Goal: Obtain resource: Download file/media

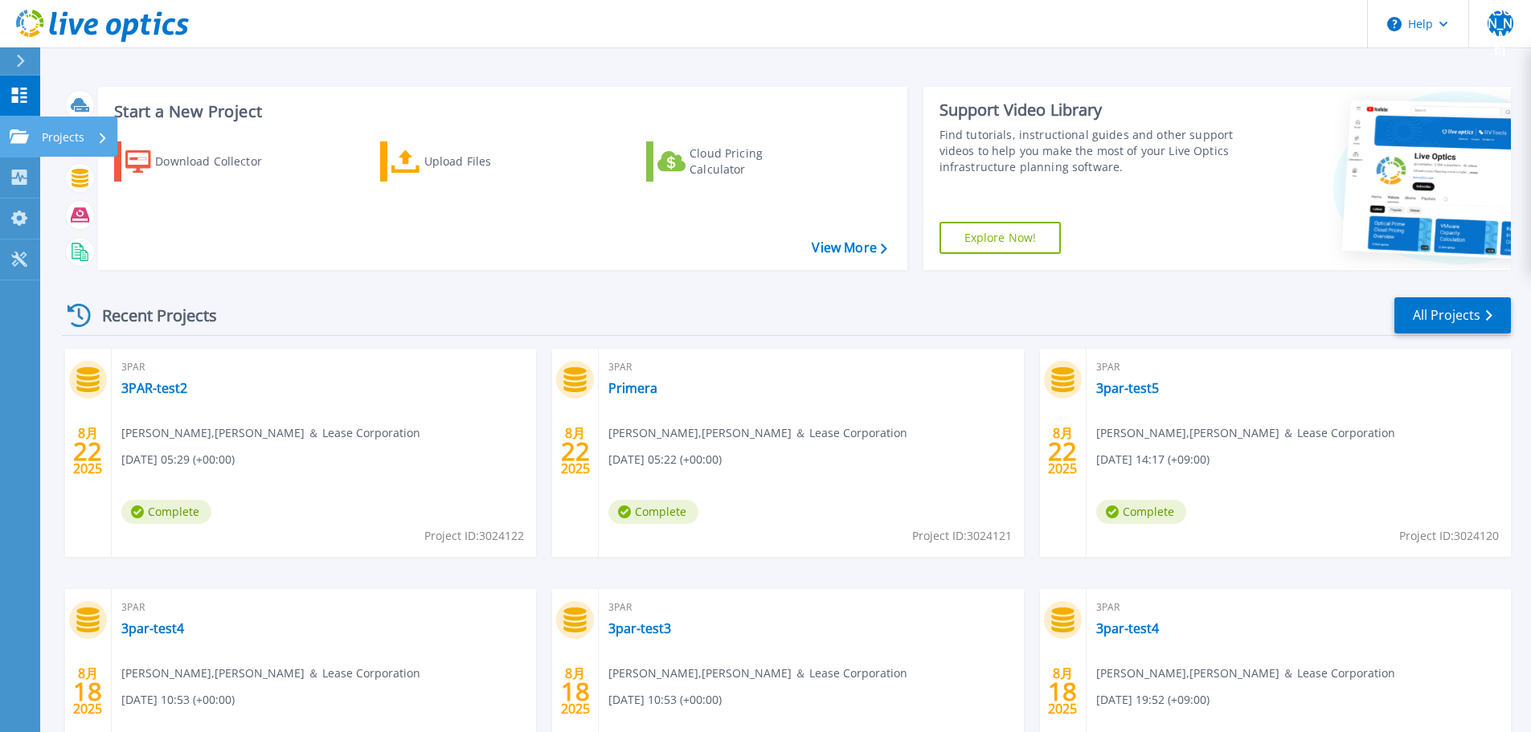
click at [100, 138] on icon at bounding box center [103, 138] width 6 height 10
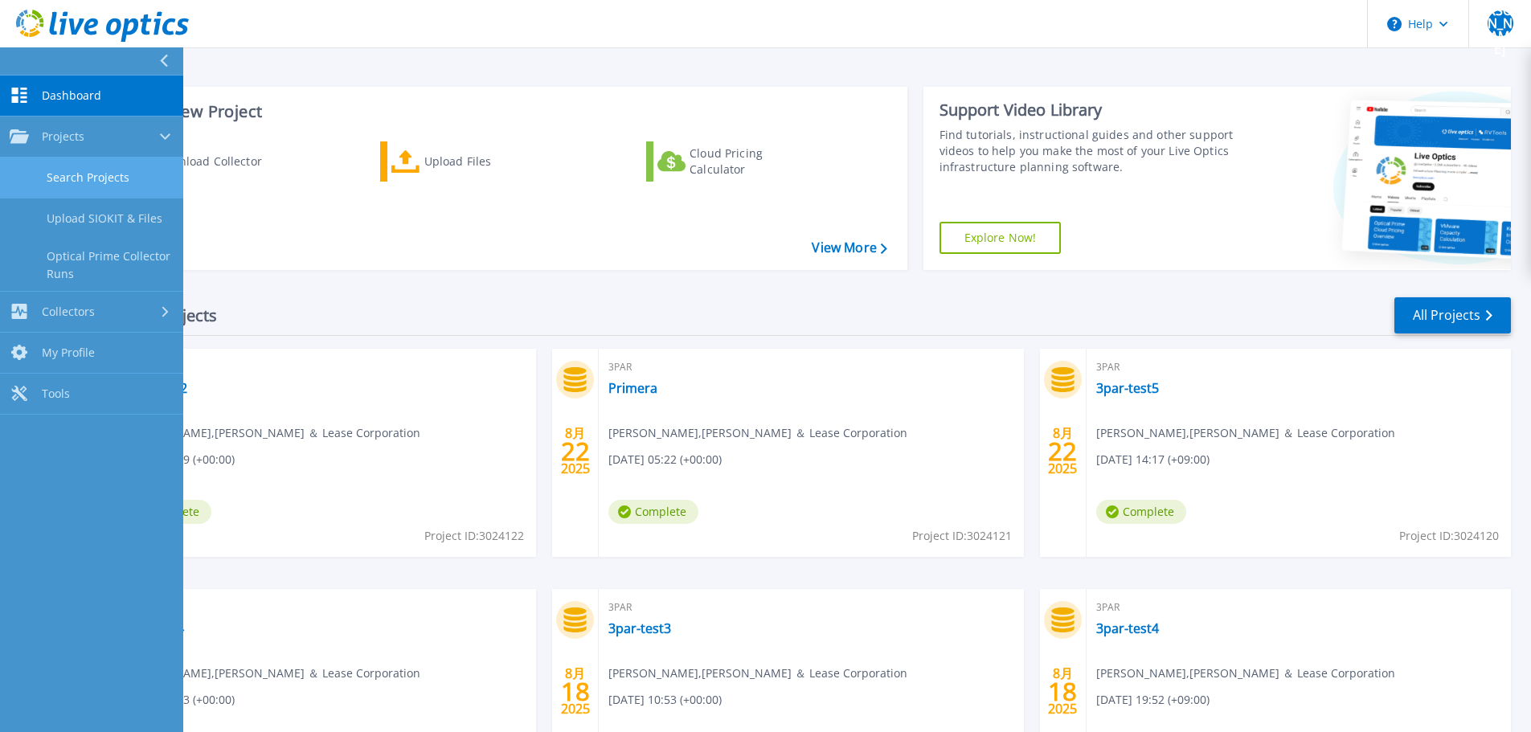
click at [98, 175] on link "Search Projects" at bounding box center [91, 177] width 183 height 41
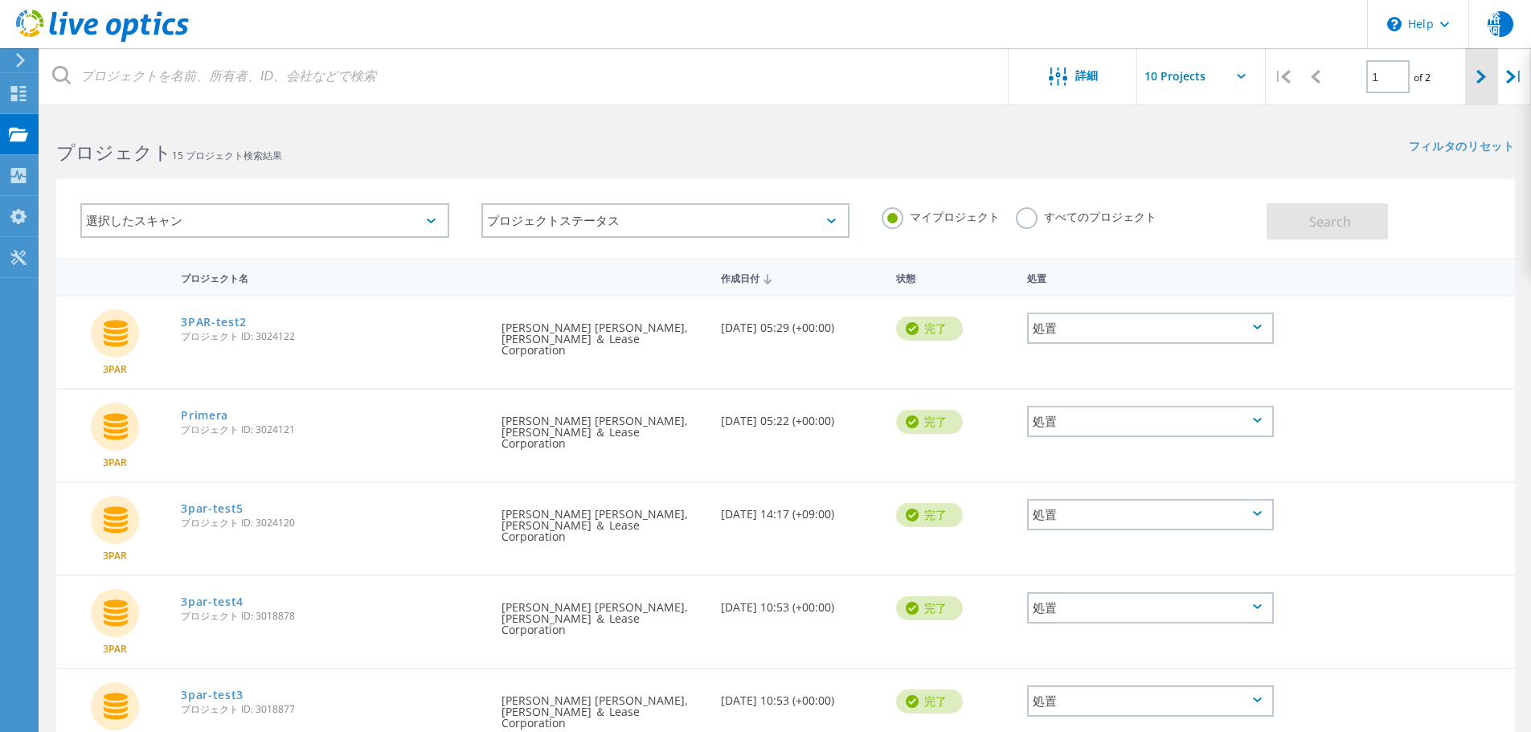
click at [1486, 78] on icon at bounding box center [1481, 77] width 10 height 14
type input "2"
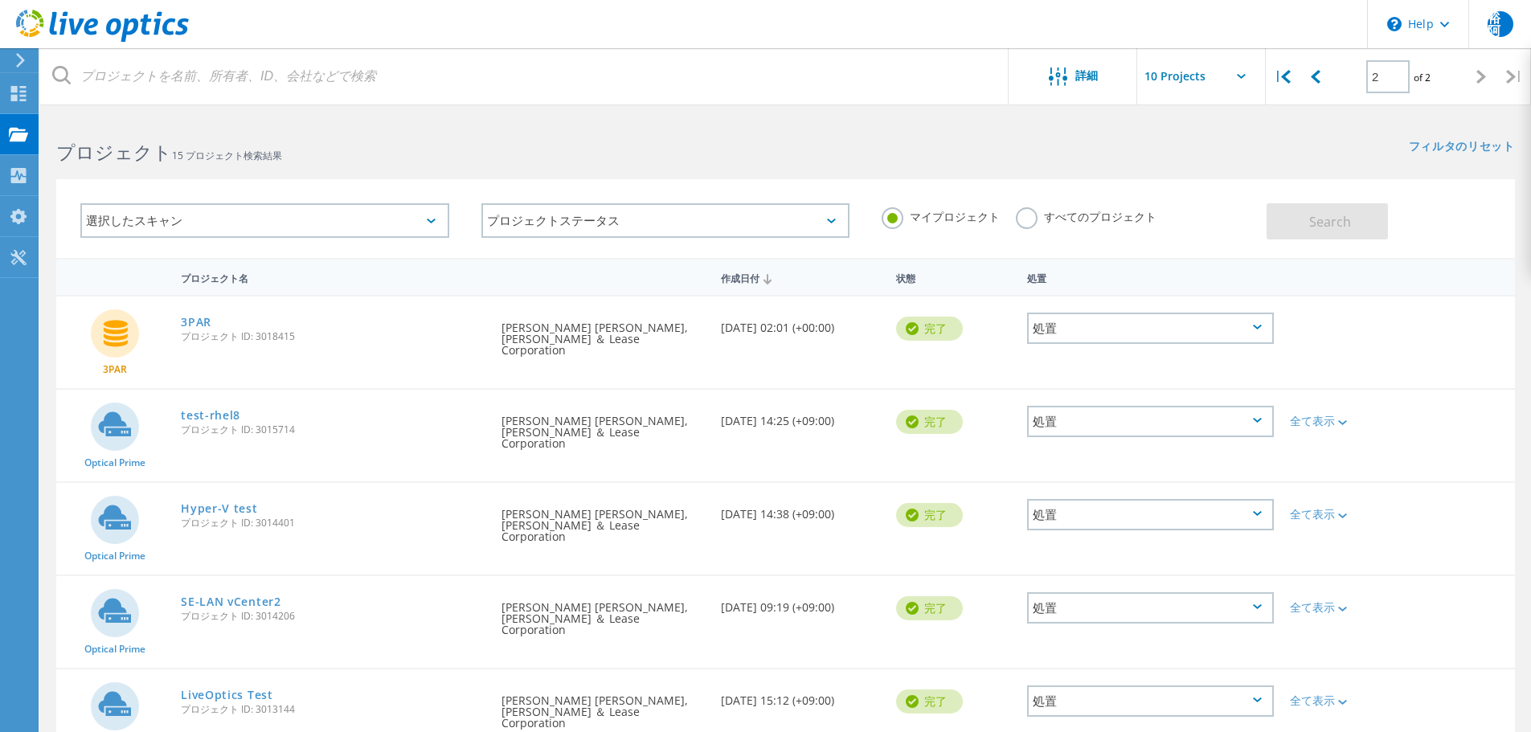
scroll to position [44, 0]
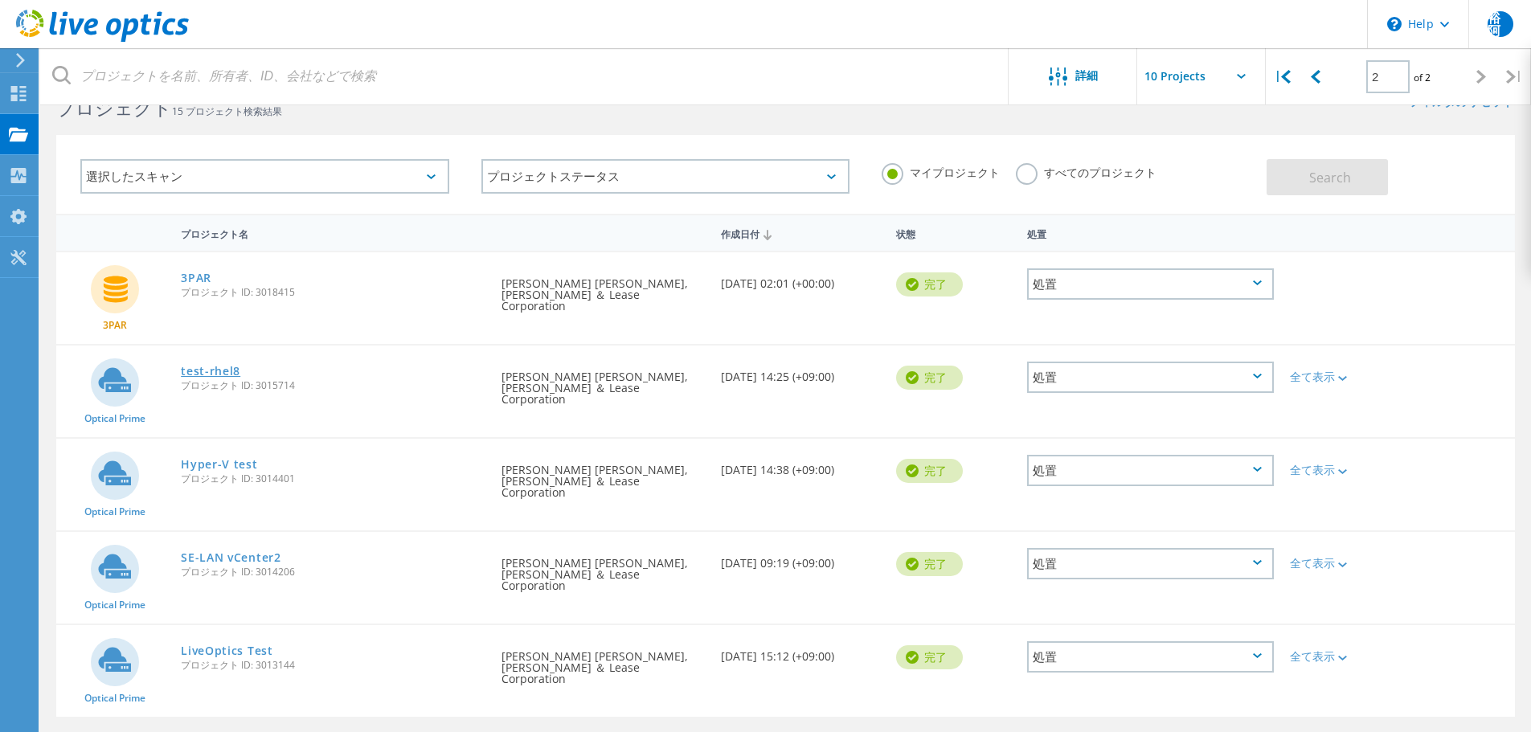
click at [225, 366] on link "test-rhel8" at bounding box center [210, 371] width 59 height 11
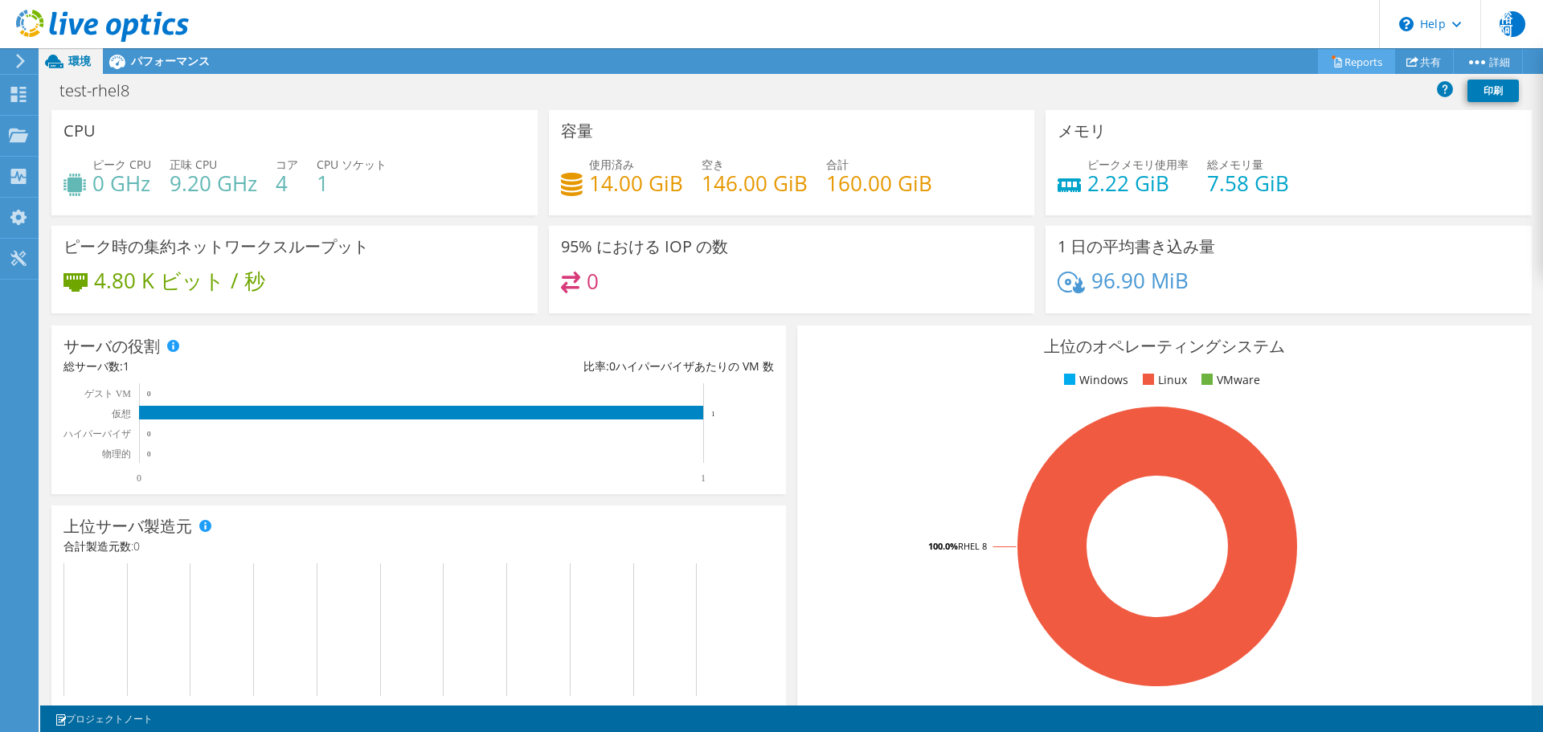
click at [1354, 64] on link "Reports" at bounding box center [1356, 61] width 77 height 25
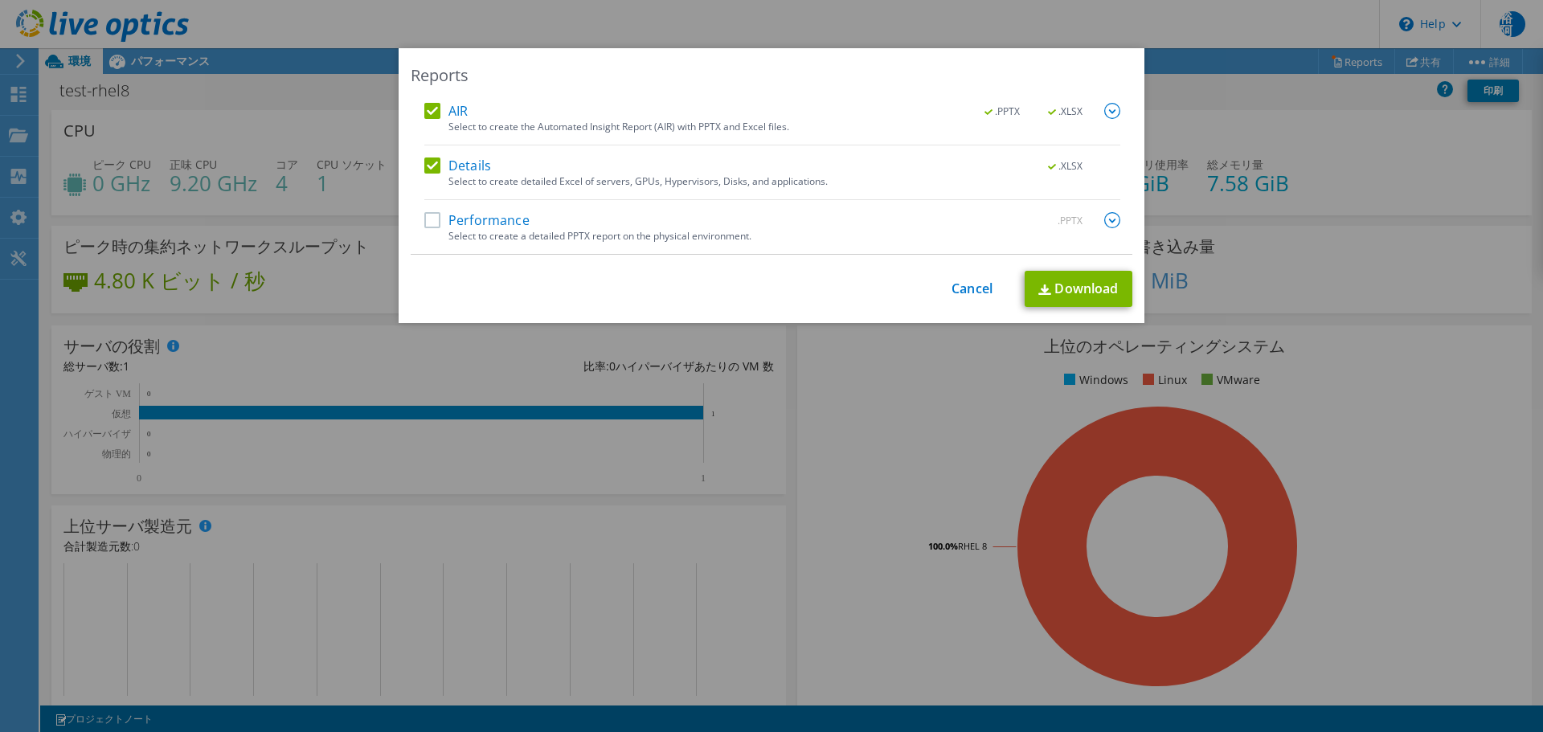
click at [427, 221] on label "Performance" at bounding box center [476, 220] width 105 height 16
click at [0, 0] on input "Performance" at bounding box center [0, 0] width 0 height 0
click at [1098, 295] on link "Download" at bounding box center [1078, 289] width 108 height 36
click at [967, 289] on link "Cancel" at bounding box center [971, 289] width 41 height 15
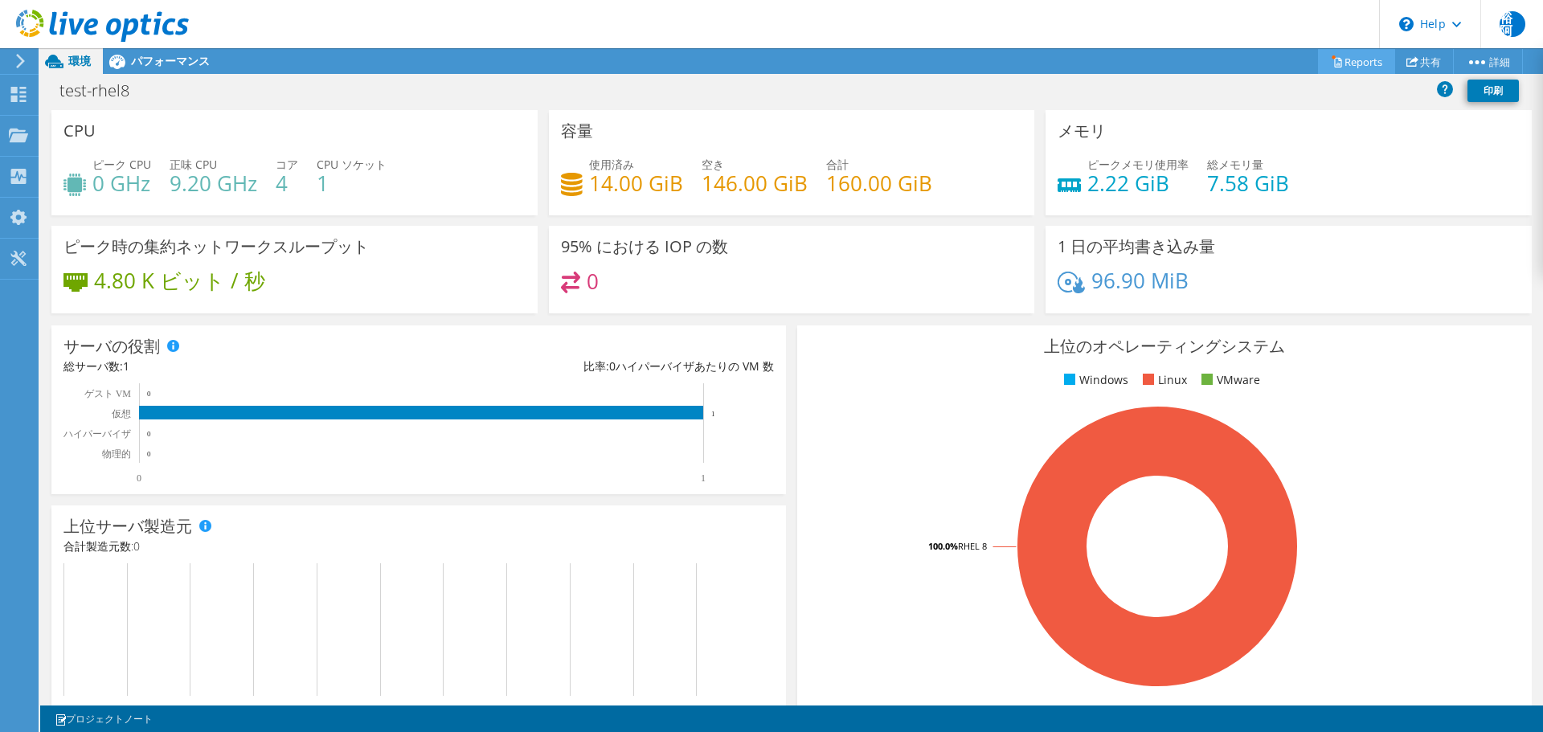
click at [1363, 66] on link "Reports" at bounding box center [1356, 61] width 77 height 25
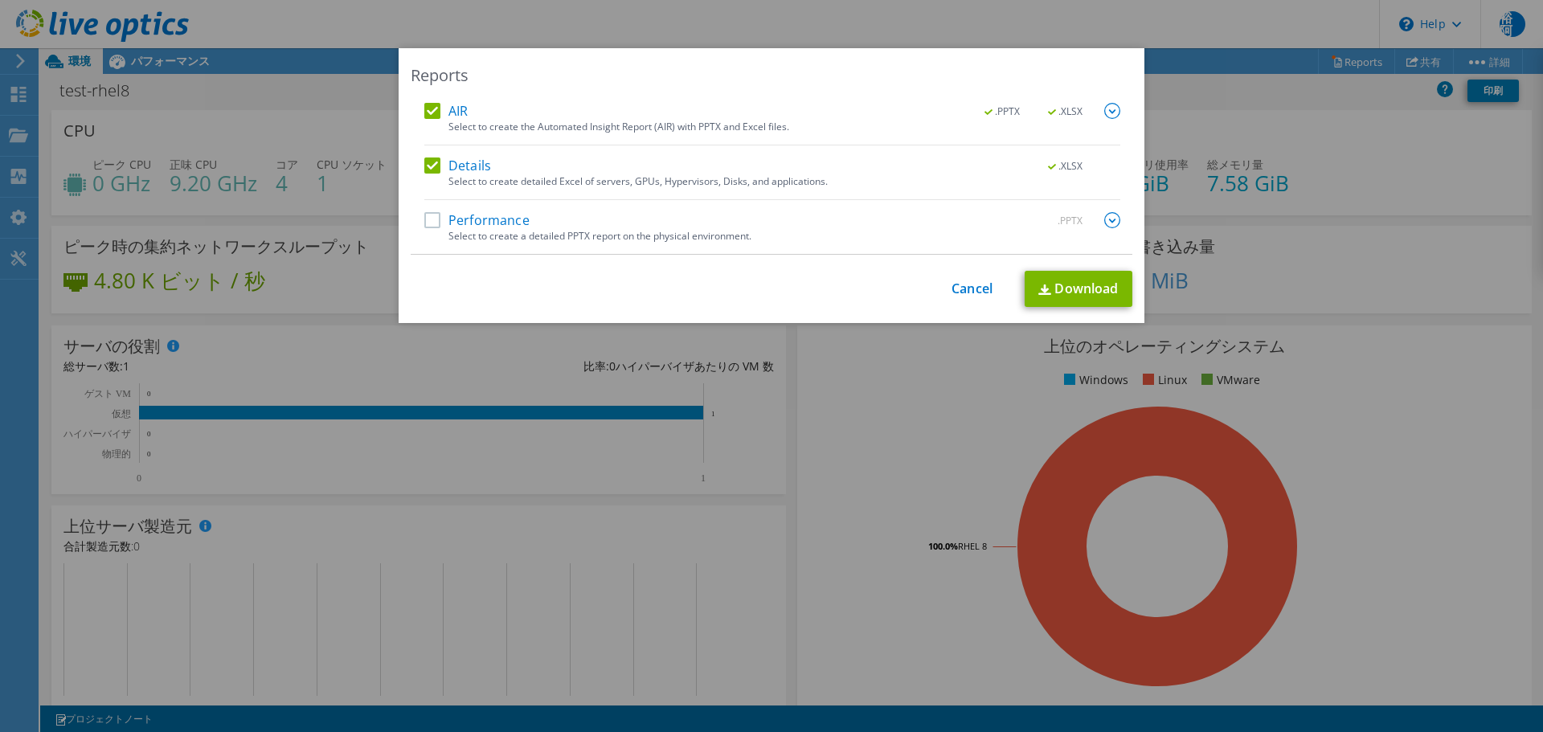
click at [425, 223] on label "Performance" at bounding box center [476, 220] width 105 height 16
click at [0, 0] on input "Performance" at bounding box center [0, 0] width 0 height 0
click at [1104, 216] on img at bounding box center [1112, 220] width 16 height 16
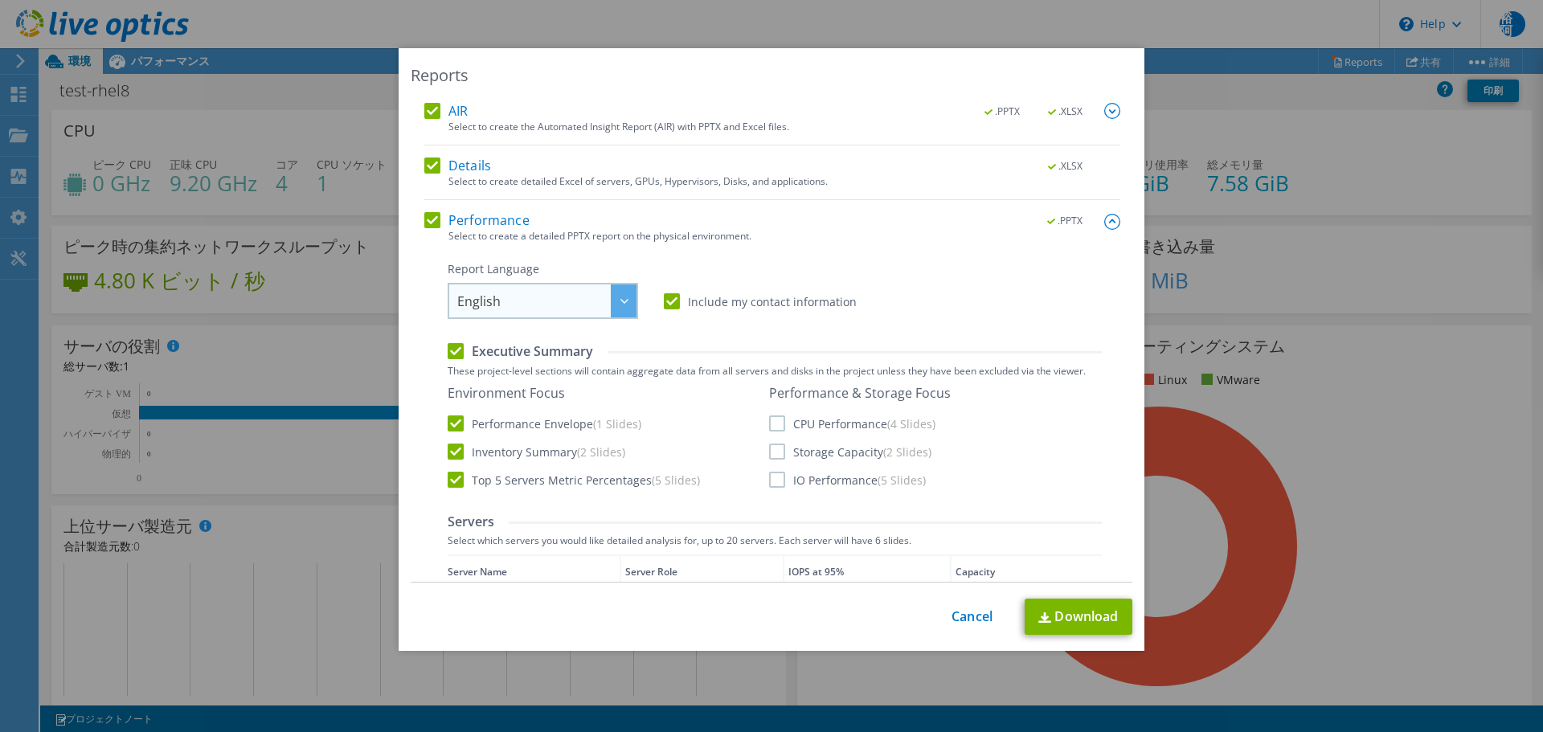
click at [599, 305] on span "English" at bounding box center [546, 300] width 179 height 33
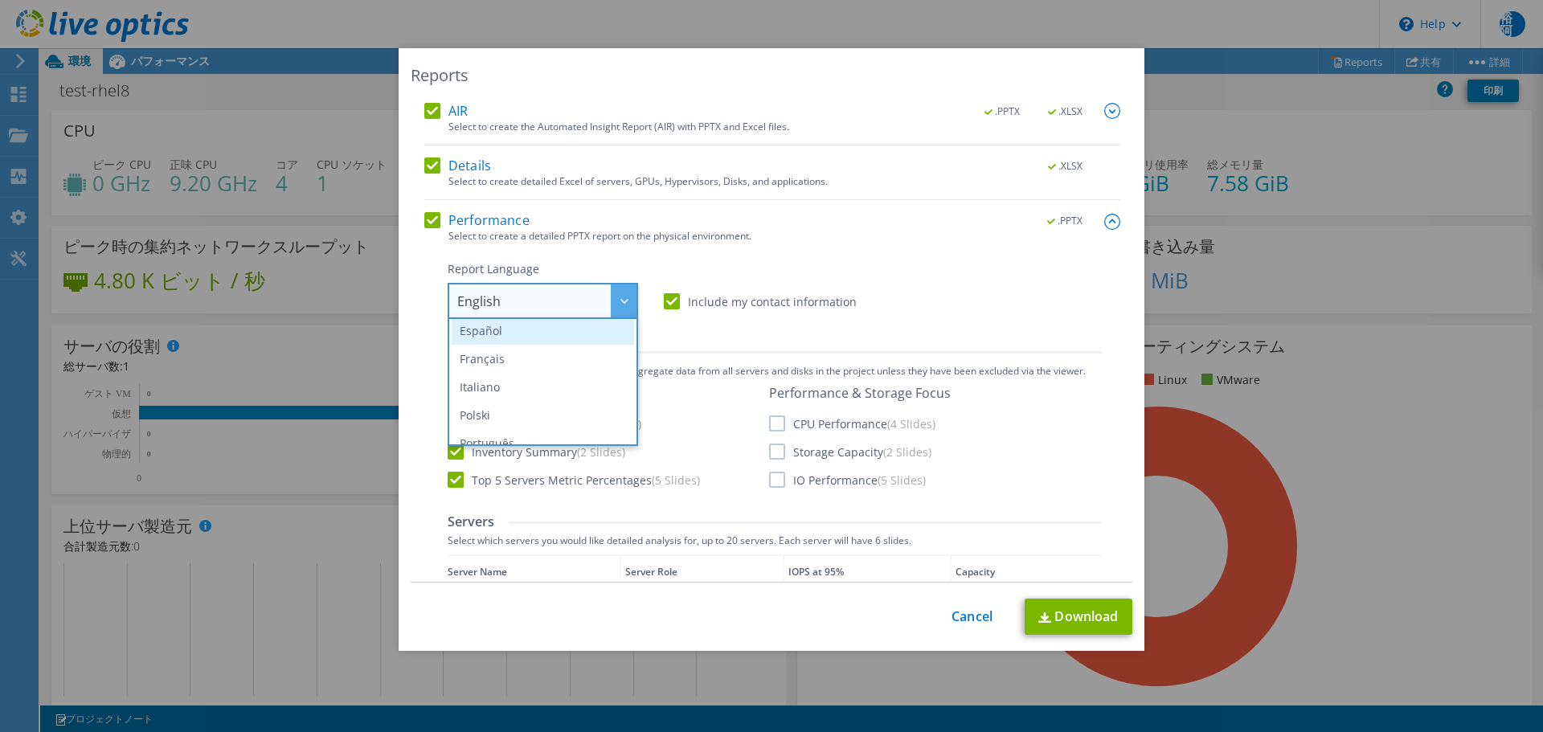
scroll to position [189, 0]
click at [513, 431] on li "日本語" at bounding box center [543, 428] width 182 height 28
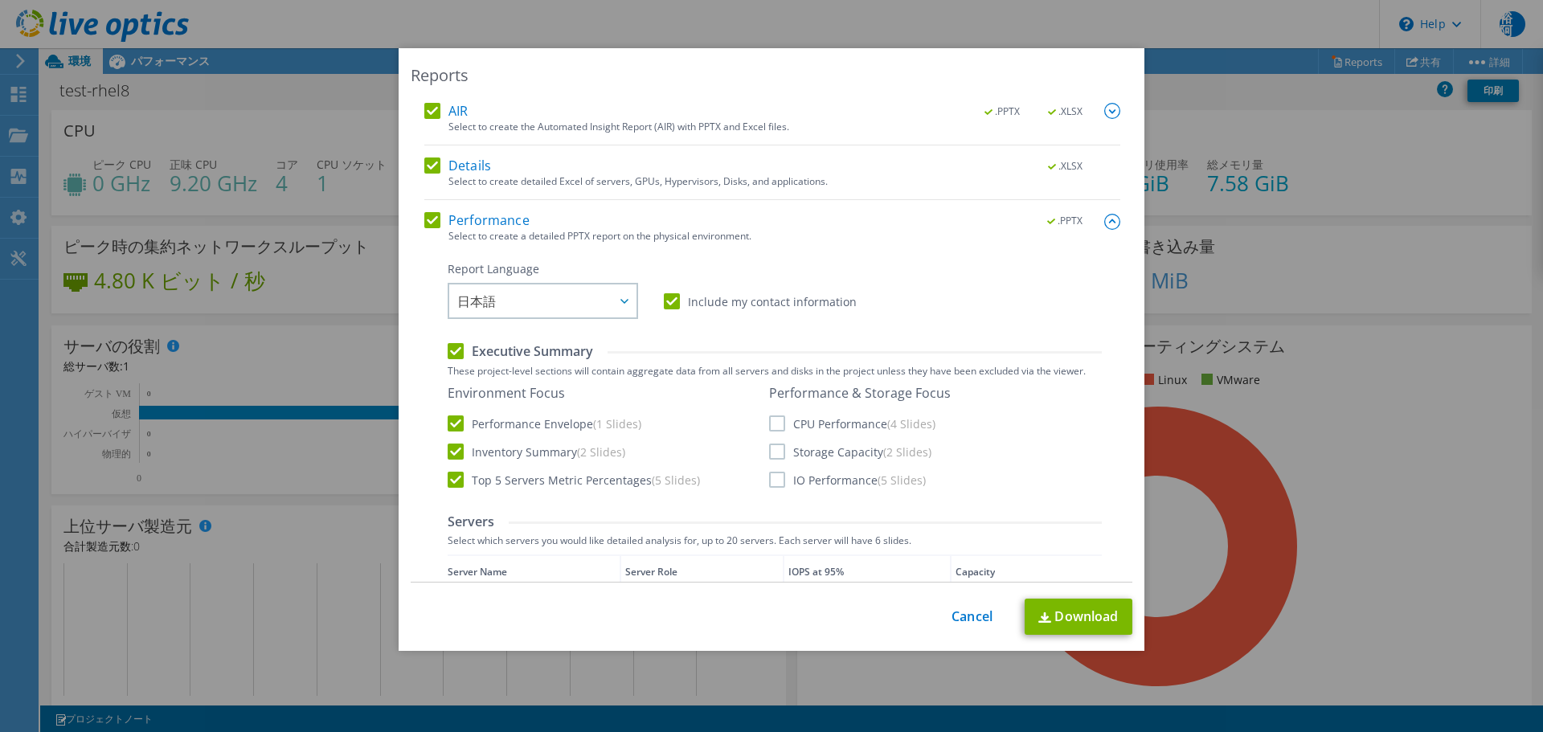
click at [979, 324] on div "Report Language English Deutsch Español Français Italiano Polski Português Русс…" at bounding box center [775, 557] width 654 height 593
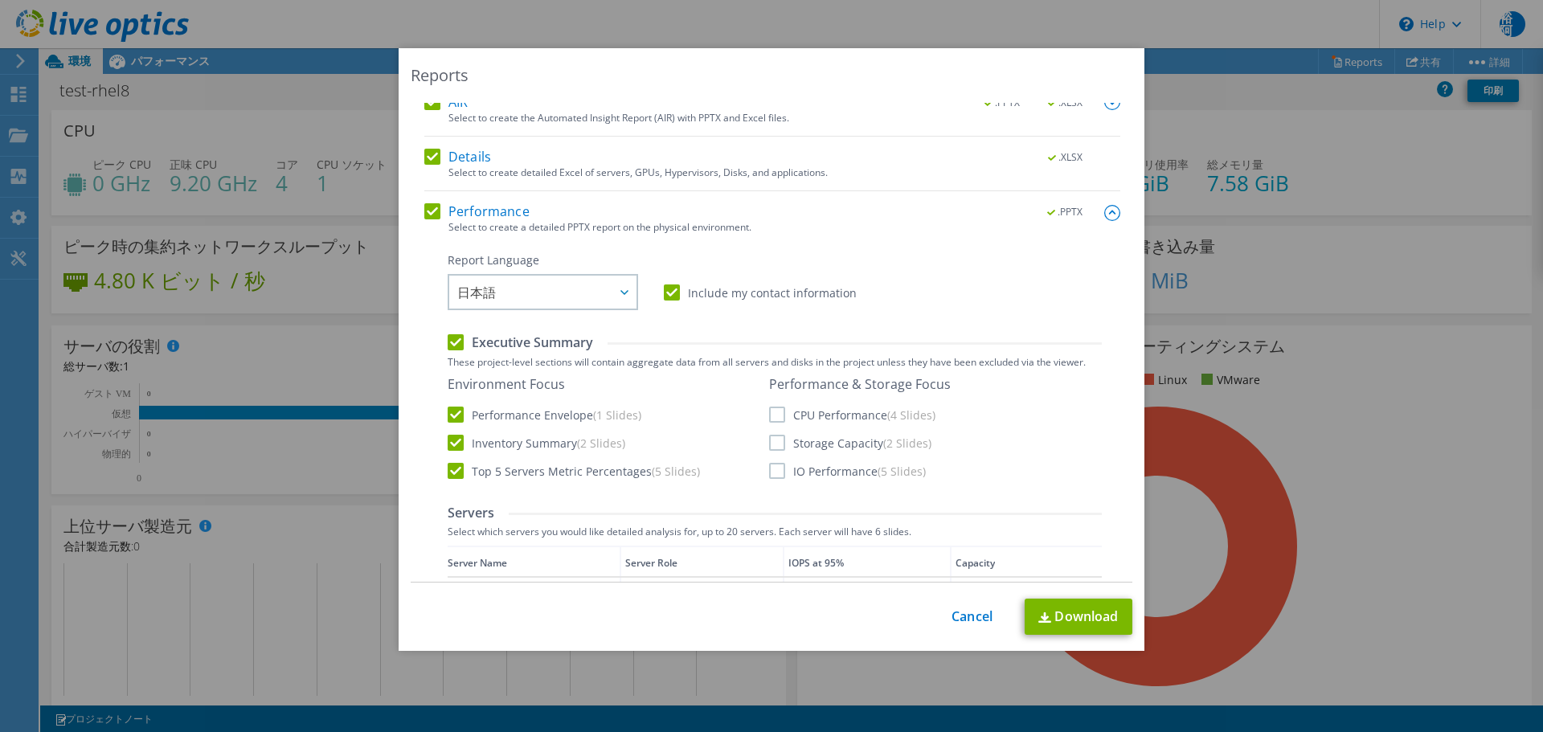
scroll to position [0, 0]
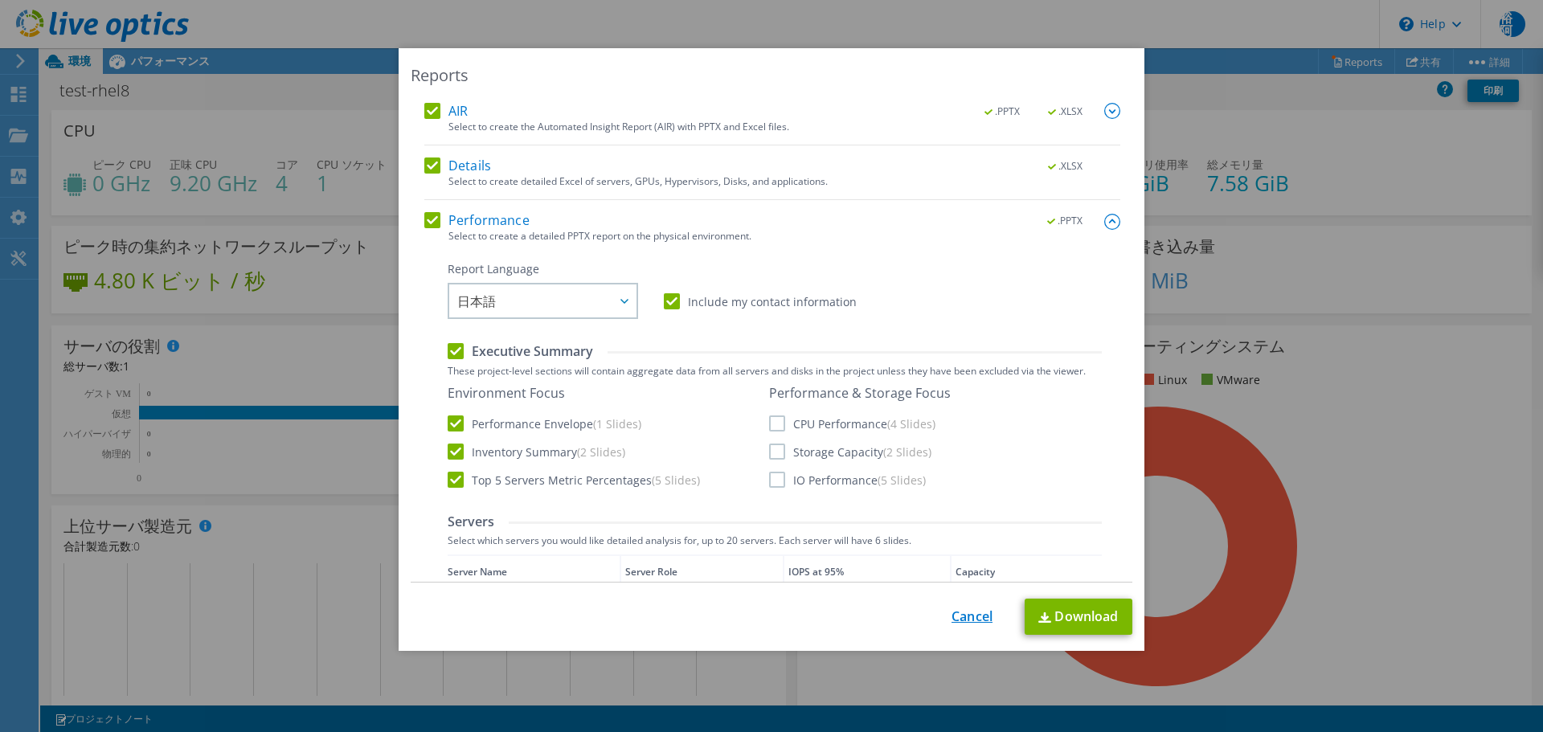
click at [959, 619] on link "Cancel" at bounding box center [971, 616] width 41 height 15
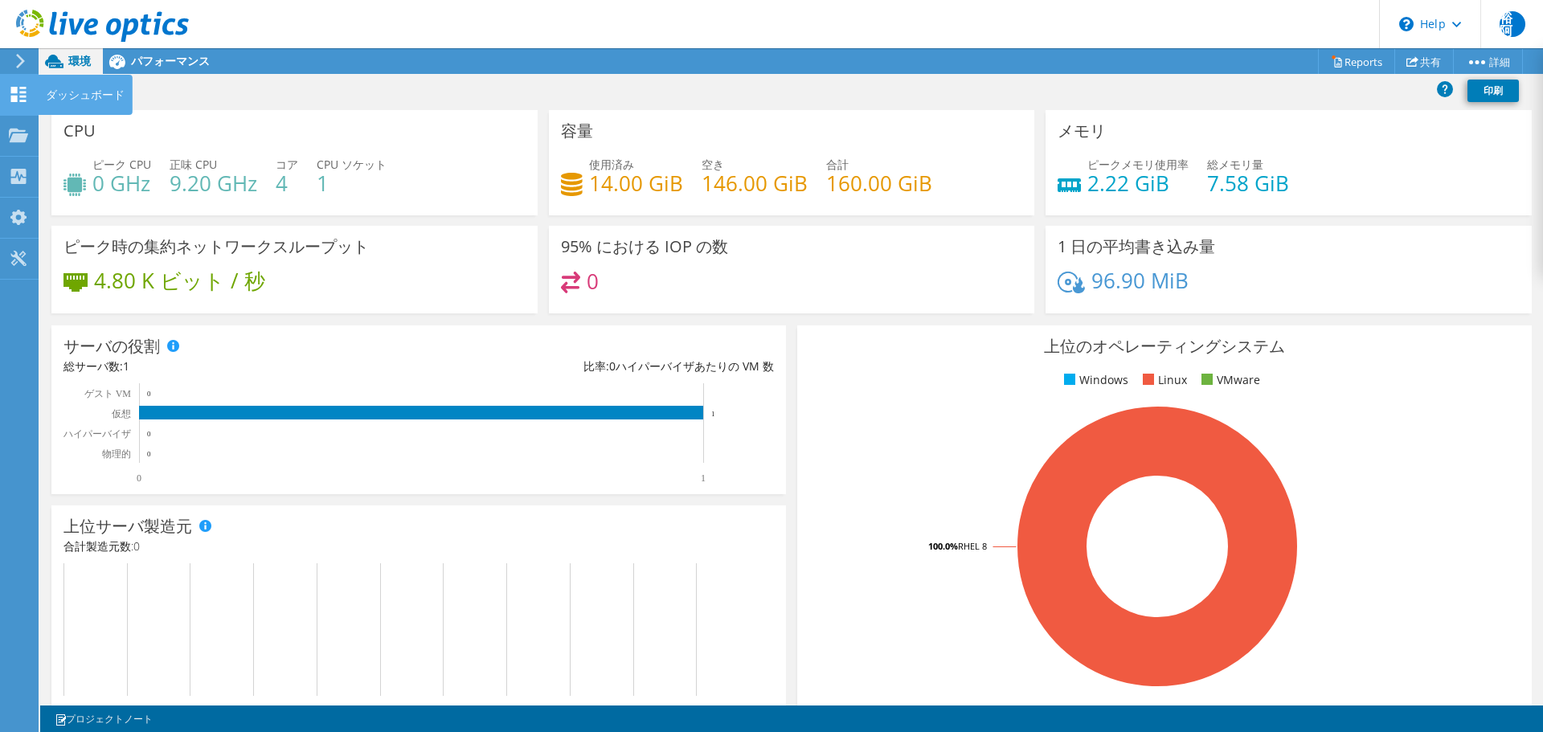
click at [59, 98] on div "ダッシュボード" at bounding box center [85, 95] width 95 height 40
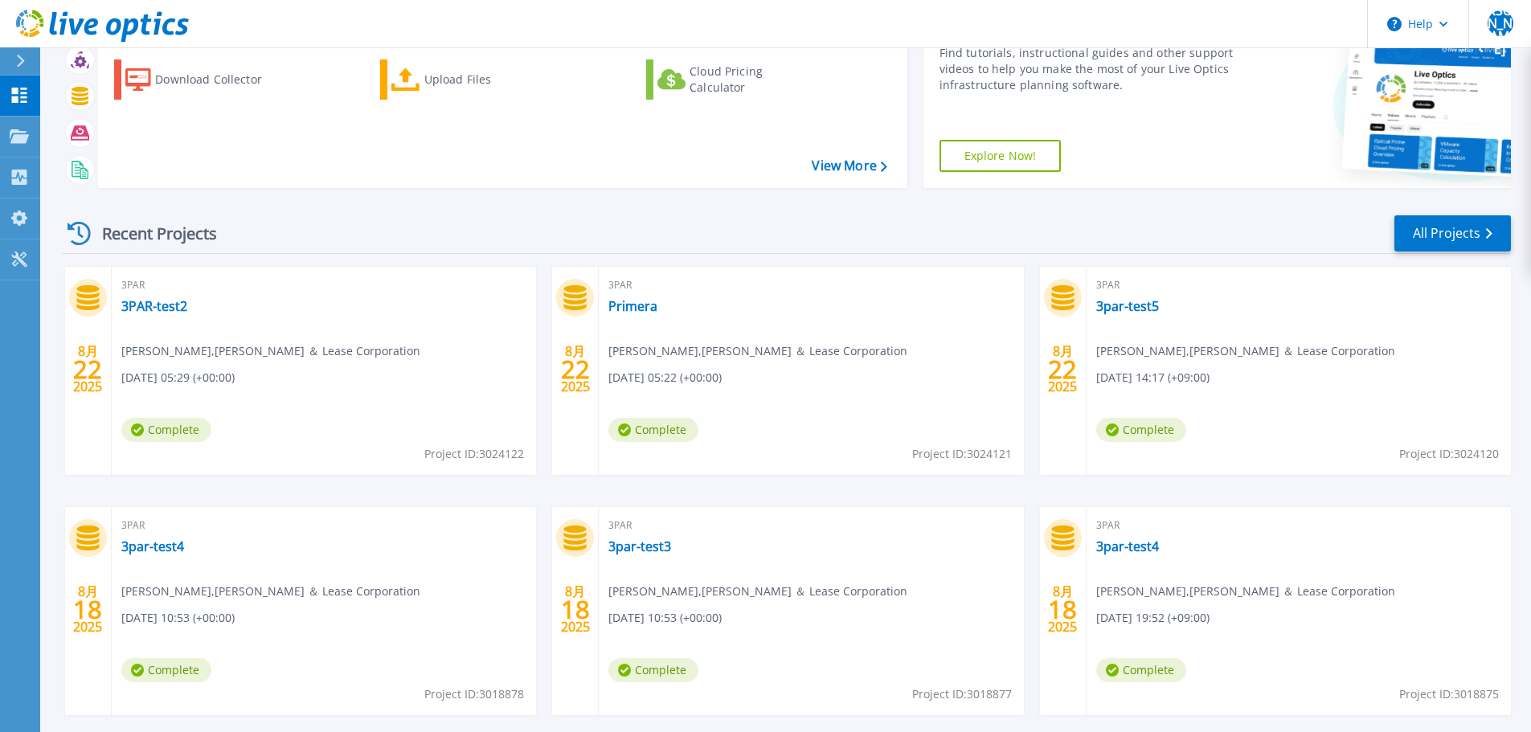
scroll to position [158, 0]
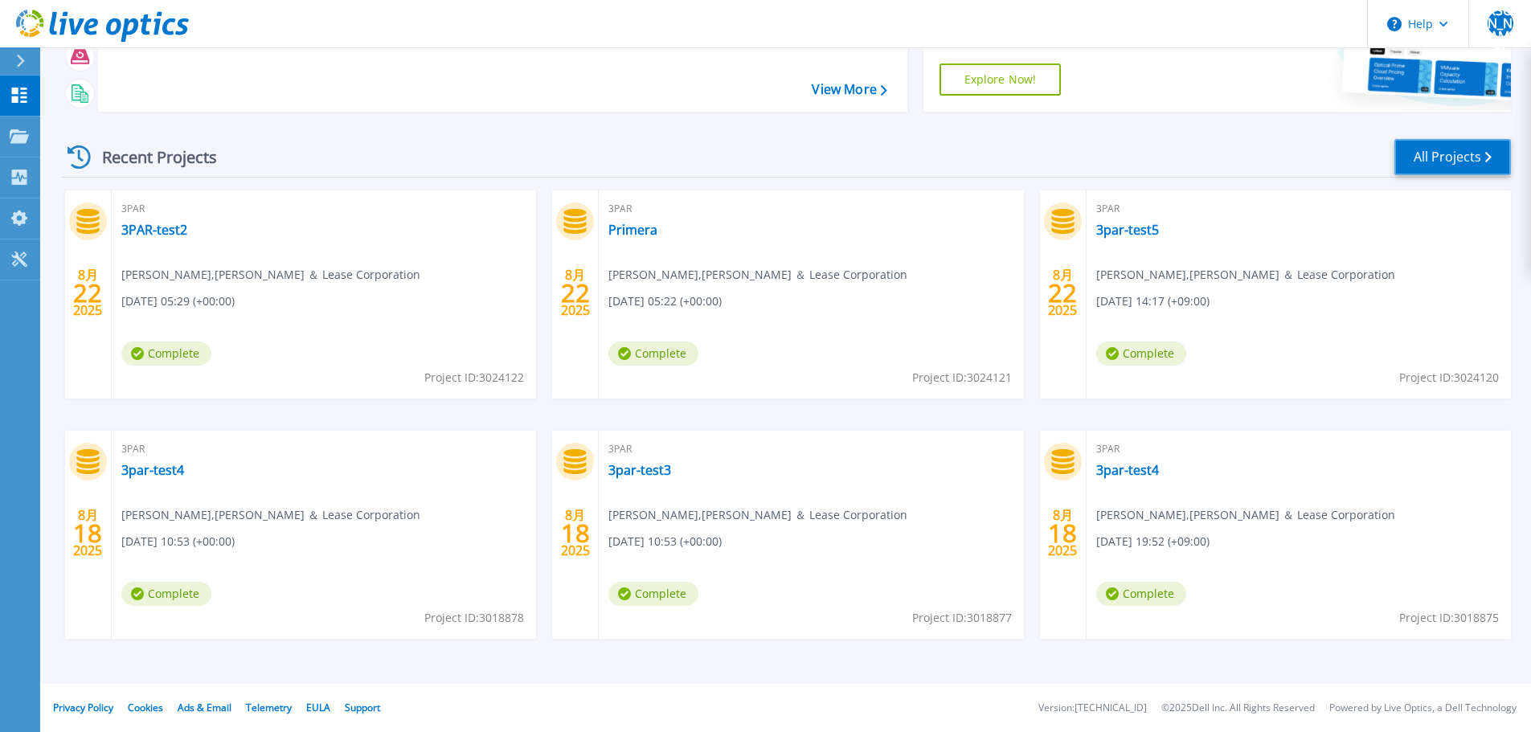
click at [1486, 154] on icon at bounding box center [1488, 157] width 6 height 10
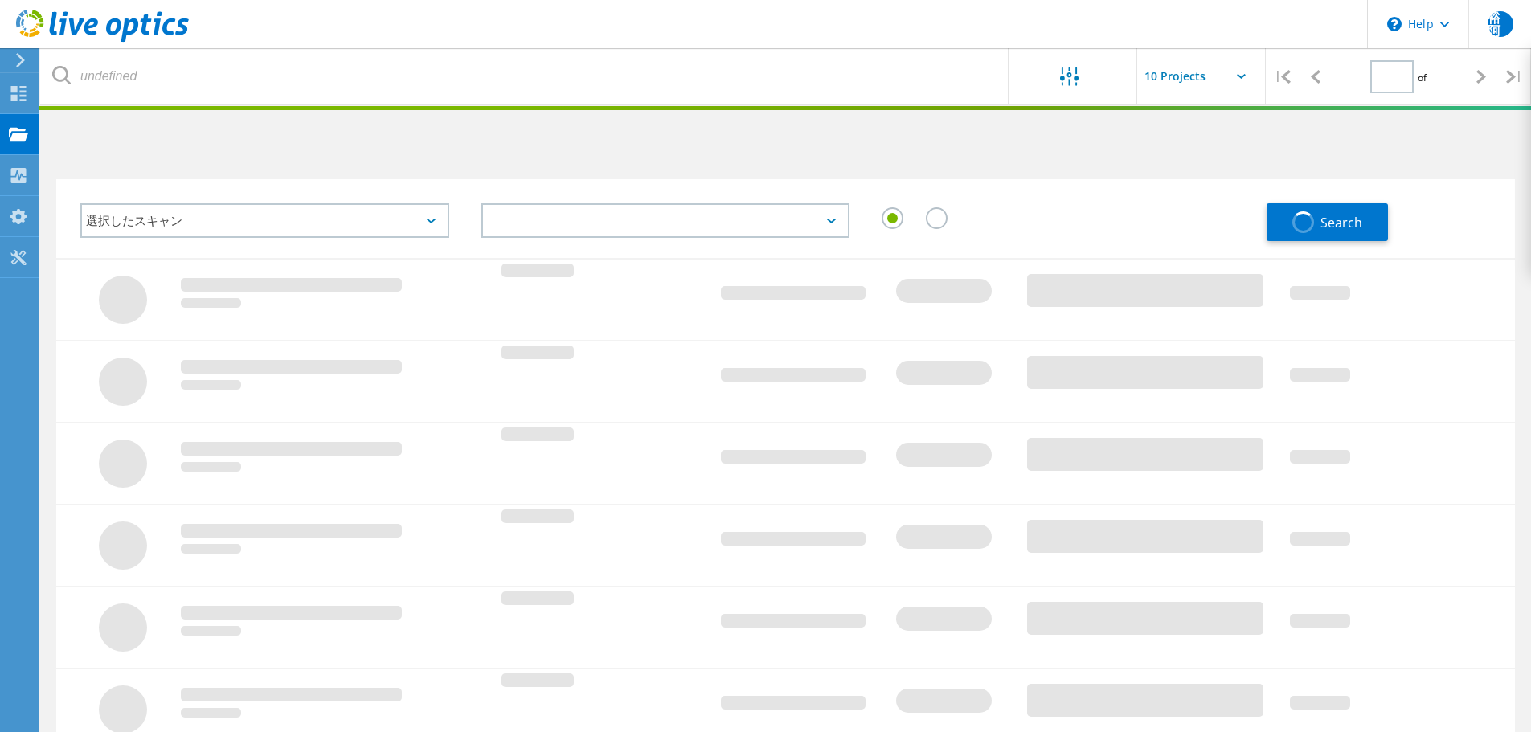
type input "2"
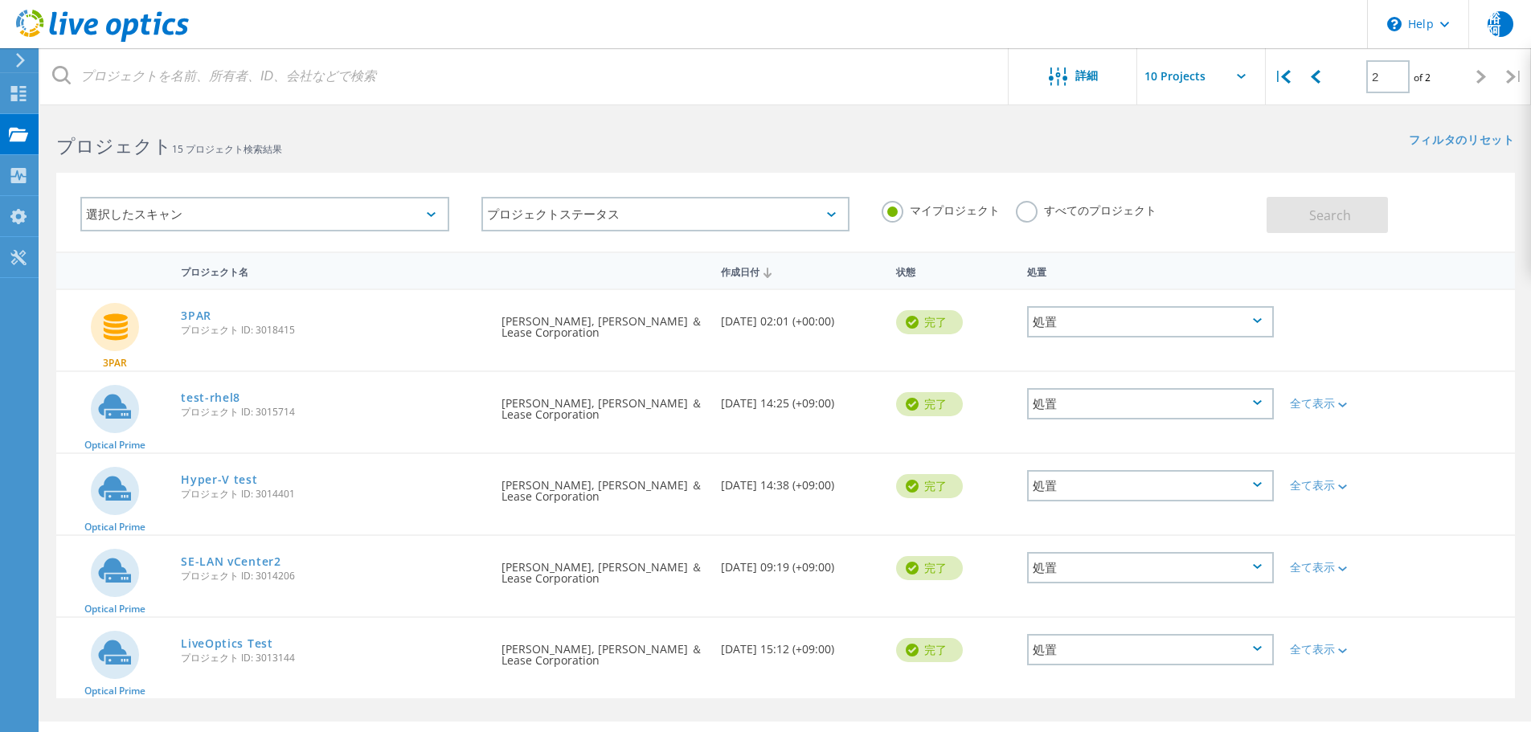
scroll to position [44, 0]
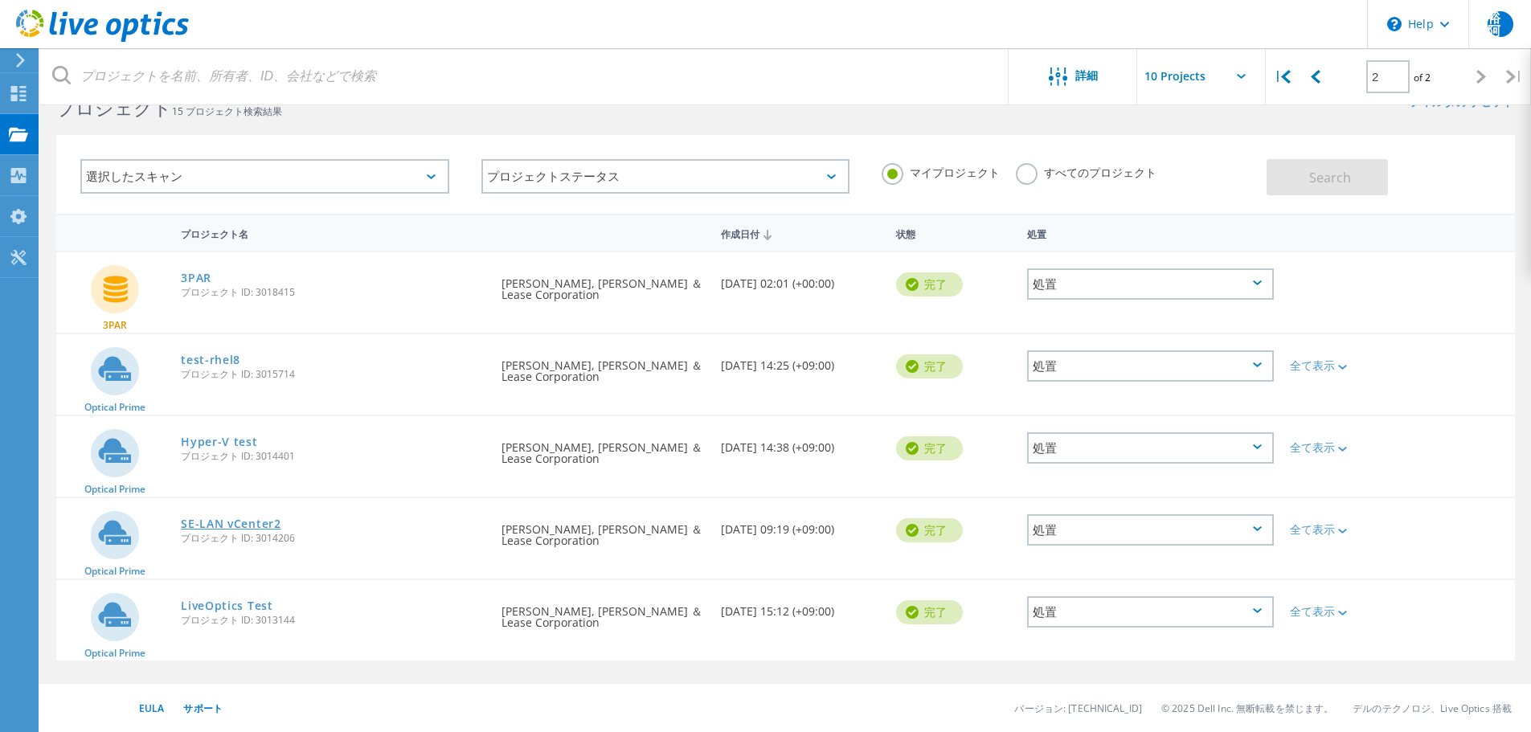
click at [254, 526] on link "SE-LAN vCenter2" at bounding box center [231, 523] width 100 height 11
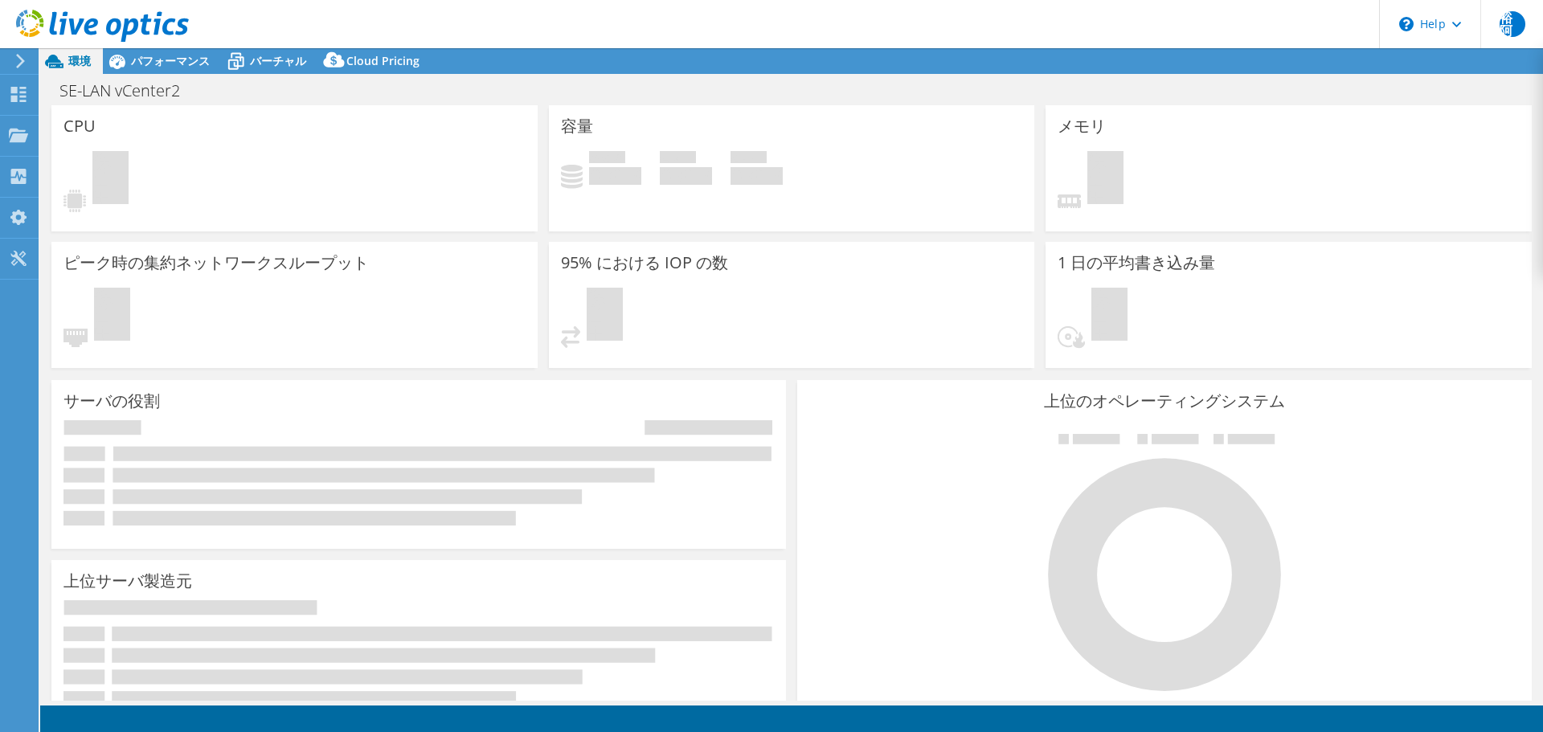
select select "[GEOGRAPHIC_DATA]"
select select "JPY"
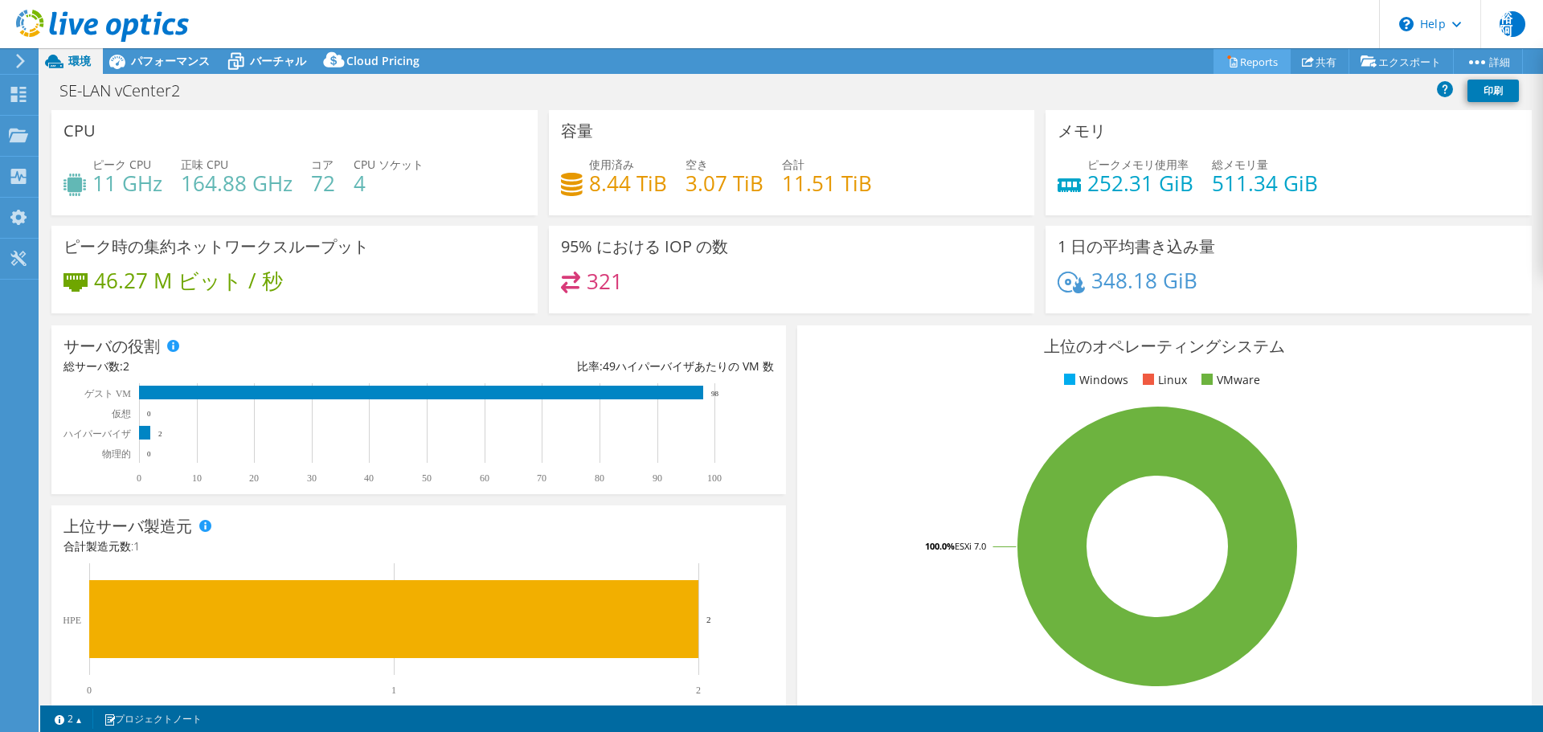
click at [1265, 59] on link "Reports" at bounding box center [1251, 61] width 77 height 25
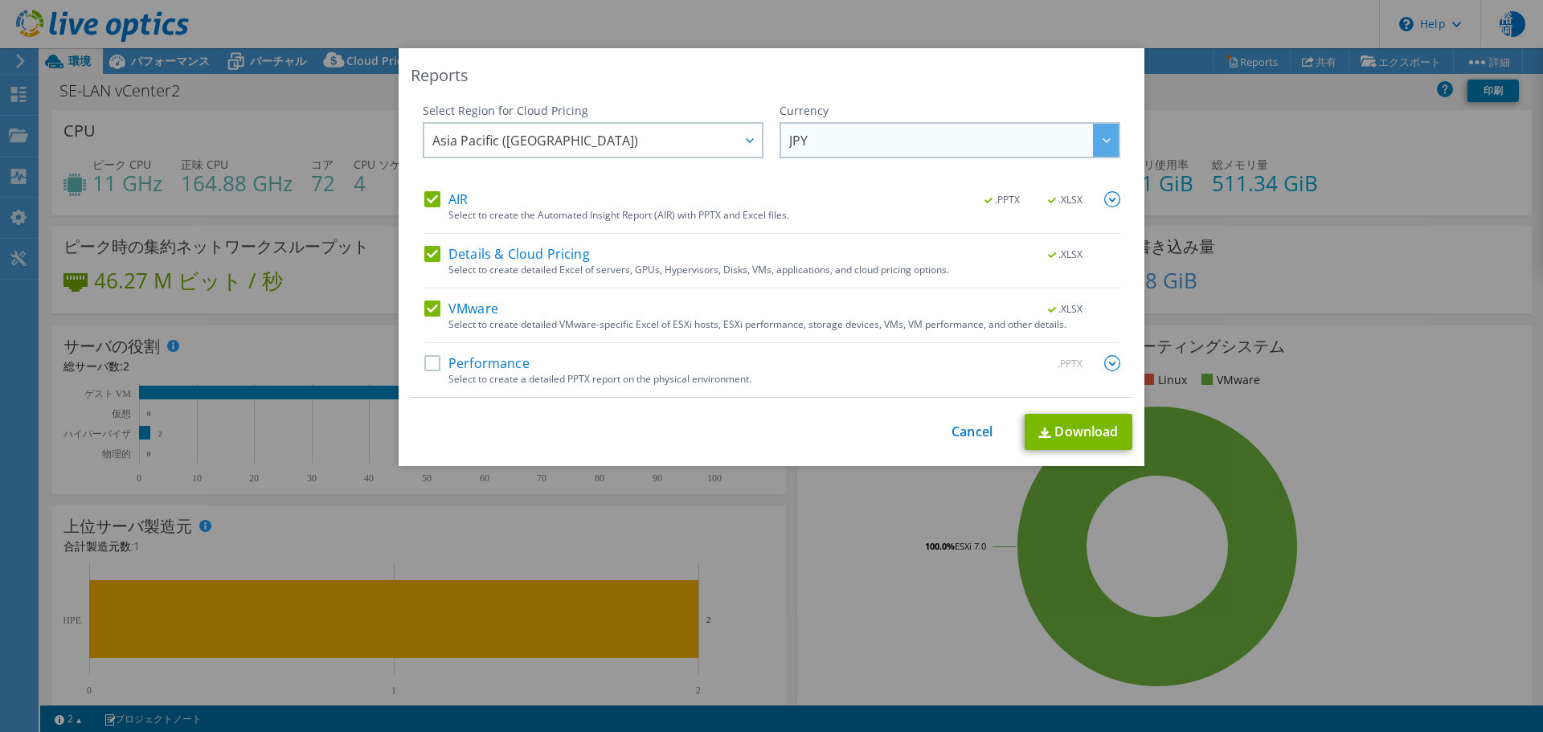
click at [1103, 152] on div at bounding box center [1106, 140] width 26 height 33
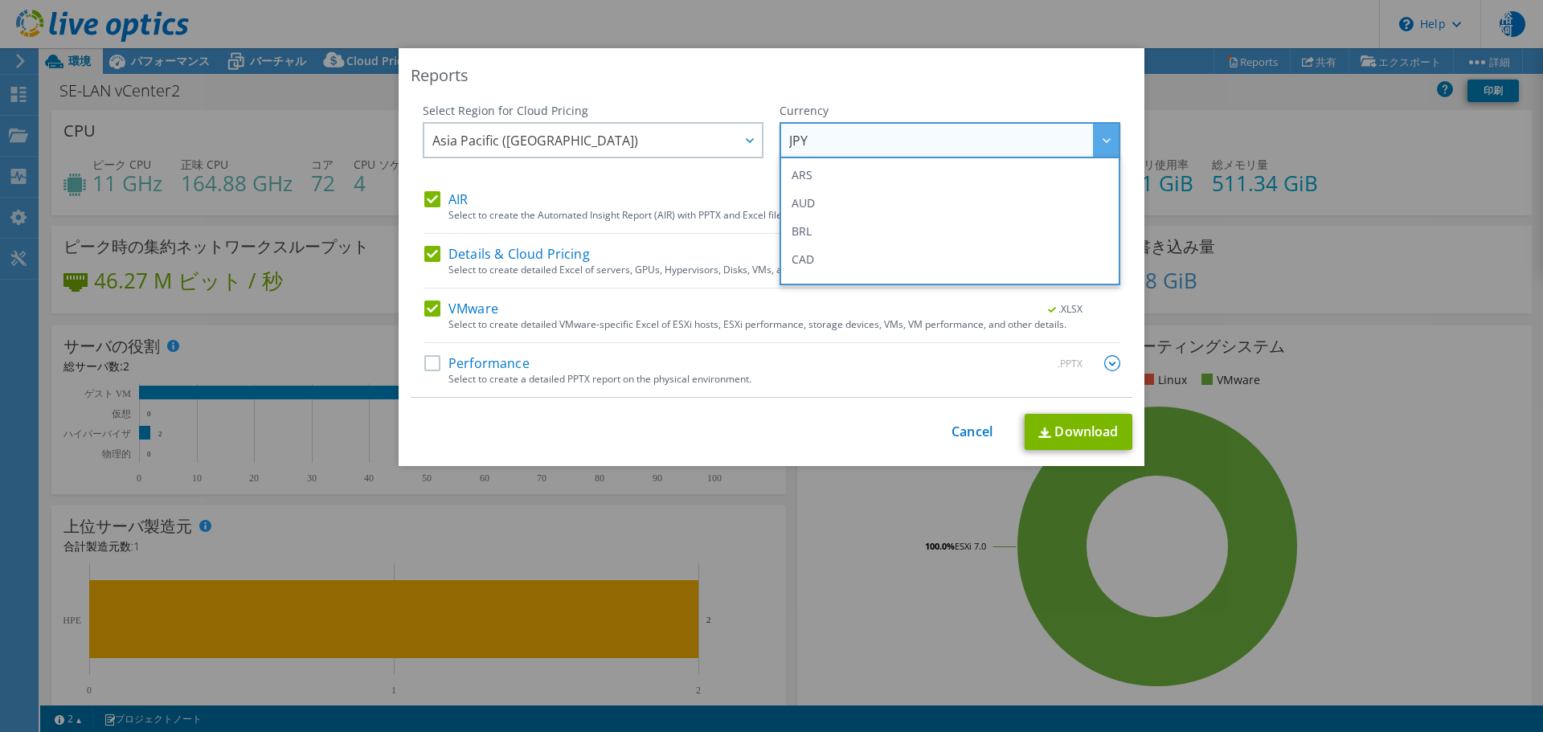
click at [1103, 152] on div at bounding box center [1106, 140] width 26 height 33
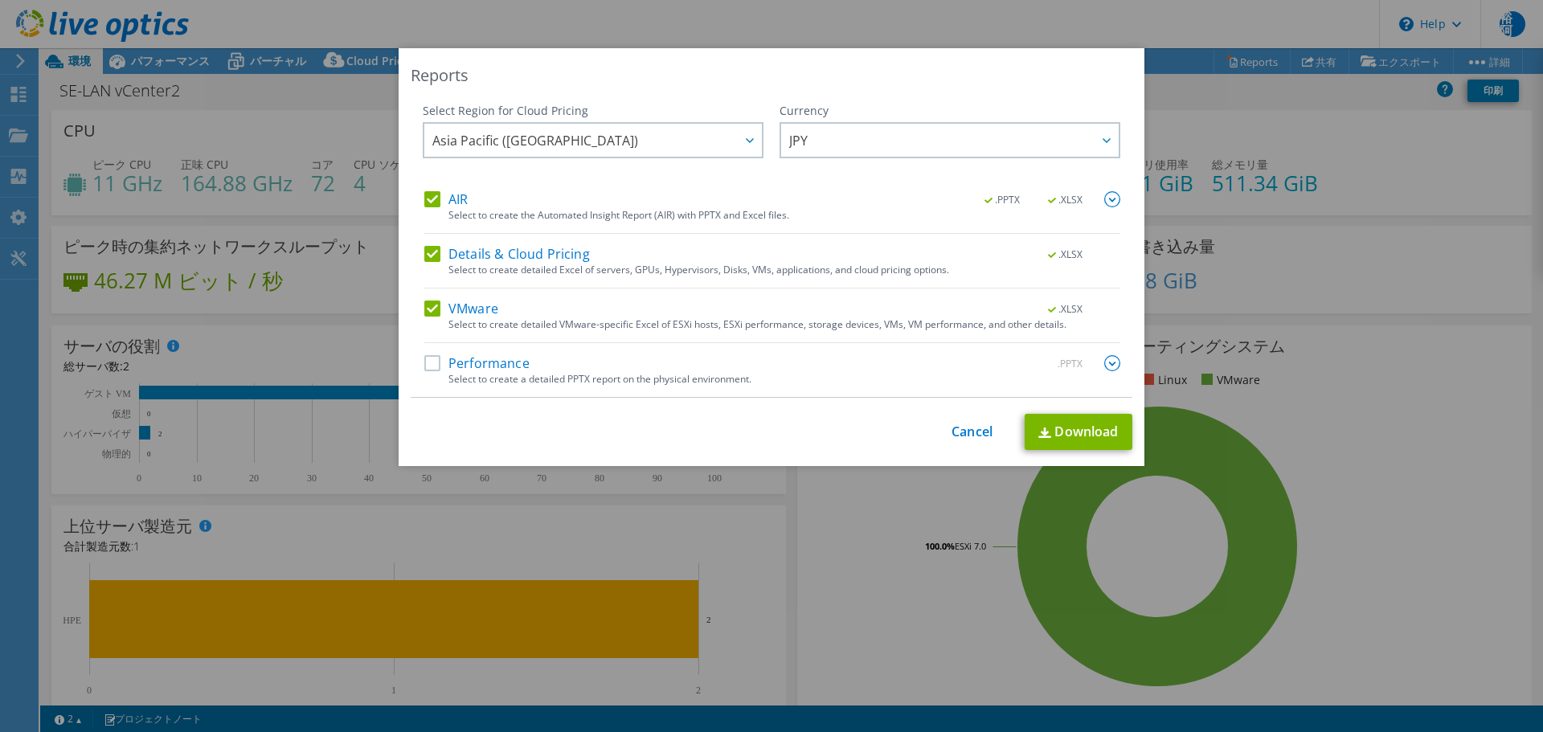
click at [1110, 194] on img at bounding box center [1112, 199] width 16 height 16
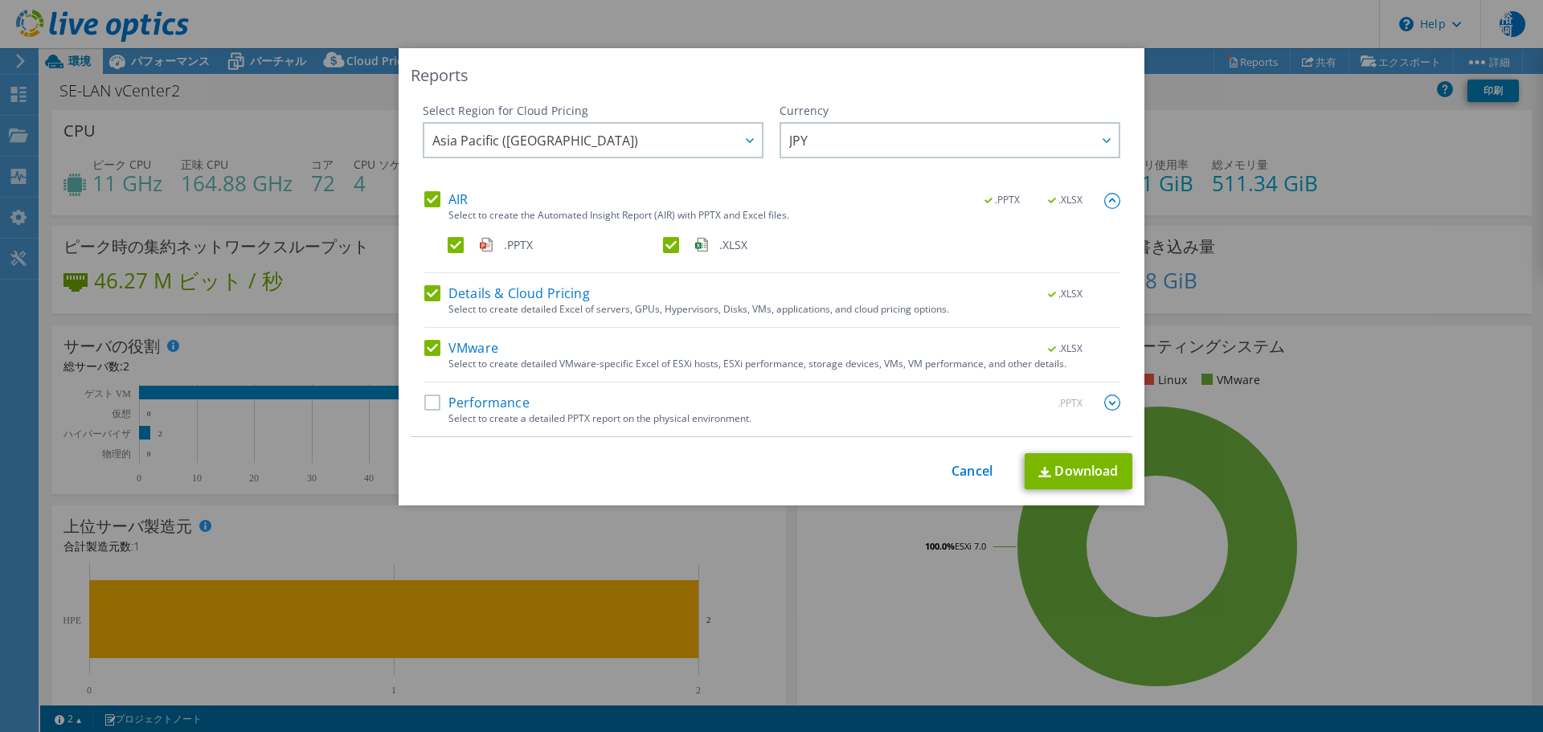
click at [1111, 399] on img at bounding box center [1112, 402] width 16 height 16
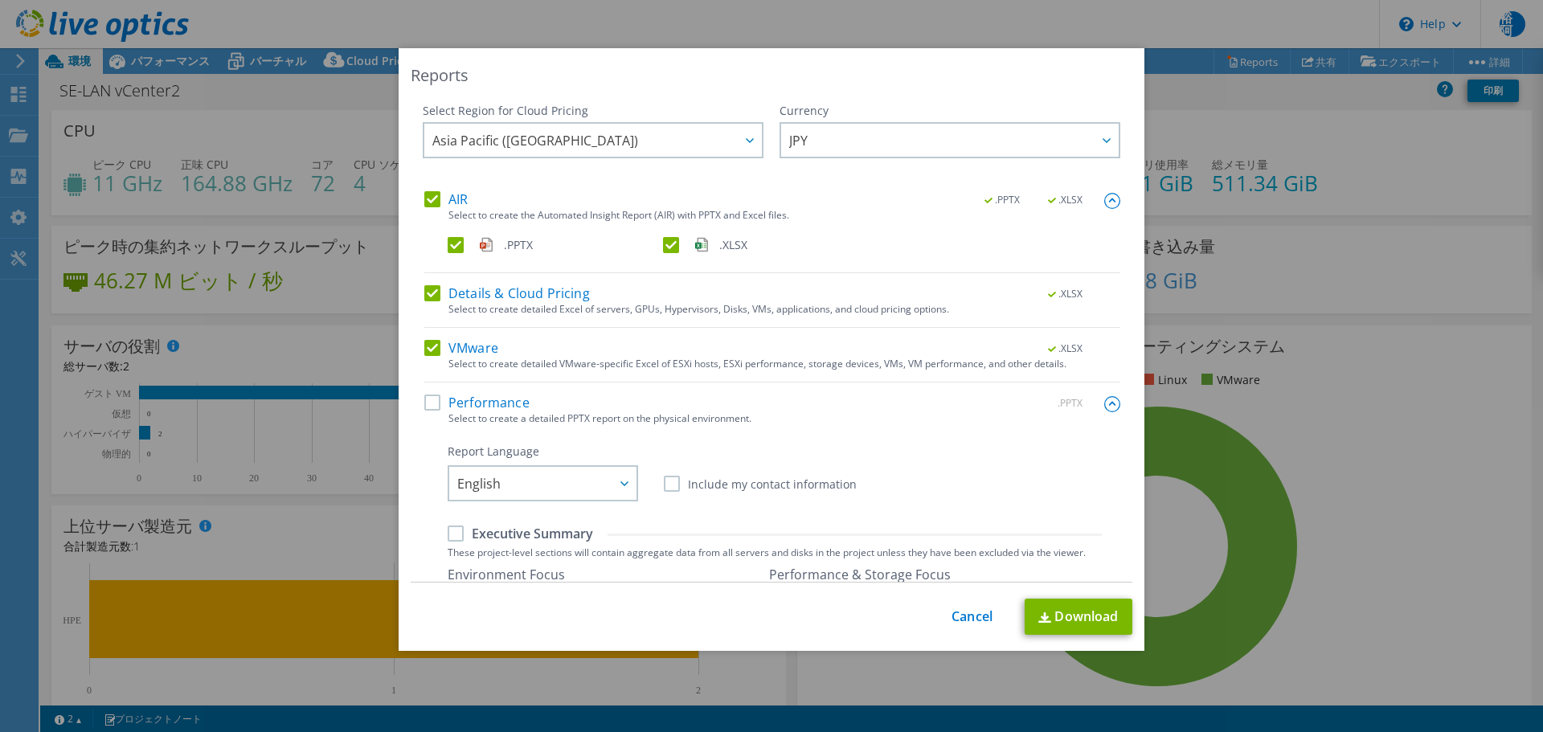
scroll to position [80, 0]
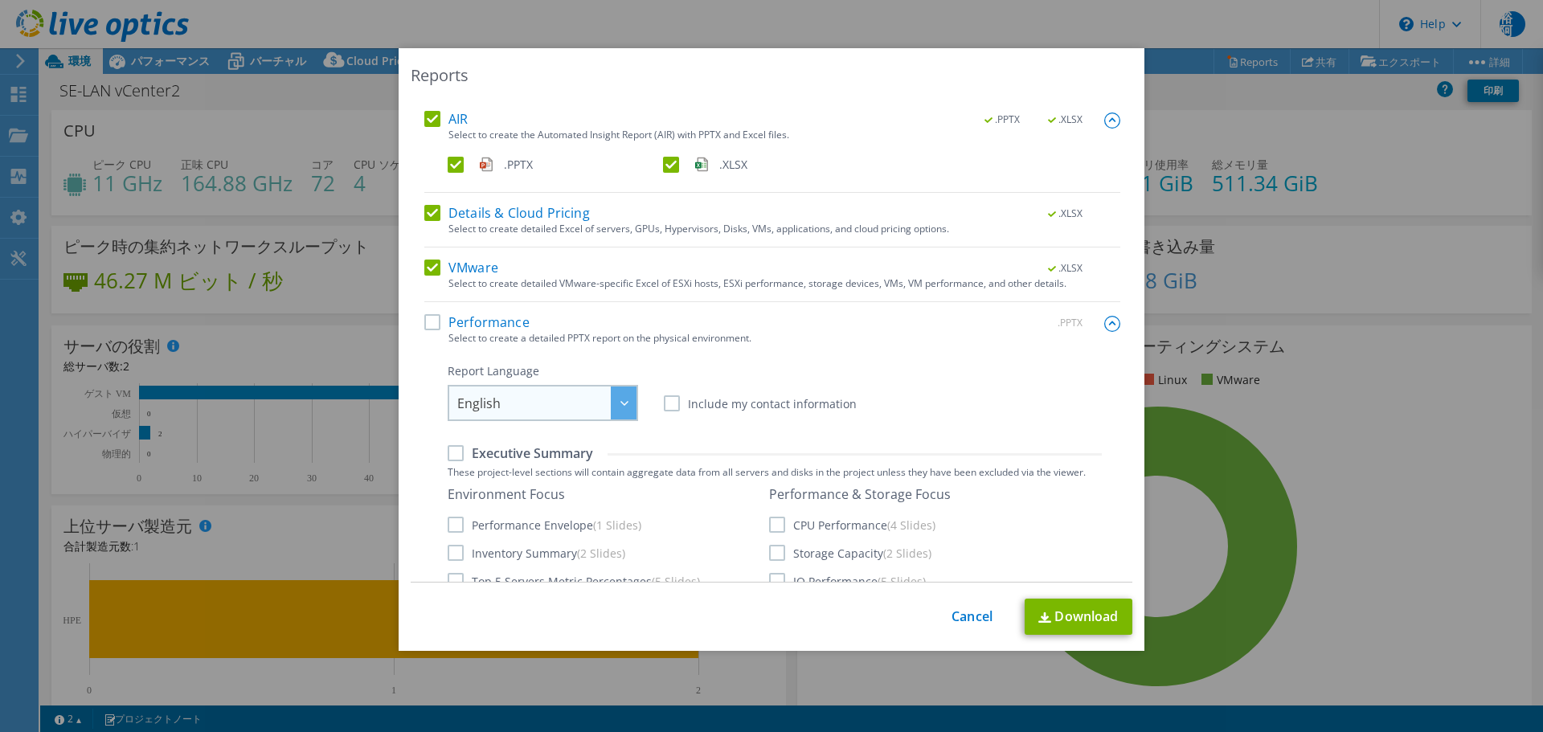
click at [569, 404] on span "English" at bounding box center [546, 402] width 179 height 33
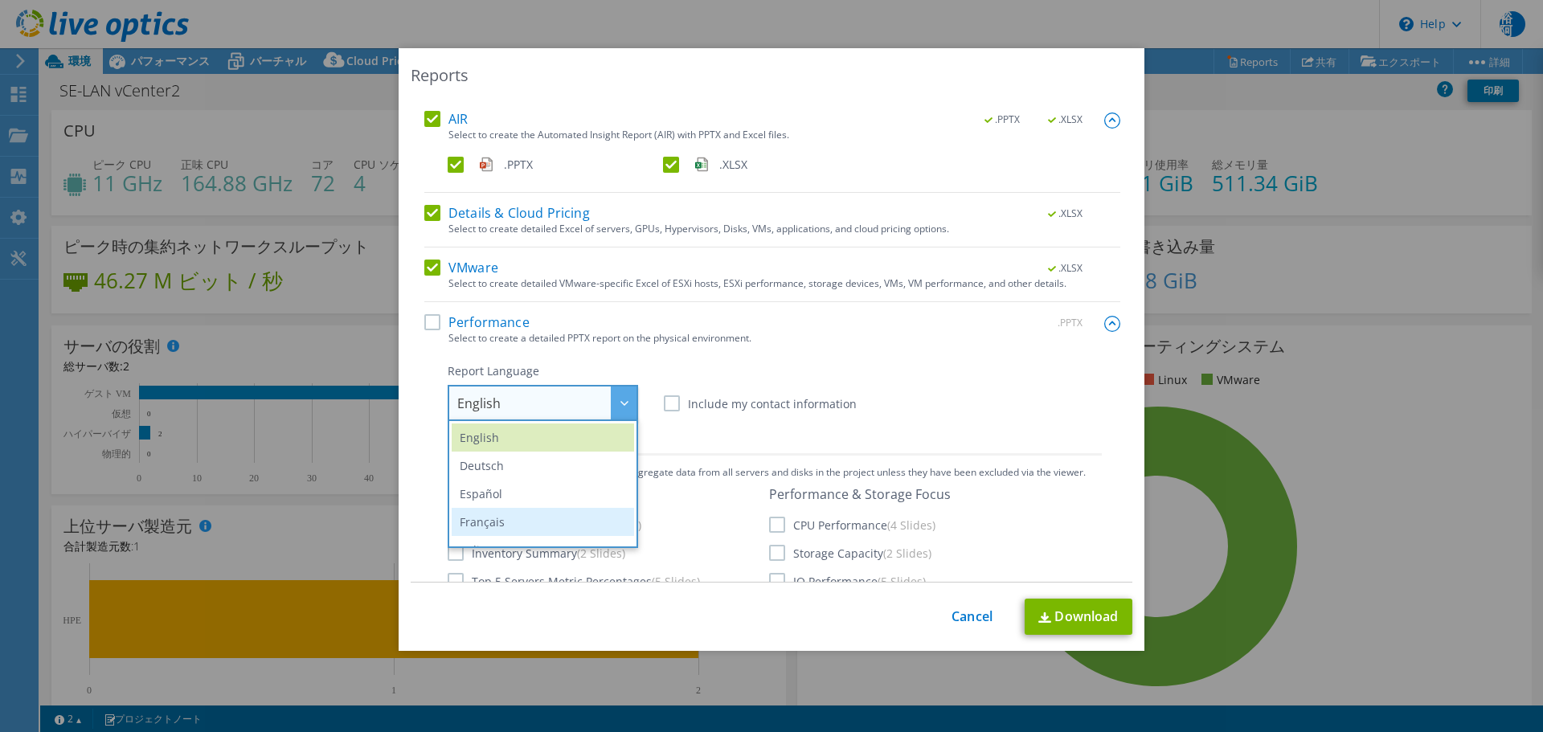
scroll to position [189, 0]
click at [511, 525] on li "日本語" at bounding box center [543, 530] width 182 height 28
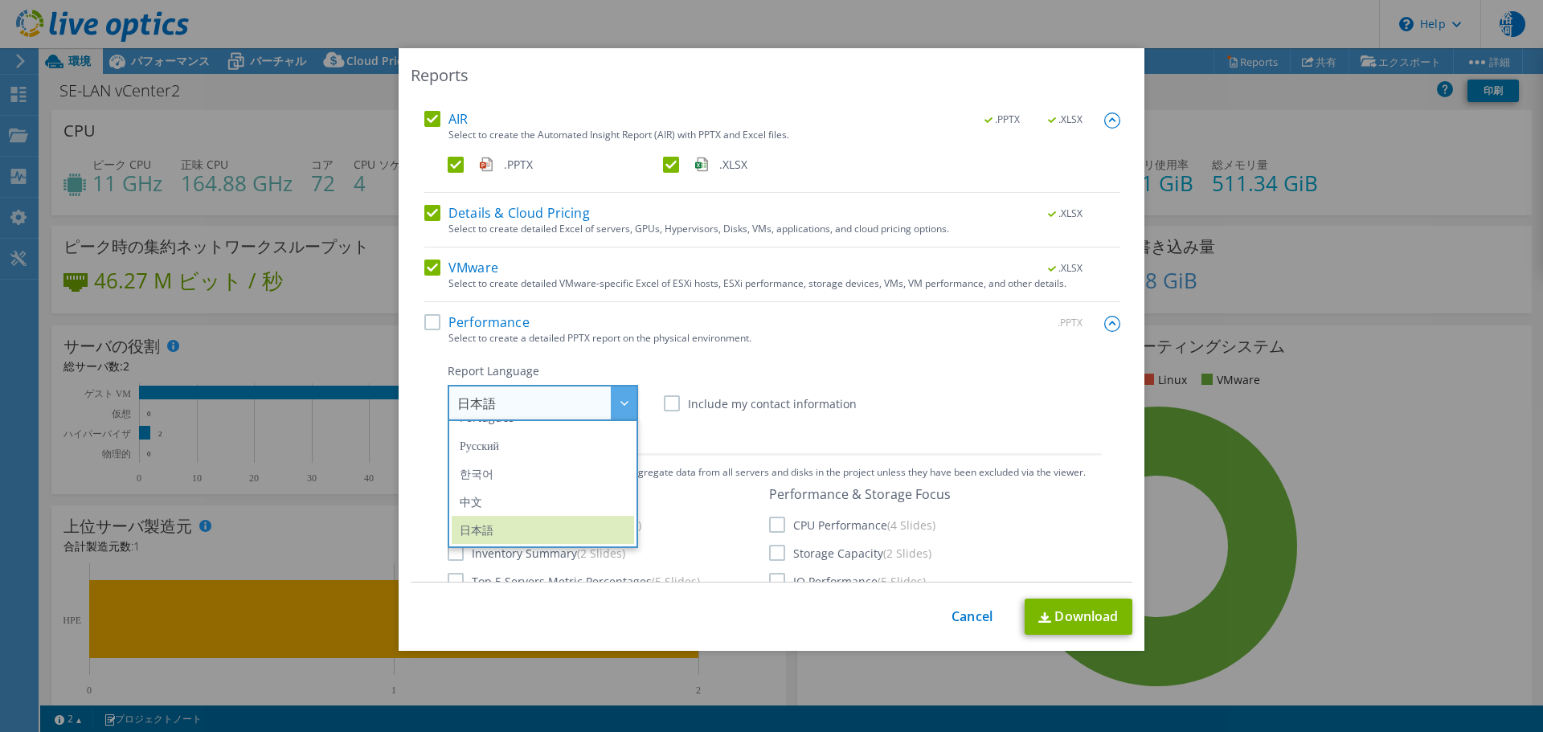
click at [1003, 411] on div "Report Language English Deutsch Español Français Italiano Polski Português Русс…" at bounding box center [775, 392] width 654 height 58
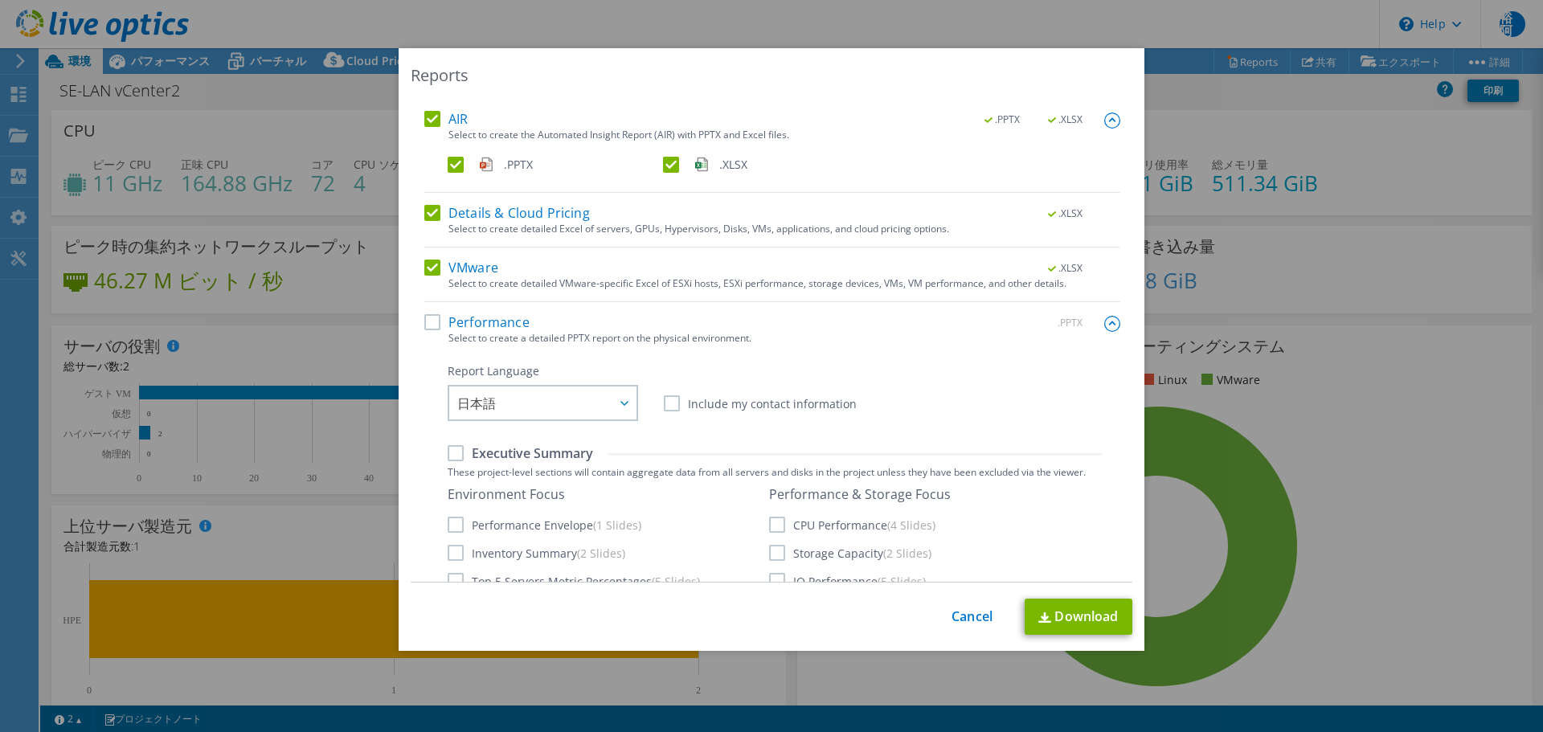
click at [424, 321] on label "Performance" at bounding box center [476, 322] width 105 height 16
click at [0, 0] on input "Performance" at bounding box center [0, 0] width 0 height 0
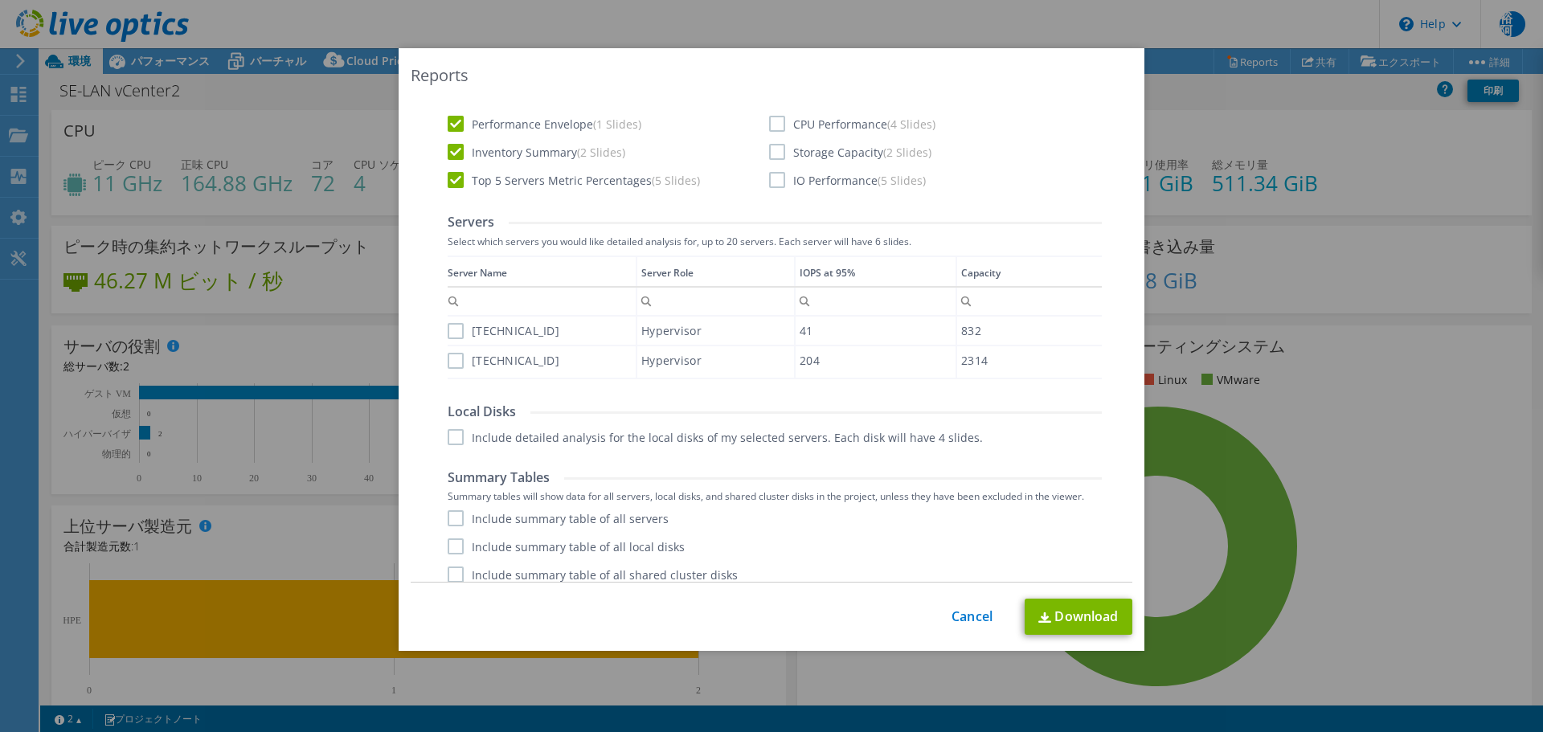
scroll to position [482, 0]
click at [450, 333] on label "[TECHNICAL_ID]" at bounding box center [504, 330] width 112 height 16
click at [0, 0] on input "[TECHNICAL_ID]" at bounding box center [0, 0] width 0 height 0
click at [449, 361] on label "[TECHNICAL_ID]" at bounding box center [504, 360] width 112 height 16
click at [0, 0] on input "[TECHNICAL_ID]" at bounding box center [0, 0] width 0 height 0
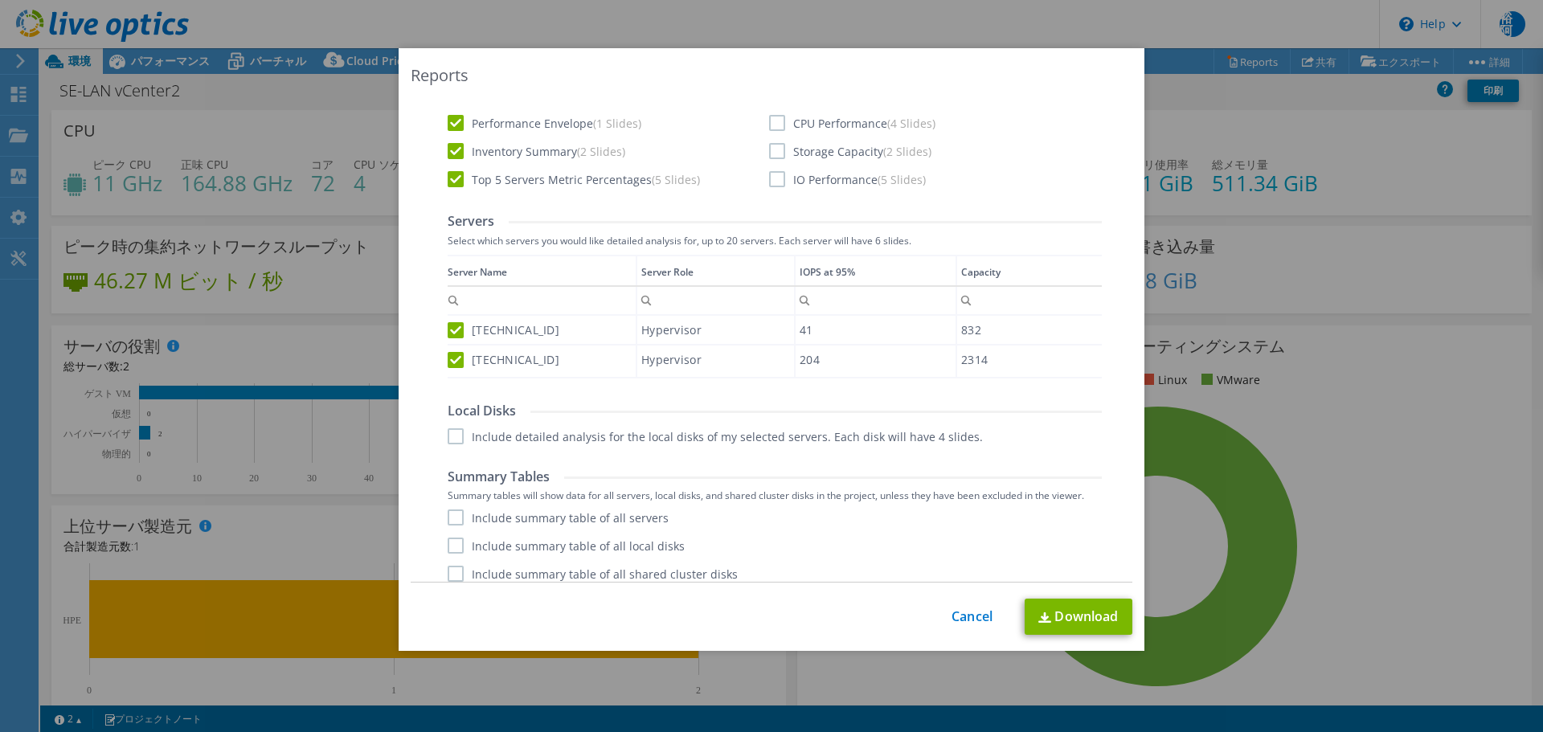
scroll to position [494, 0]
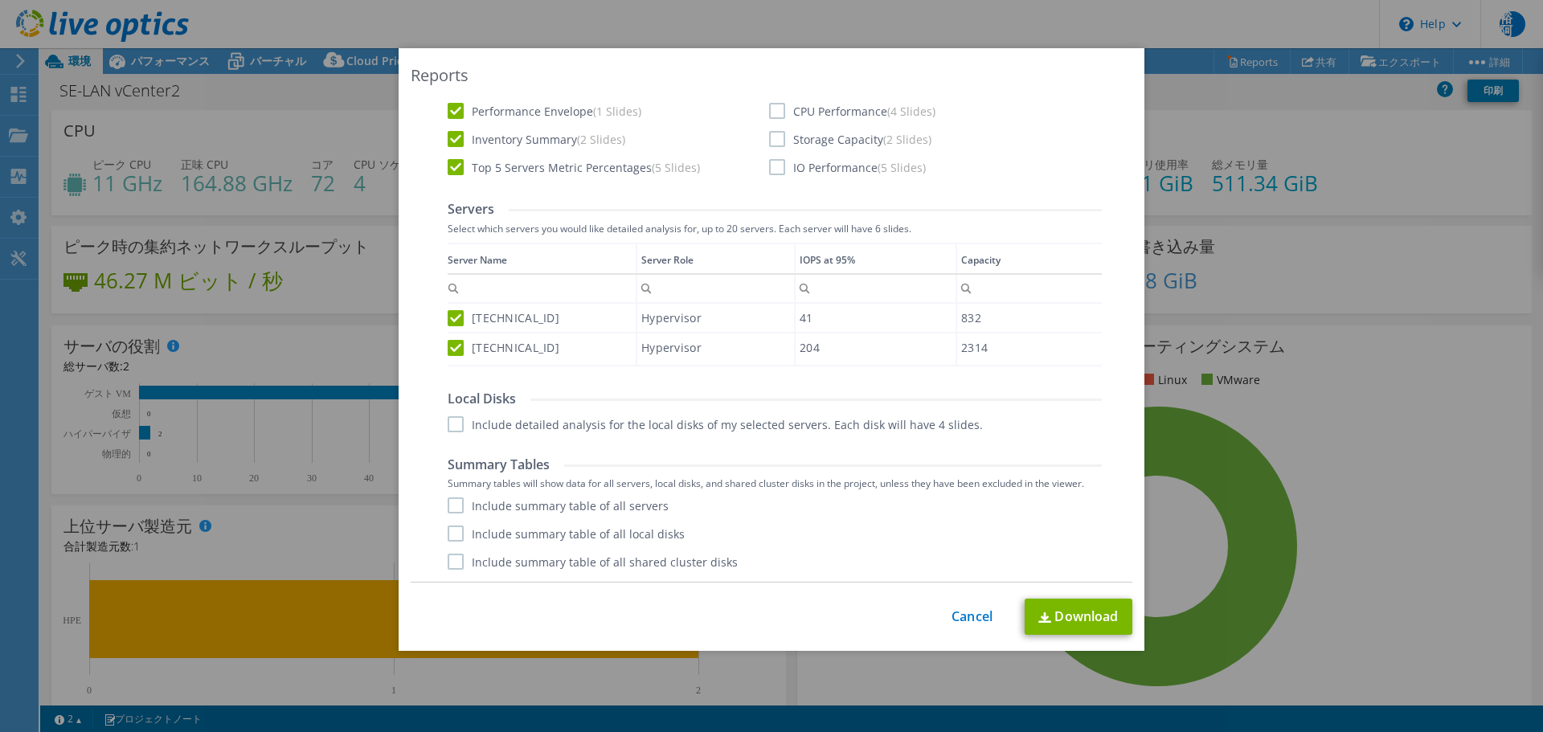
click at [449, 426] on label "Include detailed analysis for the local disks of my selected servers. Each disk…" at bounding box center [715, 424] width 535 height 16
click at [0, 0] on input "Include detailed analysis for the local disks of my selected servers. Each disk…" at bounding box center [0, 0] width 0 height 0
click at [454, 505] on label "Include summary table of all servers" at bounding box center [558, 505] width 221 height 16
click at [0, 0] on input "Include summary table of all servers" at bounding box center [0, 0] width 0 height 0
click at [448, 536] on label "Include summary table of all local disks" at bounding box center [566, 533] width 237 height 16
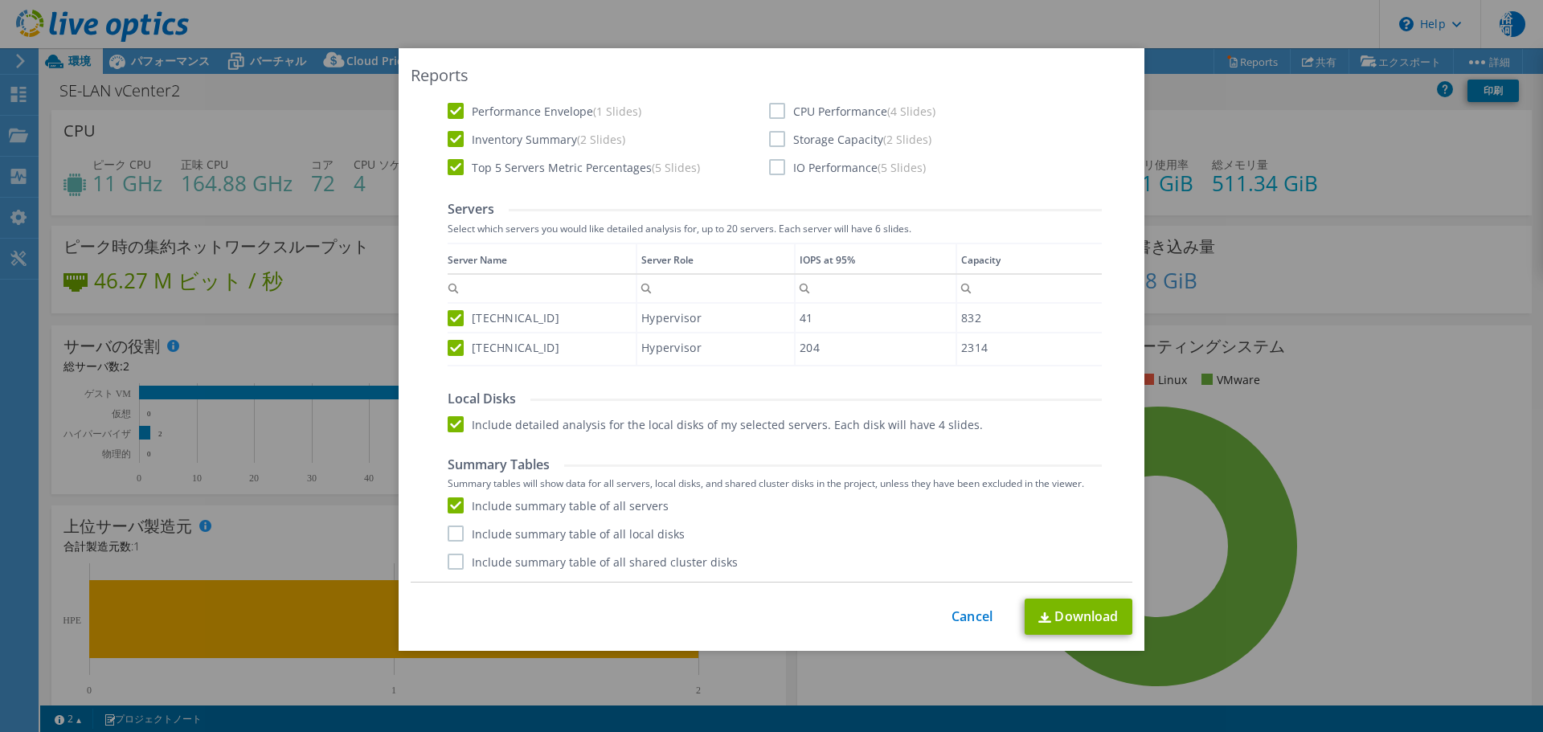
click at [0, 0] on input "Include summary table of all local disks" at bounding box center [0, 0] width 0 height 0
click at [447, 576] on div "Performance .PPTX Select to create a detailed PPTX report on the physical envir…" at bounding box center [772, 241] width 696 height 682
click at [451, 566] on label "Include summary table of all shared cluster disks" at bounding box center [593, 562] width 290 height 16
click at [0, 0] on input "Include summary table of all shared cluster disks" at bounding box center [0, 0] width 0 height 0
click at [1103, 610] on link "Download" at bounding box center [1078, 617] width 108 height 36
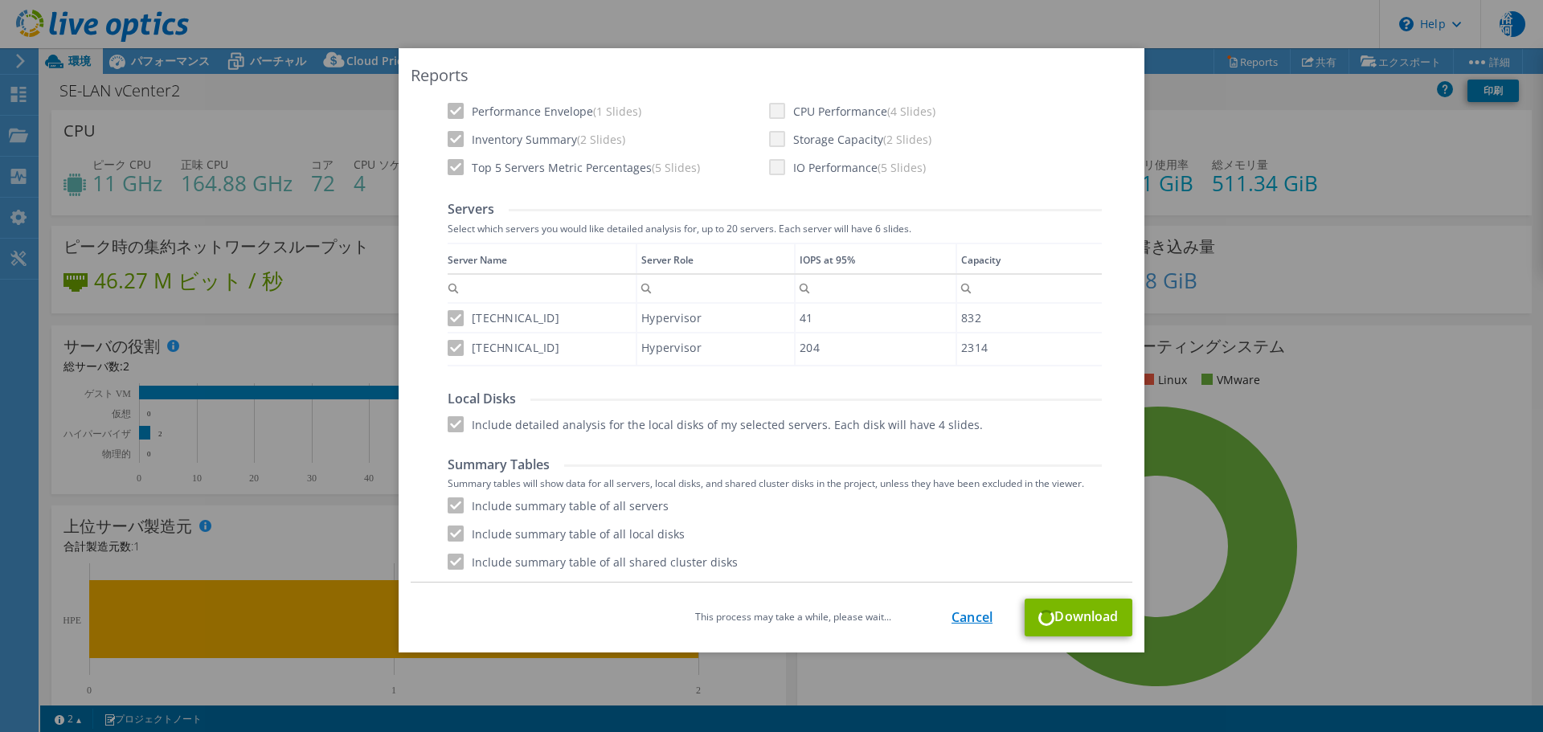
click at [983, 617] on link "Cancel" at bounding box center [971, 617] width 41 height 15
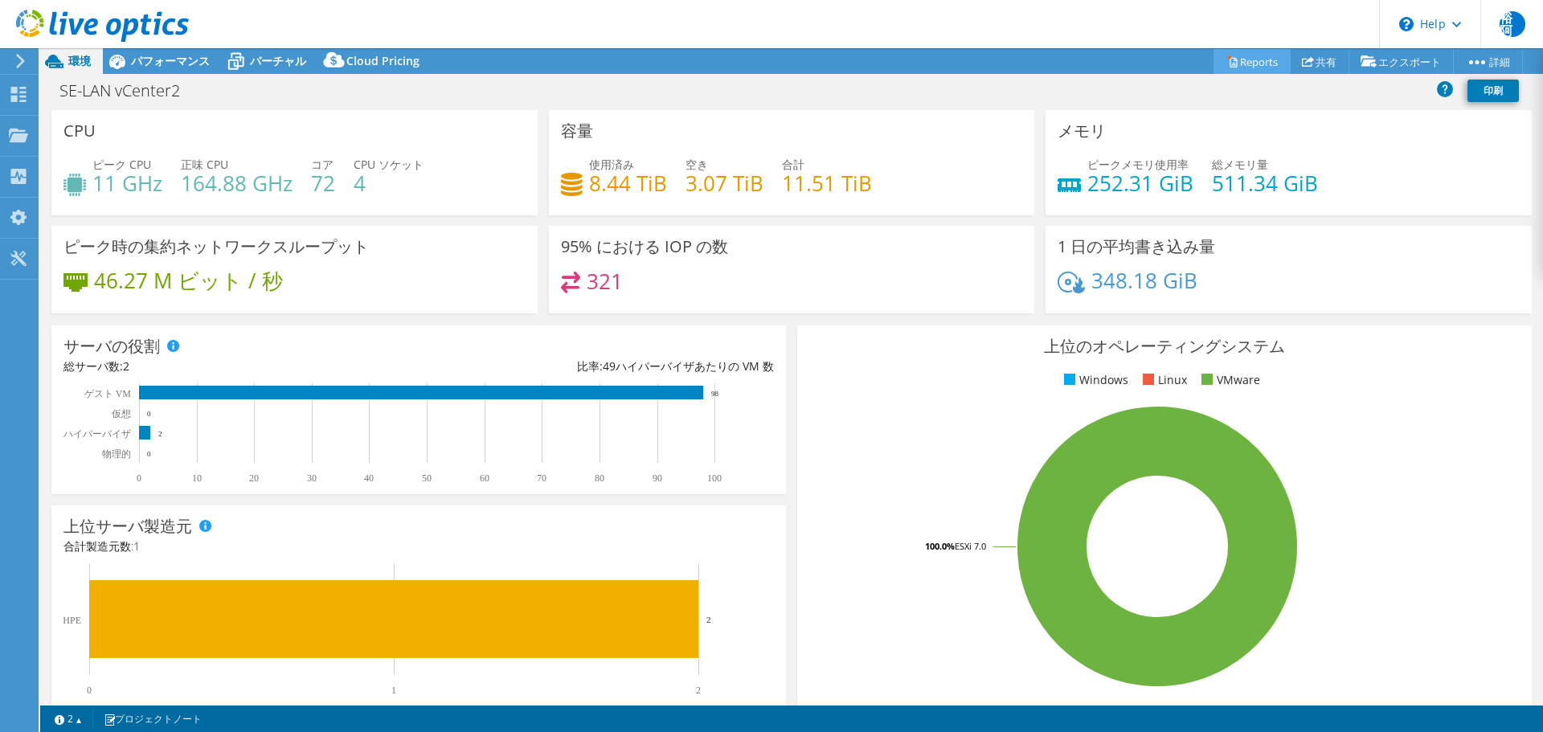
click at [1254, 61] on link "Reports" at bounding box center [1251, 61] width 77 height 25
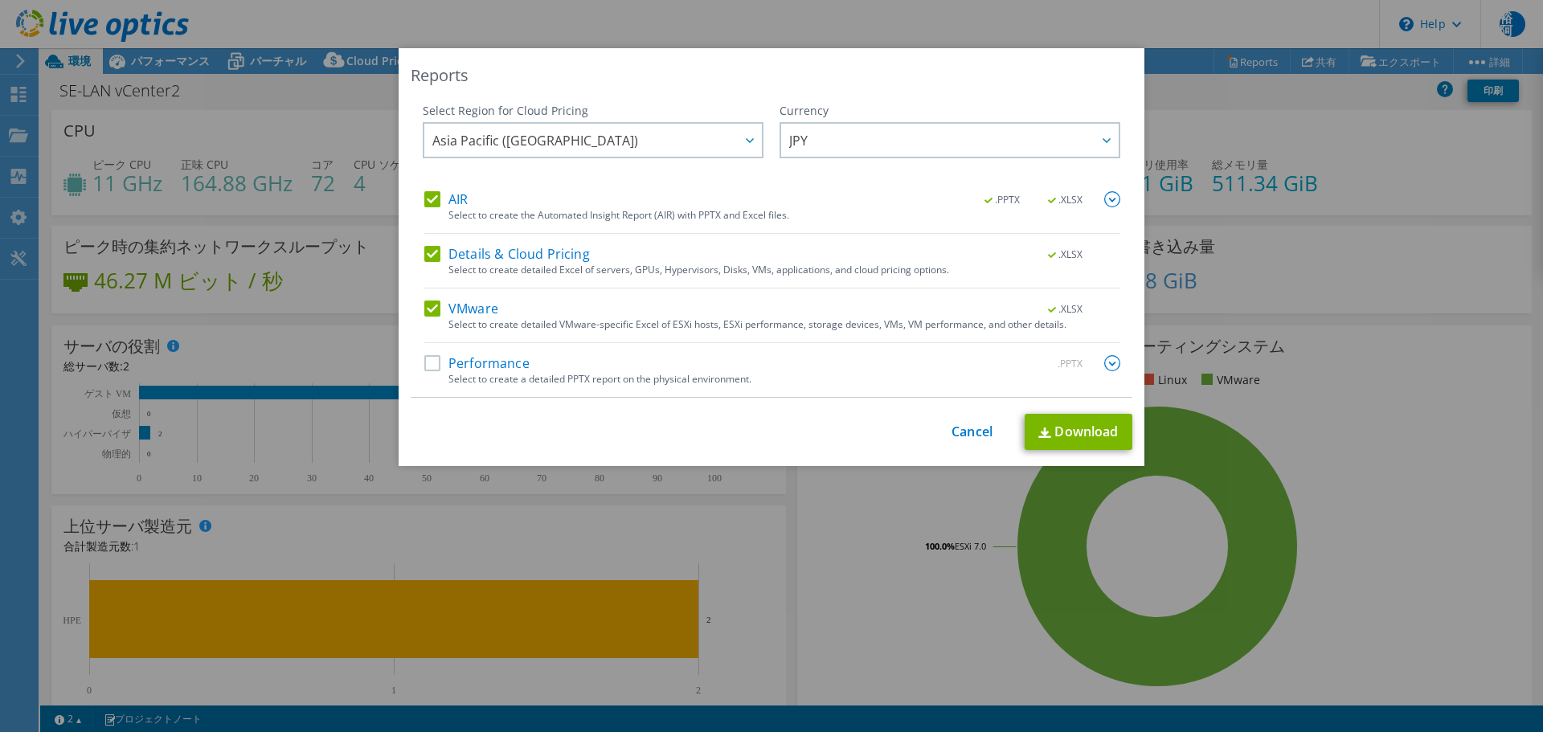
click at [1110, 366] on img at bounding box center [1112, 363] width 16 height 16
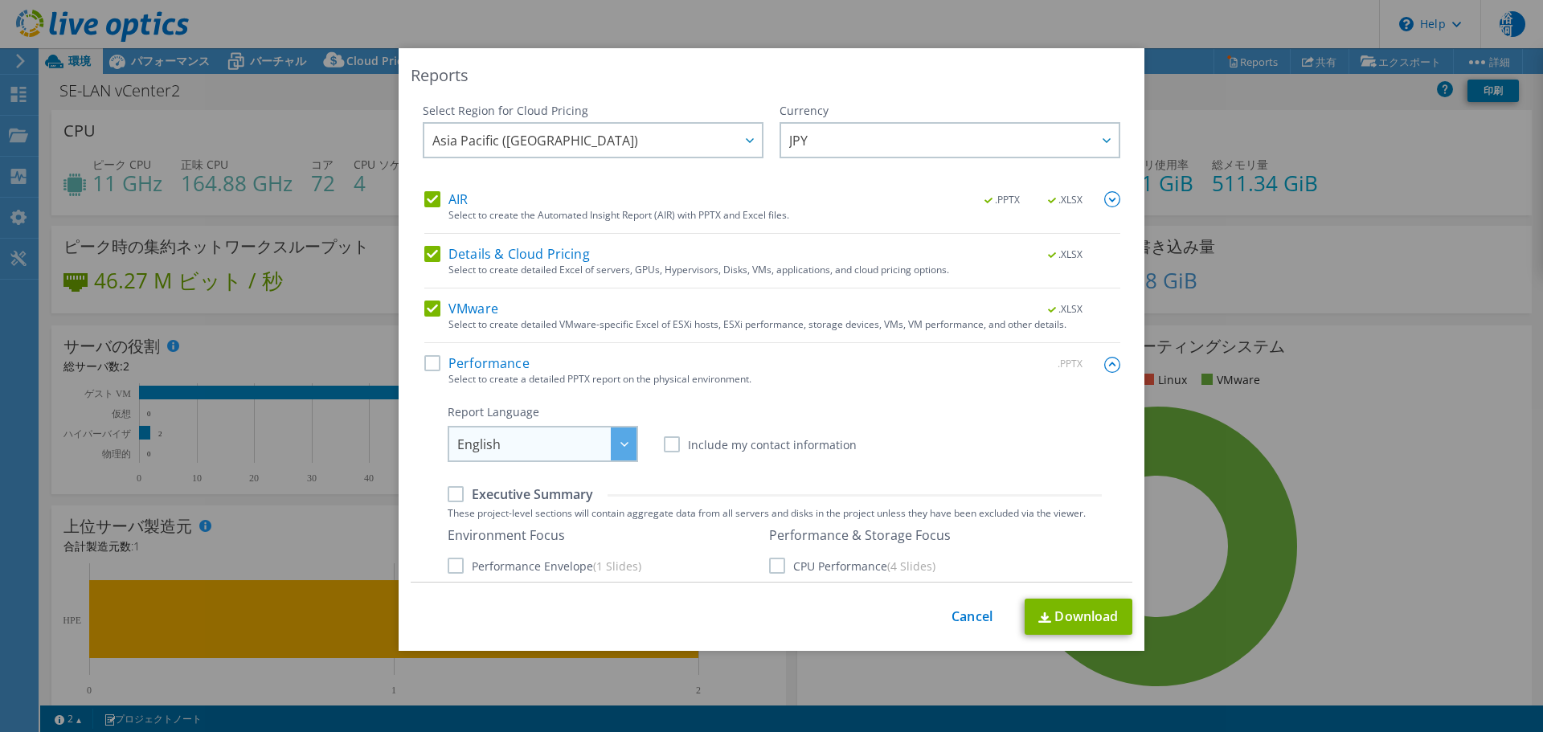
click at [491, 440] on span "English" at bounding box center [478, 447] width 43 height 25
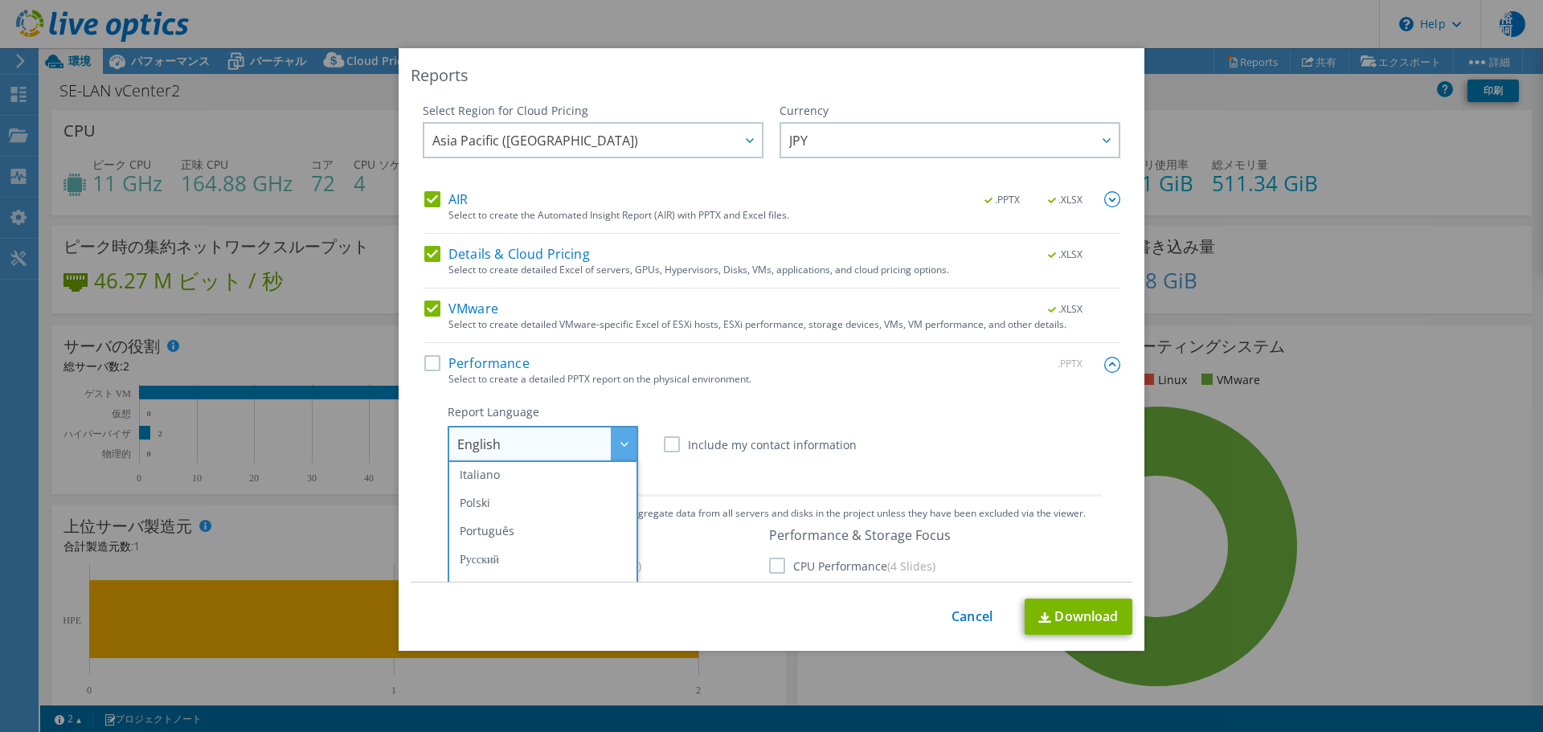
scroll to position [189, 0]
click at [494, 569] on li "日本語" at bounding box center [543, 571] width 182 height 28
click at [429, 367] on label "Performance" at bounding box center [476, 363] width 105 height 16
click at [0, 0] on input "Performance" at bounding box center [0, 0] width 0 height 0
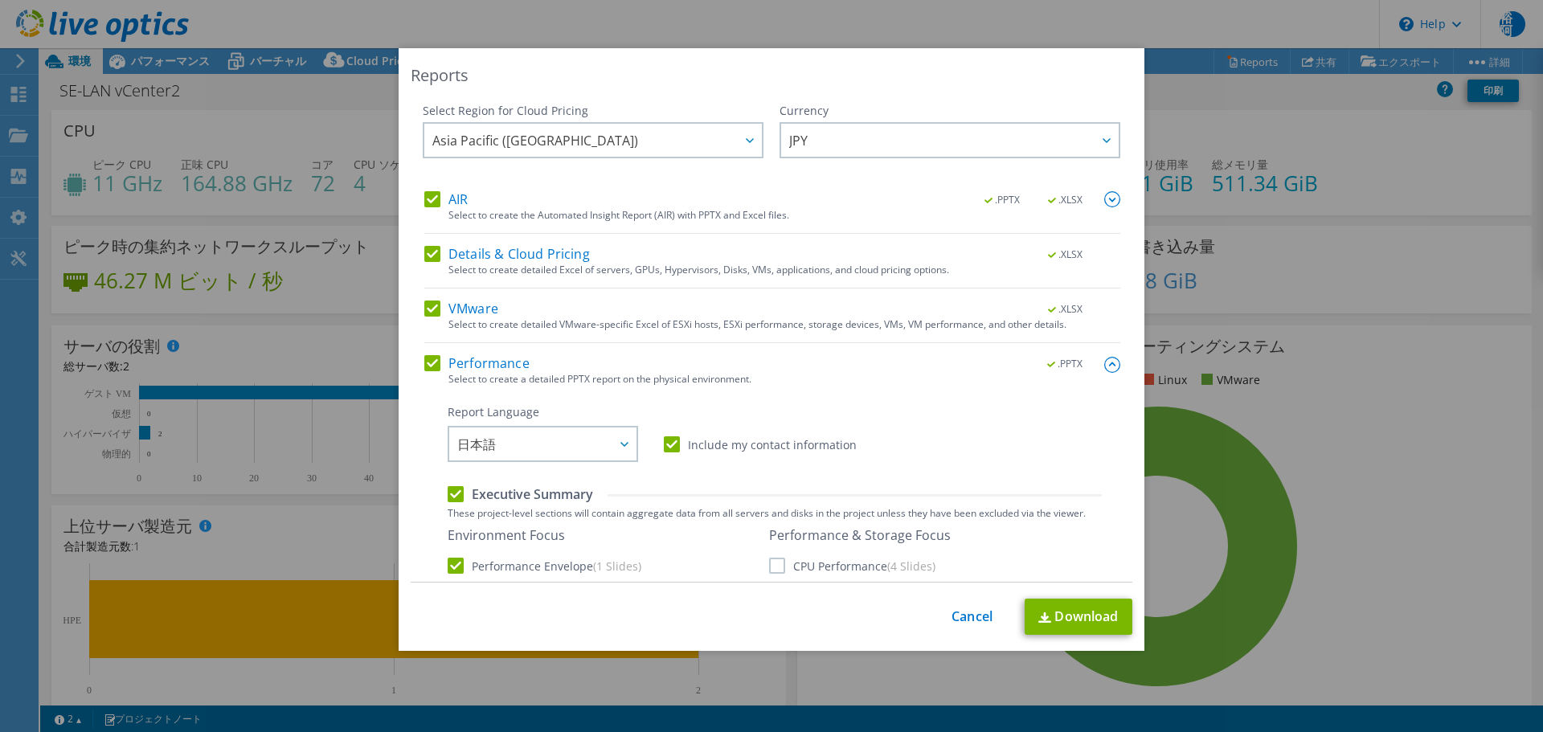
scroll to position [241, 0]
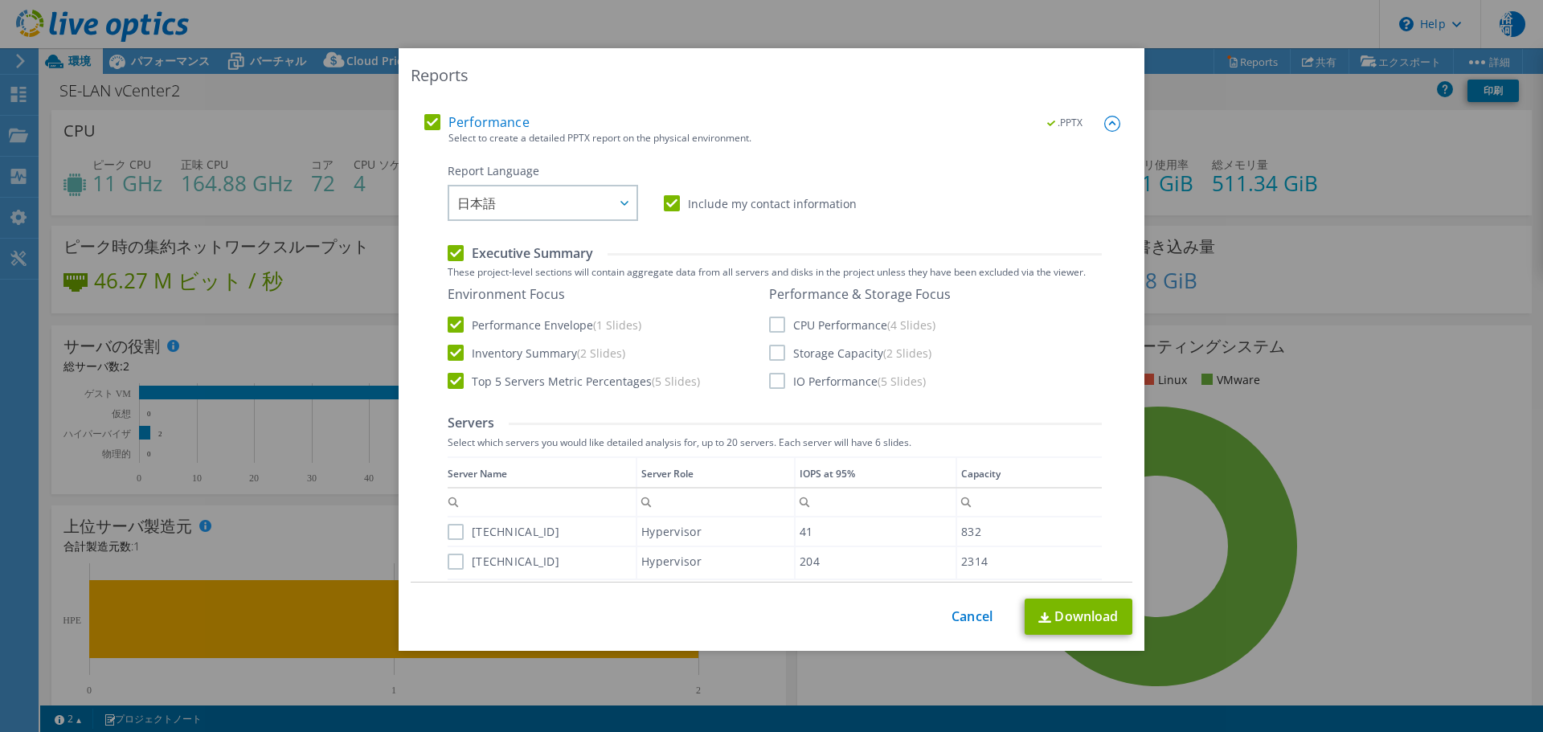
click at [775, 382] on label "IO Performance (5 Slides)" at bounding box center [847, 381] width 157 height 16
click at [0, 0] on input "IO Performance (5 Slides)" at bounding box center [0, 0] width 0 height 0
click at [770, 361] on label "Storage Capacity (2 Slides)" at bounding box center [850, 353] width 162 height 16
click at [0, 0] on input "Storage Capacity (2 Slides)" at bounding box center [0, 0] width 0 height 0
click at [769, 330] on label "CPU Performance (4 Slides)" at bounding box center [852, 325] width 166 height 16
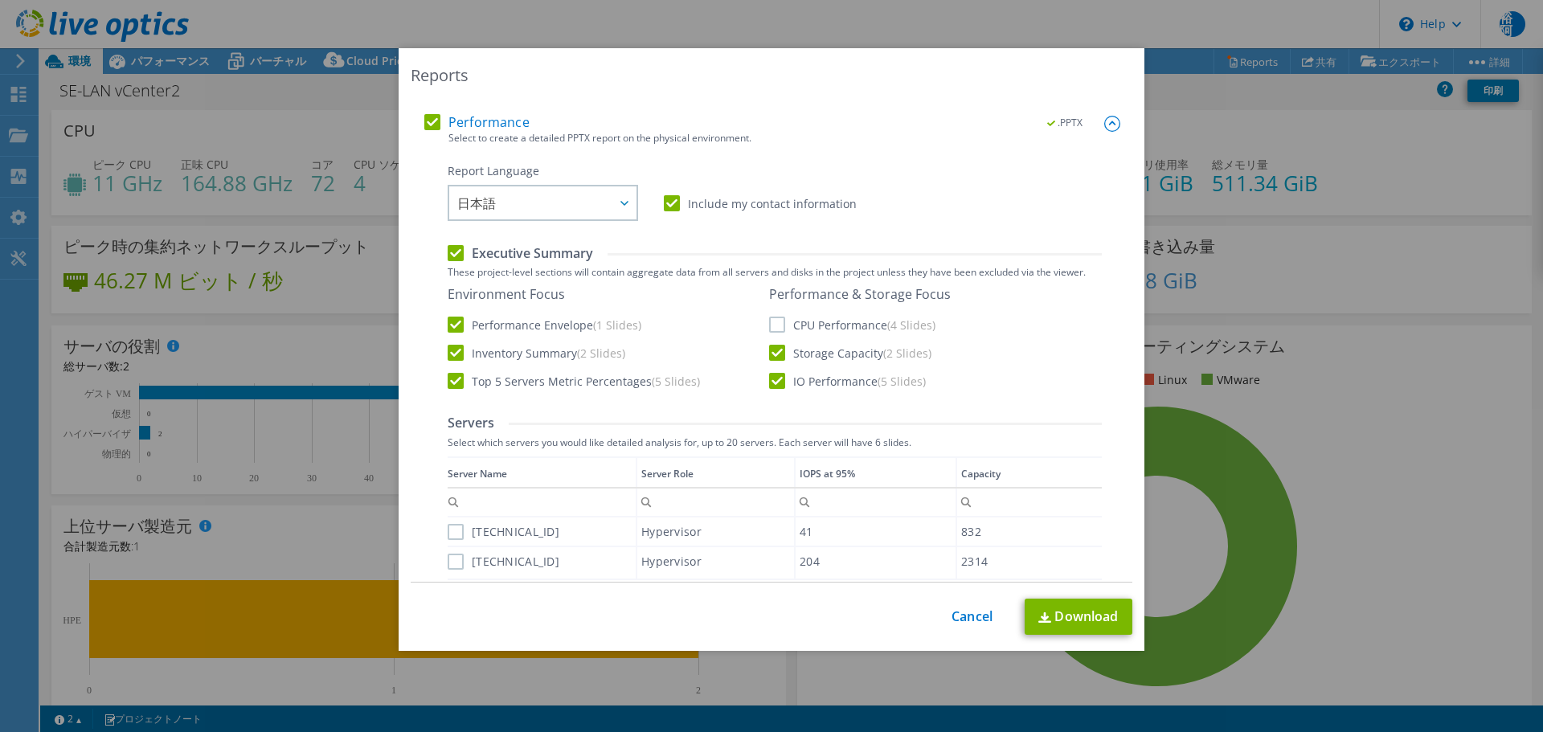
click at [0, 0] on input "CPU Performance (4 Slides)" at bounding box center [0, 0] width 0 height 0
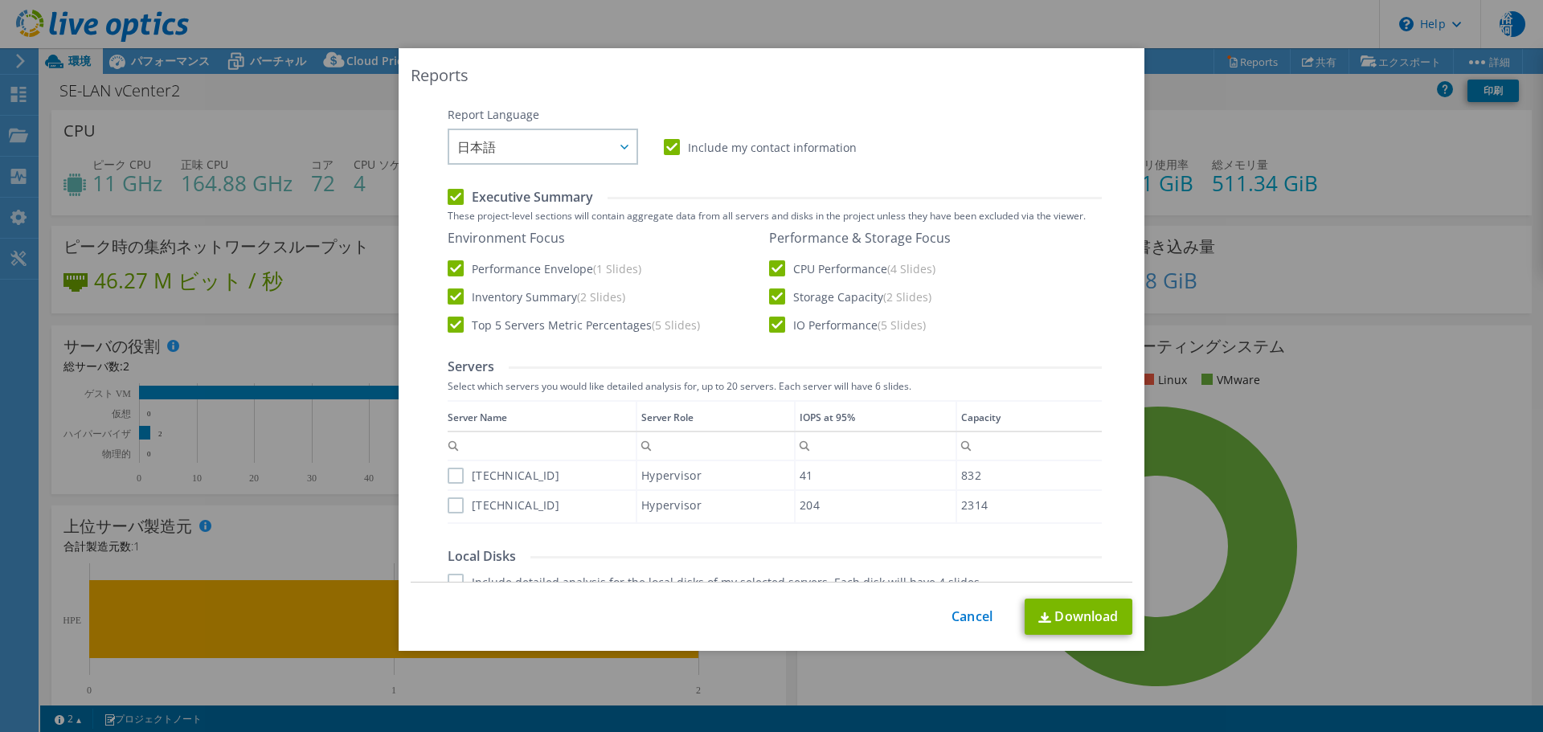
scroll to position [321, 0]
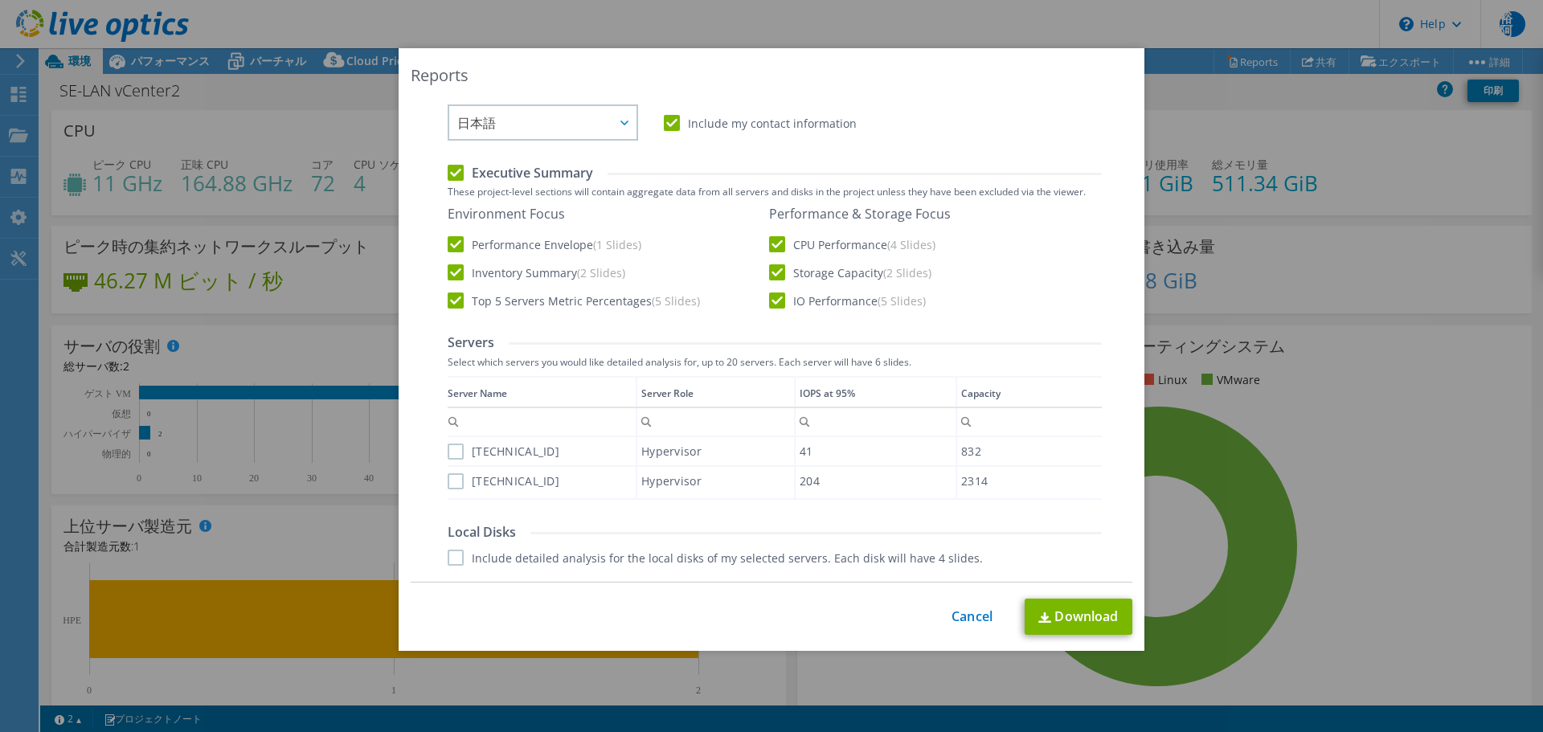
click at [454, 450] on label "[TECHNICAL_ID]" at bounding box center [504, 452] width 112 height 16
click at [0, 0] on input "[TECHNICAL_ID]" at bounding box center [0, 0] width 0 height 0
click at [450, 481] on label "[TECHNICAL_ID]" at bounding box center [504, 481] width 112 height 16
click at [0, 0] on input "[TECHNICAL_ID]" at bounding box center [0, 0] width 0 height 0
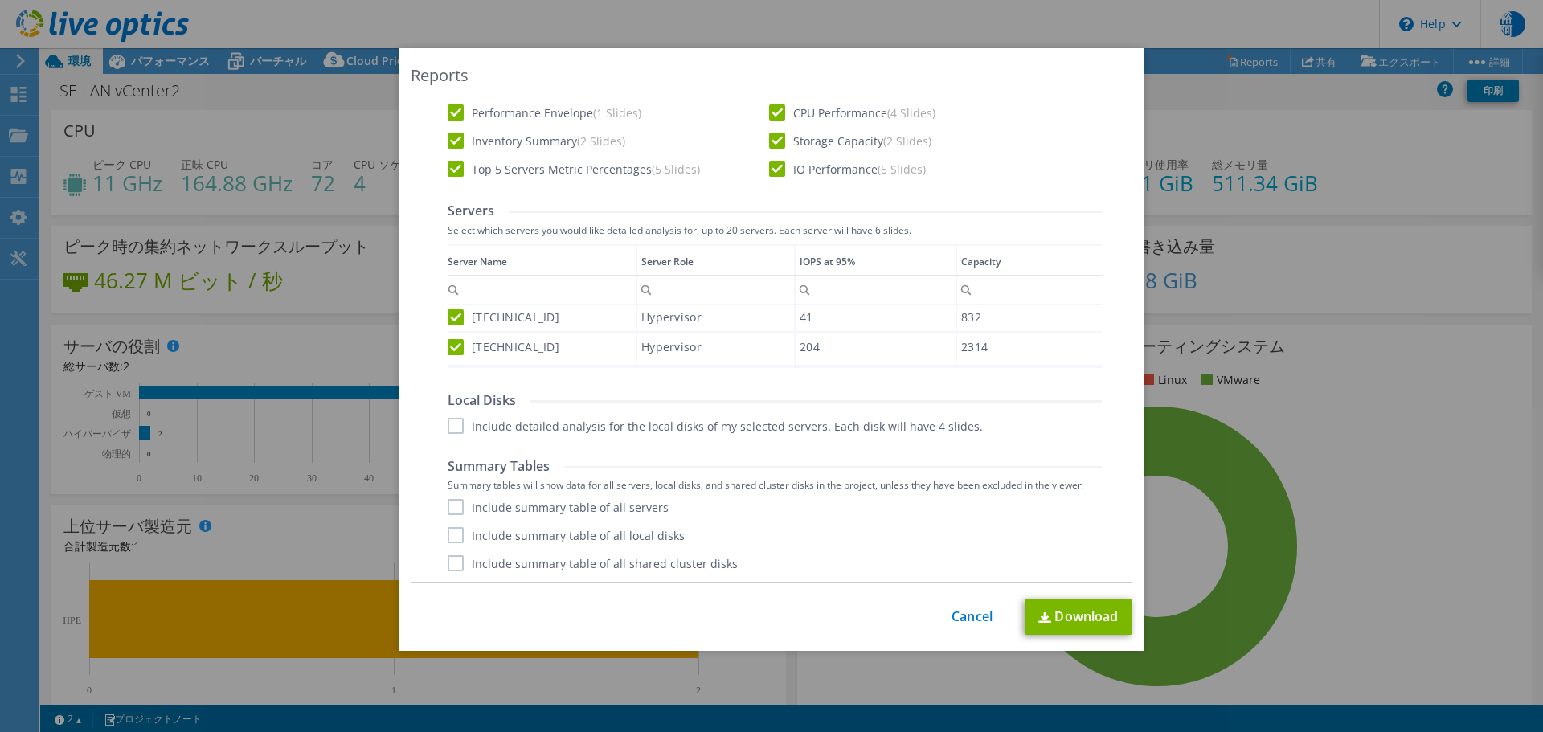
scroll to position [455, 0]
click at [448, 430] on label "Include detailed analysis for the local disks of my selected servers. Each disk…" at bounding box center [715, 424] width 535 height 16
click at [0, 0] on input "Include detailed analysis for the local disks of my selected servers. Each disk…" at bounding box center [0, 0] width 0 height 0
drag, startPoint x: 448, startPoint y: 503, endPoint x: 457, endPoint y: 538, distance: 36.4
click at [449, 503] on label "Include summary table of all servers" at bounding box center [558, 505] width 221 height 16
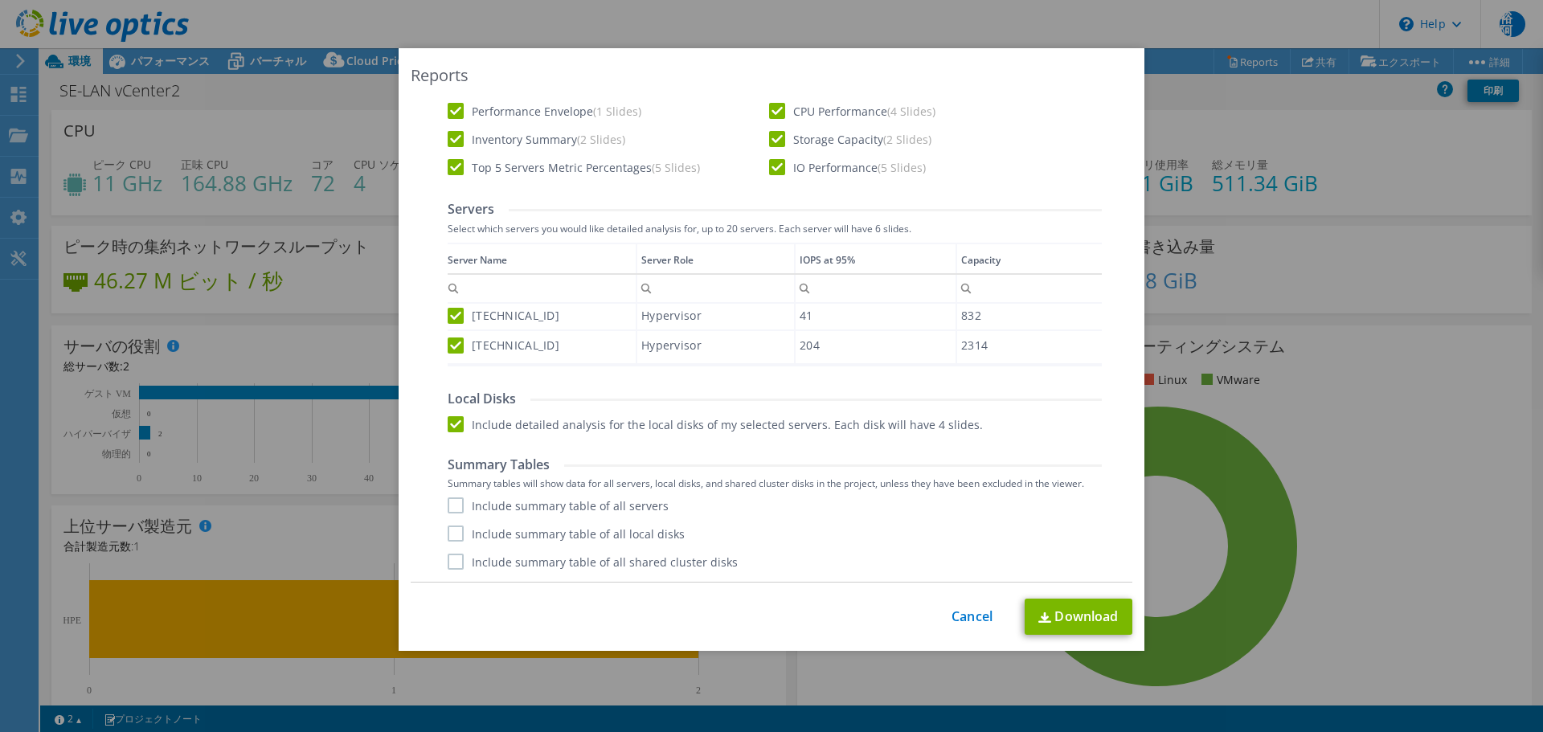
click at [0, 0] on input "Include summary table of all servers" at bounding box center [0, 0] width 0 height 0
click at [457, 539] on label "Include summary table of all local disks" at bounding box center [566, 533] width 237 height 16
click at [0, 0] on input "Include summary table of all local disks" at bounding box center [0, 0] width 0 height 0
click at [450, 557] on label "Include summary table of all shared cluster disks" at bounding box center [593, 562] width 290 height 16
click at [0, 0] on input "Include summary table of all shared cluster disks" at bounding box center [0, 0] width 0 height 0
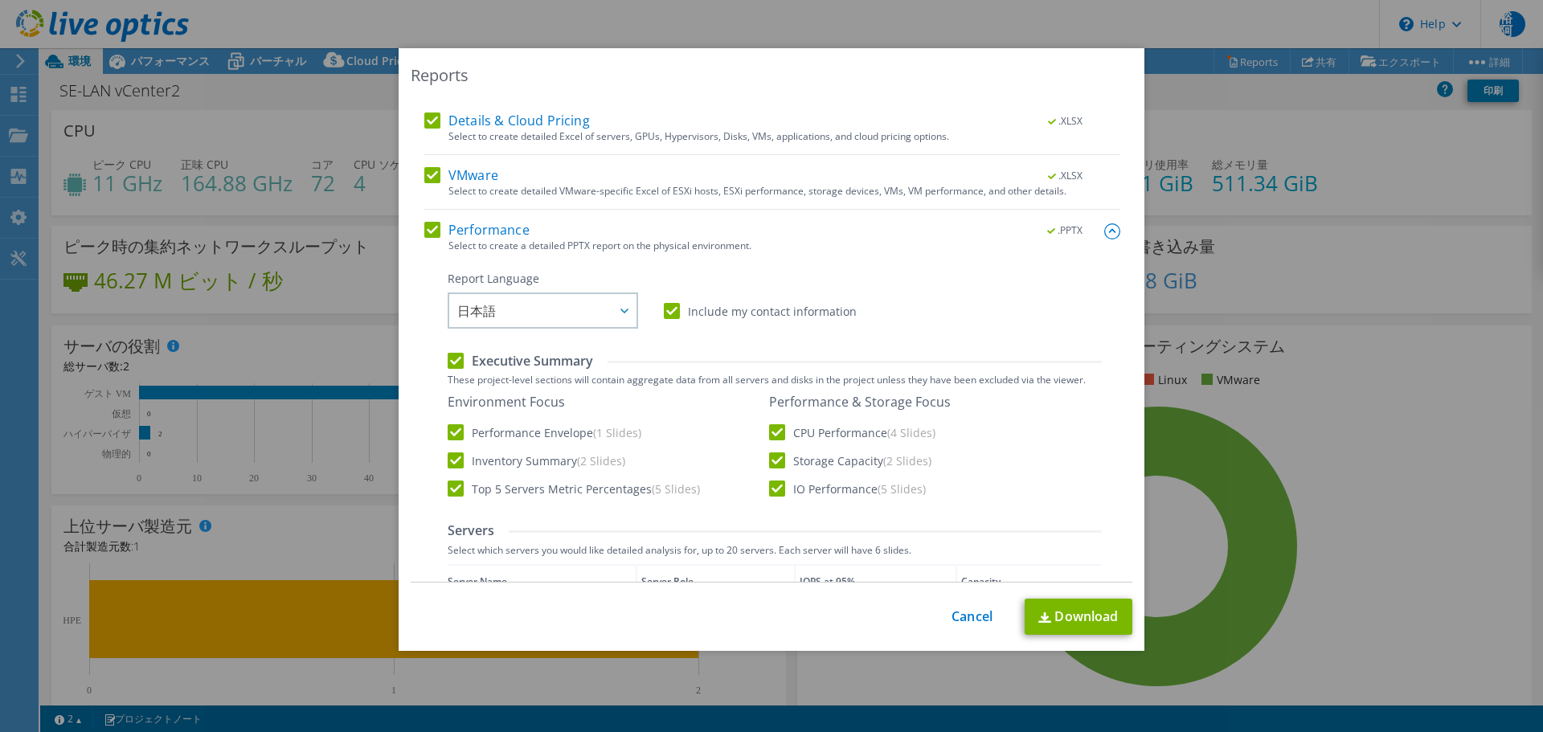
scroll to position [0, 0]
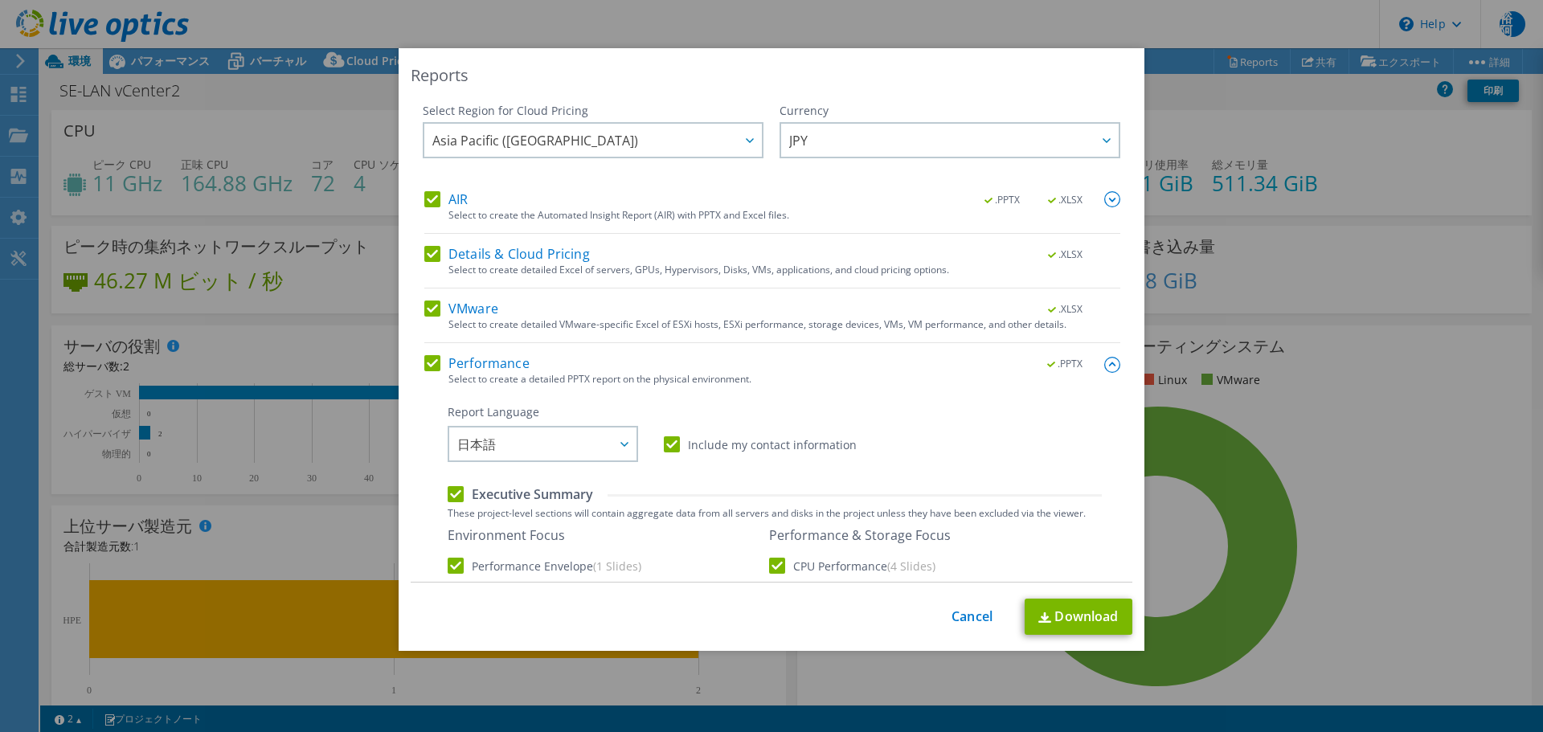
click at [957, 628] on div "This process may take a while, please wait... Cancel Download" at bounding box center [772, 617] width 722 height 36
click at [959, 623] on link "Cancel" at bounding box center [971, 616] width 41 height 15
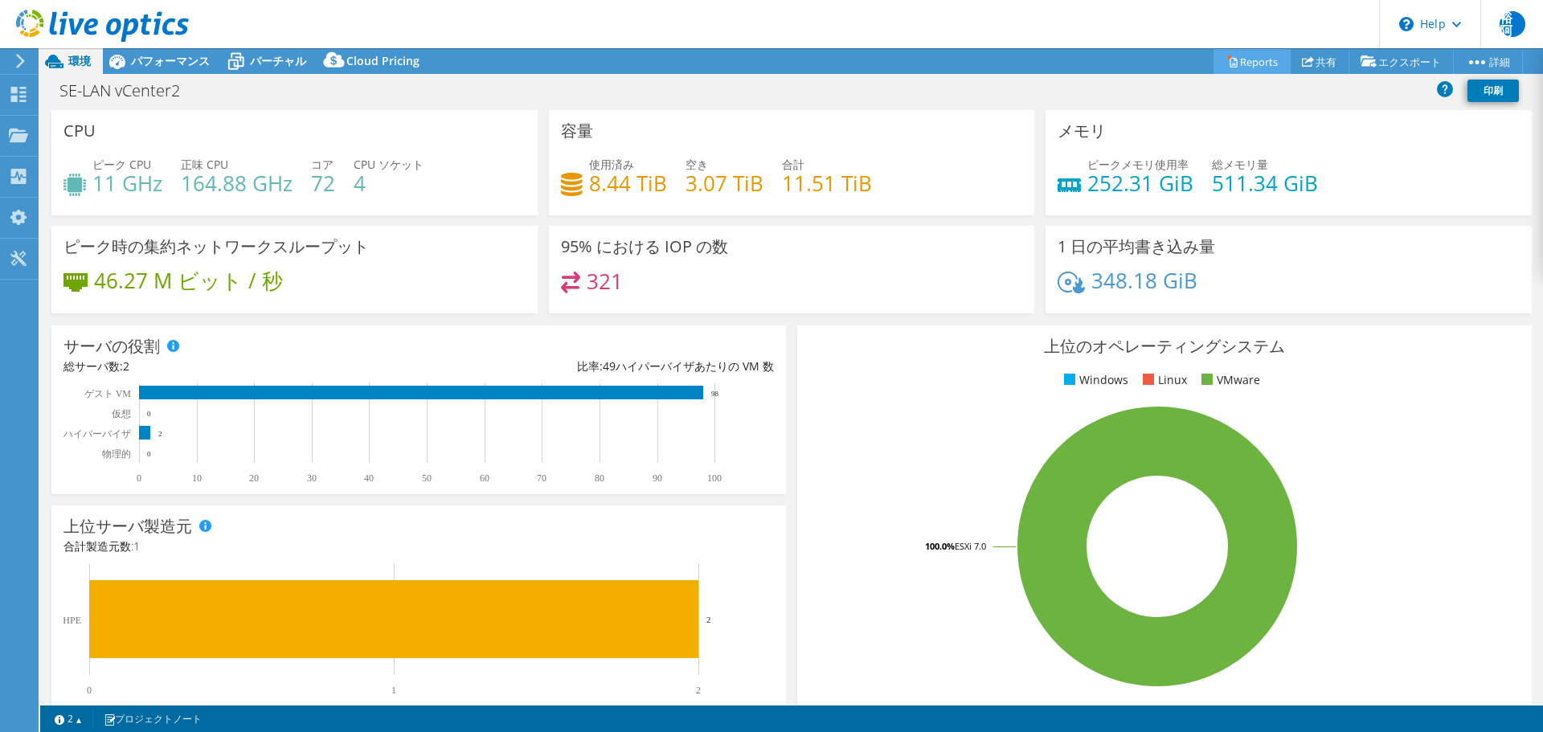
click at [1238, 67] on link "Reports" at bounding box center [1251, 61] width 77 height 25
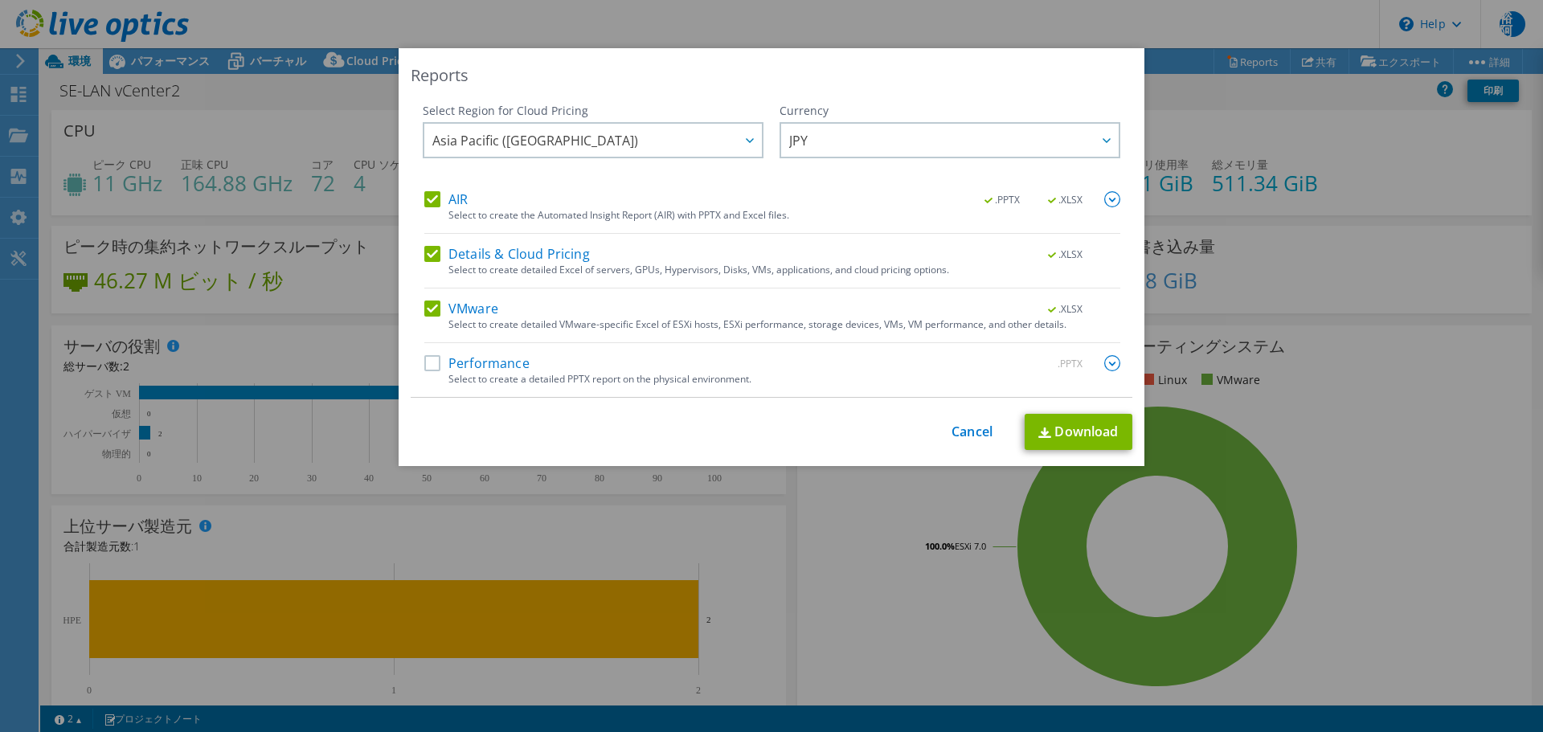
click at [1108, 198] on img at bounding box center [1112, 199] width 16 height 16
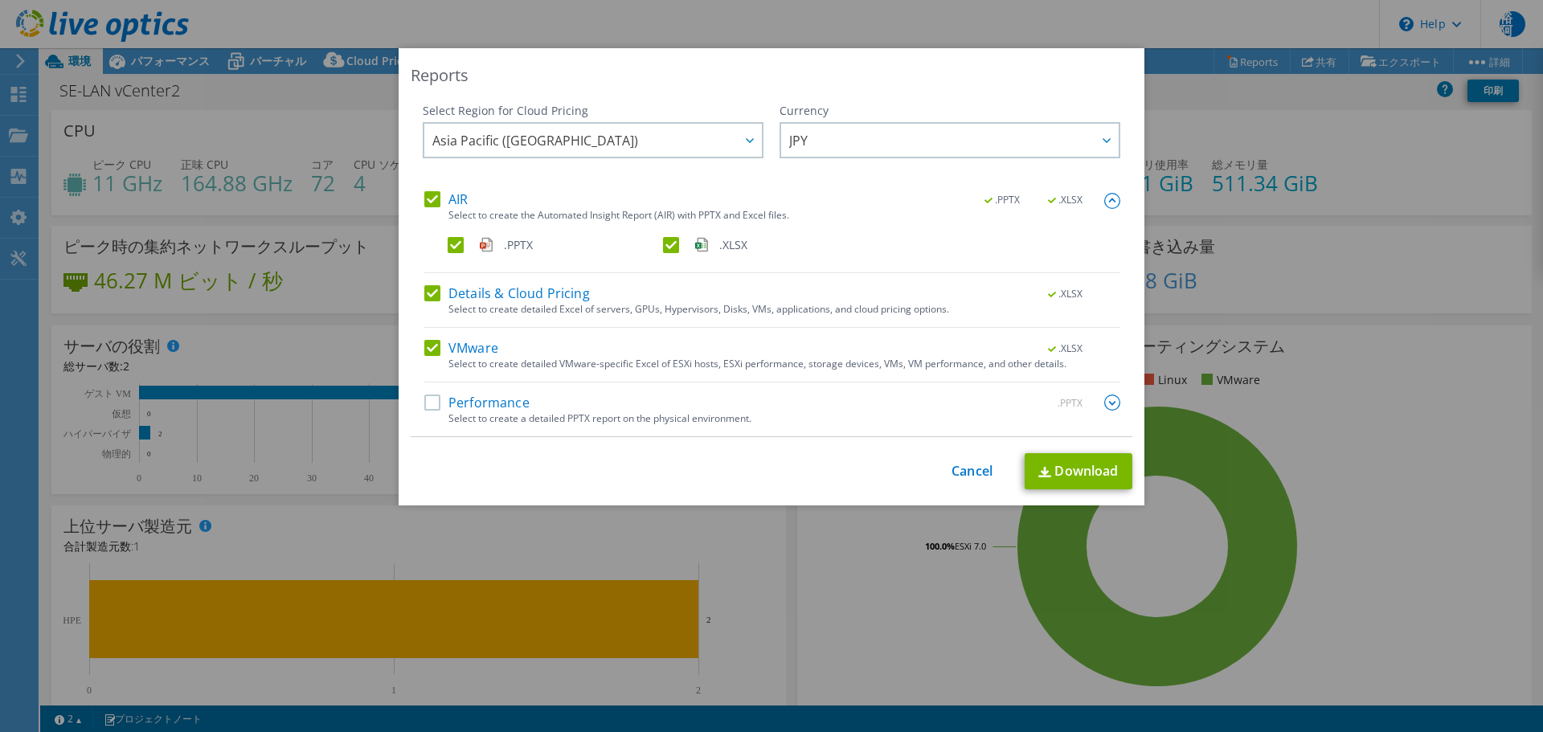
click at [1106, 405] on img at bounding box center [1112, 402] width 16 height 16
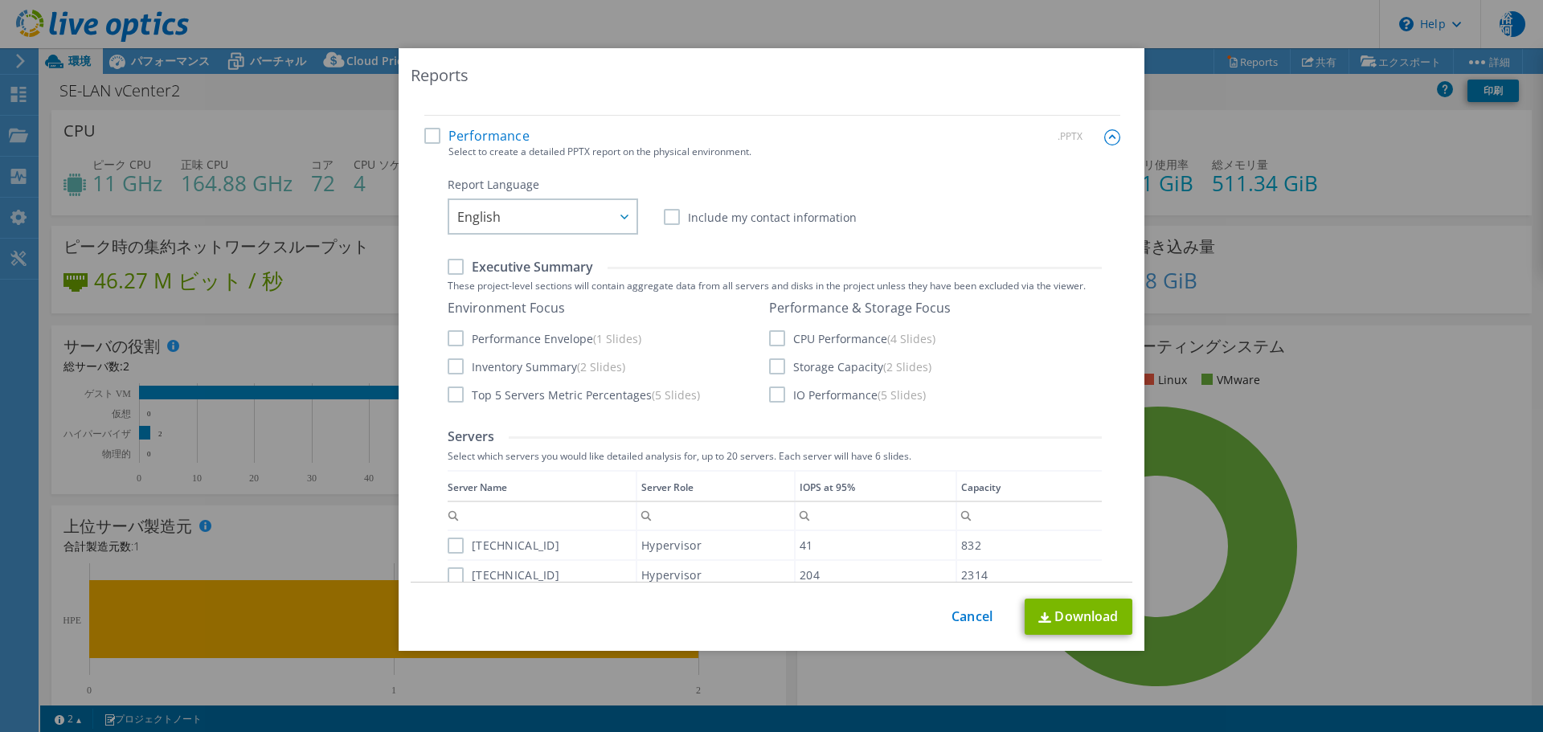
scroll to position [273, 0]
click at [632, 210] on div "English English Deutsch Español Français Italiano Polski Português Русский 한국어 …" at bounding box center [543, 210] width 190 height 36
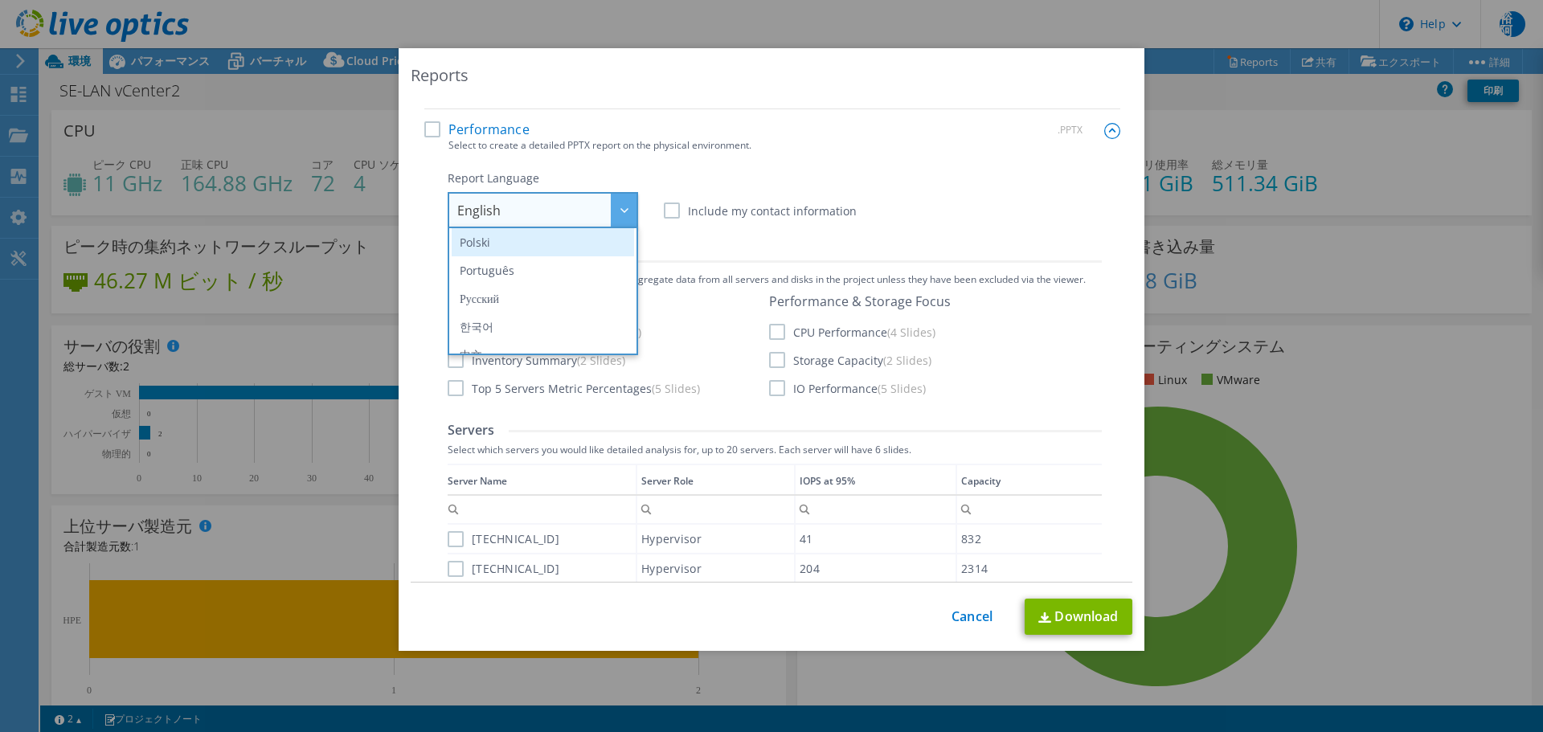
scroll to position [189, 0]
click at [513, 341] on li "日本語" at bounding box center [543, 337] width 182 height 28
click at [991, 197] on div "Report Language English Deutsch Español Français Italiano Polski Português Русс…" at bounding box center [775, 199] width 654 height 58
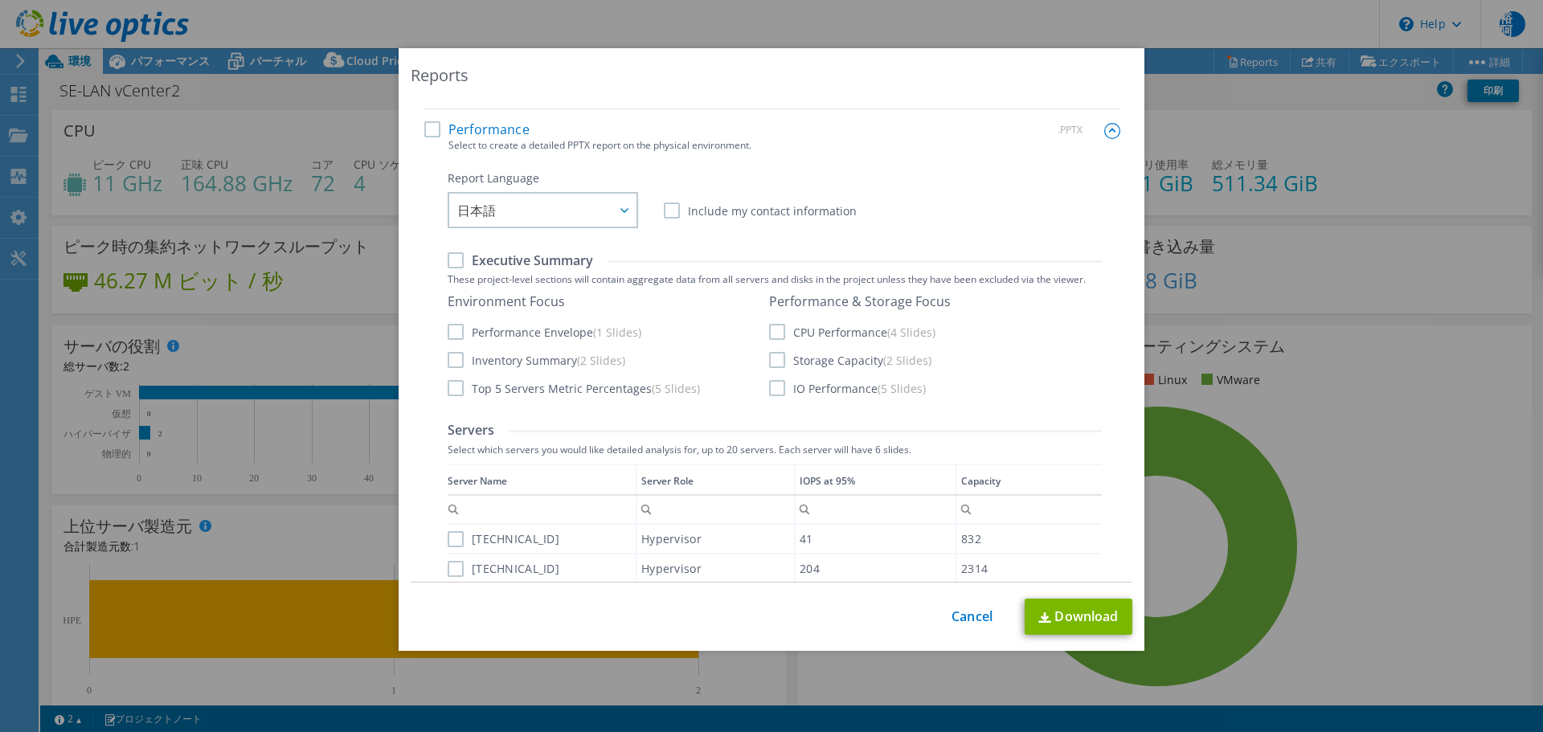
click at [427, 132] on label "Performance" at bounding box center [476, 129] width 105 height 16
click at [0, 0] on input "Performance" at bounding box center [0, 0] width 0 height 0
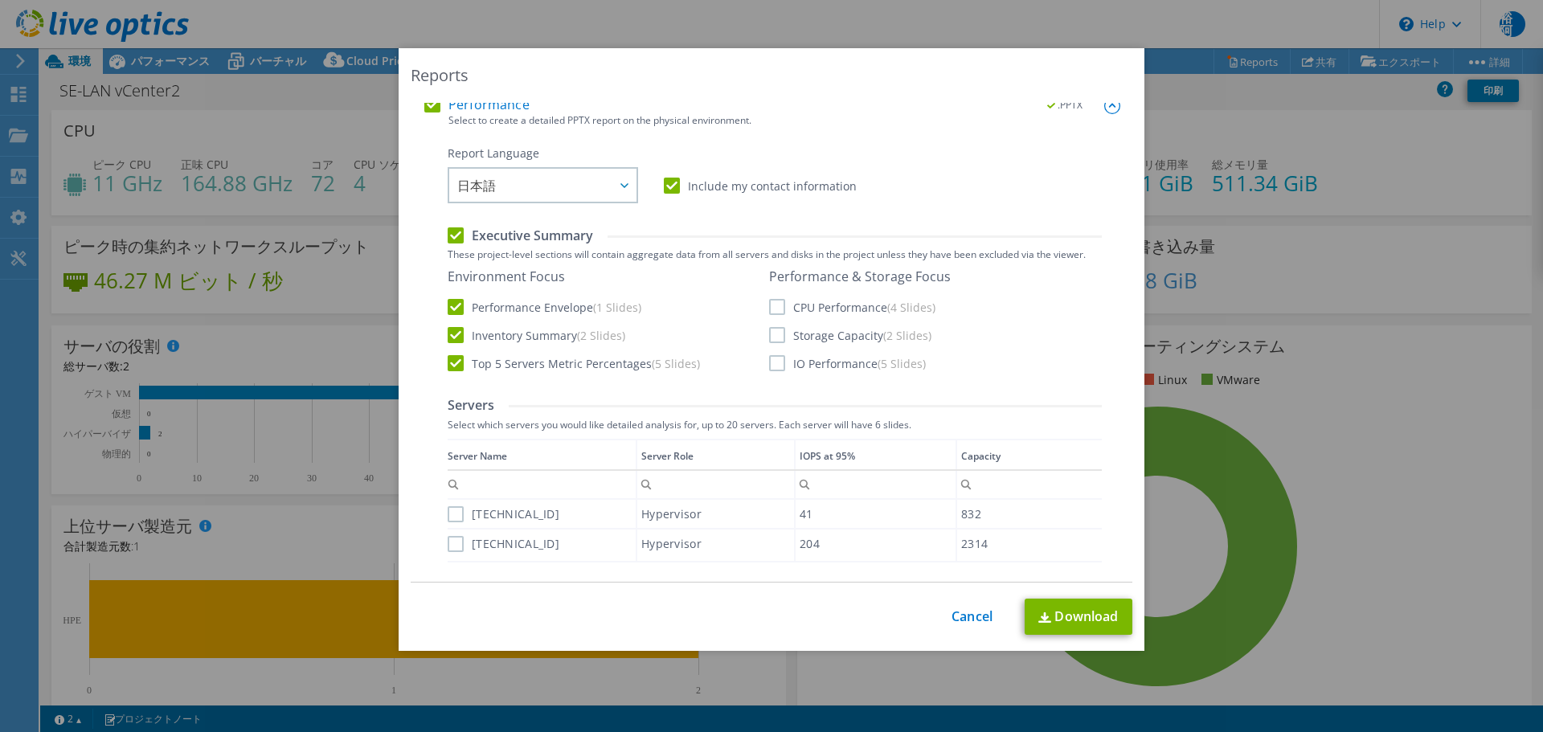
scroll to position [321, 0]
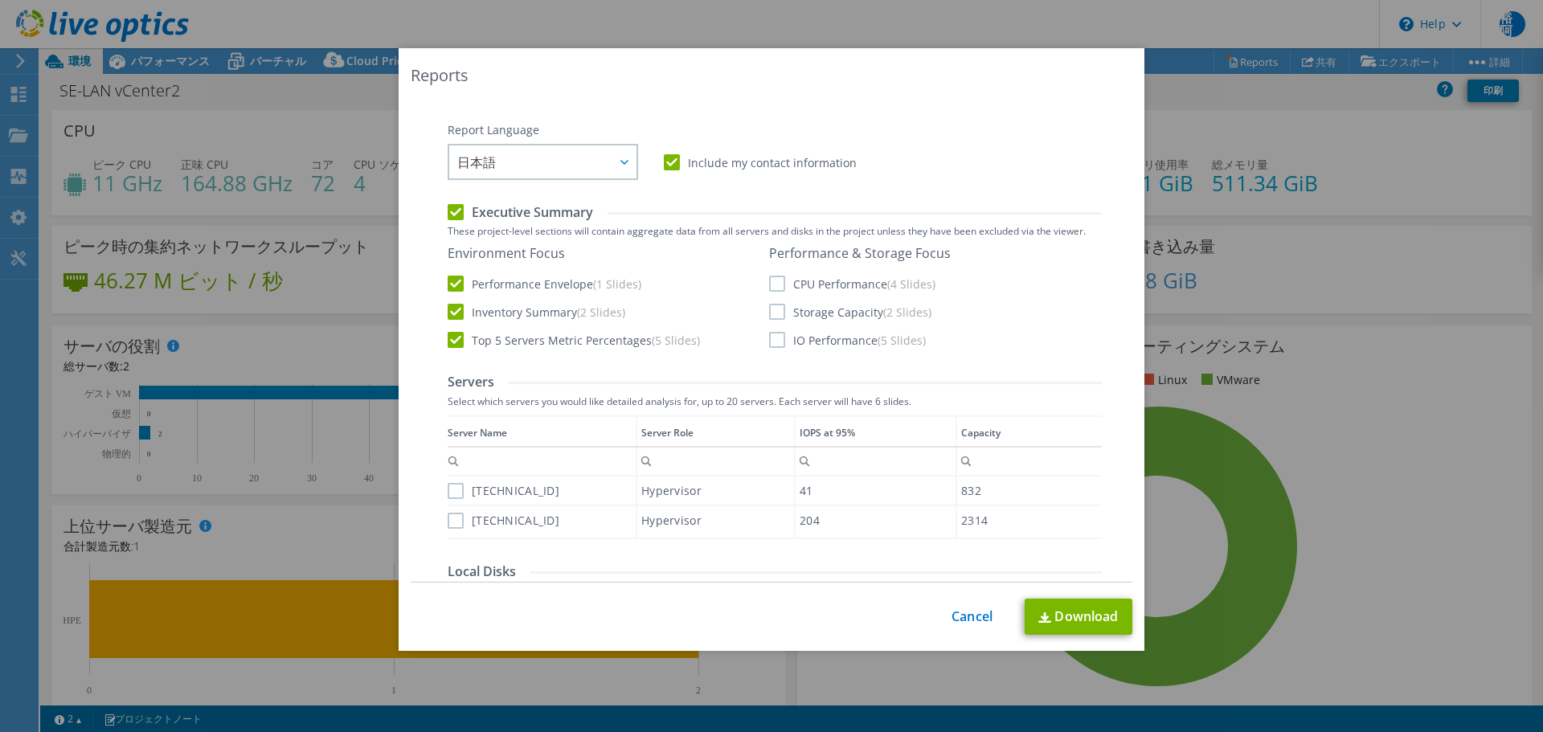
click at [772, 339] on label "IO Performance (5 Slides)" at bounding box center [847, 340] width 157 height 16
click at [0, 0] on input "IO Performance (5 Slides)" at bounding box center [0, 0] width 0 height 0
click at [772, 309] on label "Storage Capacity (2 Slides)" at bounding box center [850, 312] width 162 height 16
click at [0, 0] on input "Storage Capacity (2 Slides)" at bounding box center [0, 0] width 0 height 0
click at [772, 282] on label "CPU Performance (4 Slides)" at bounding box center [852, 284] width 166 height 16
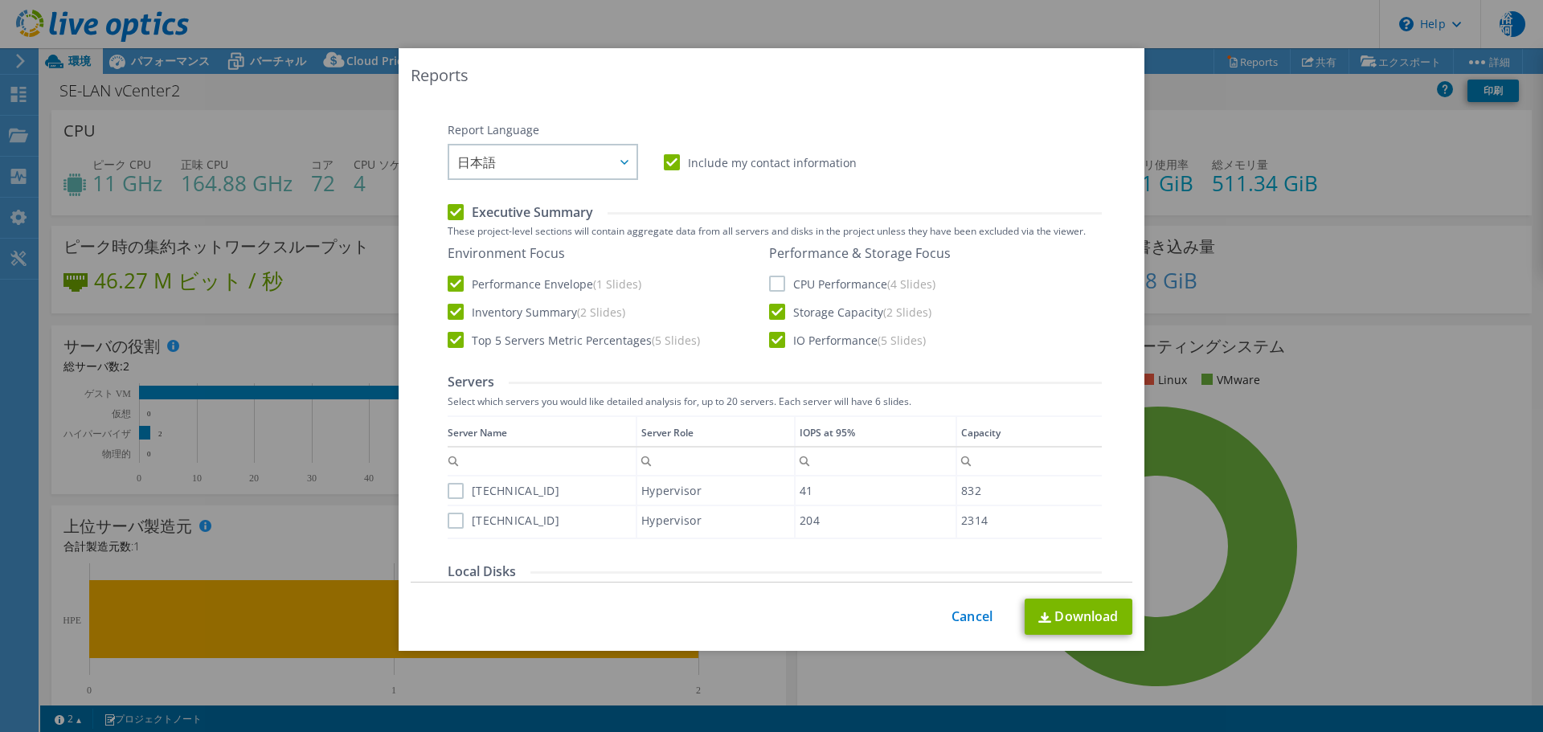
click at [0, 0] on input "CPU Performance (4 Slides)" at bounding box center [0, 0] width 0 height 0
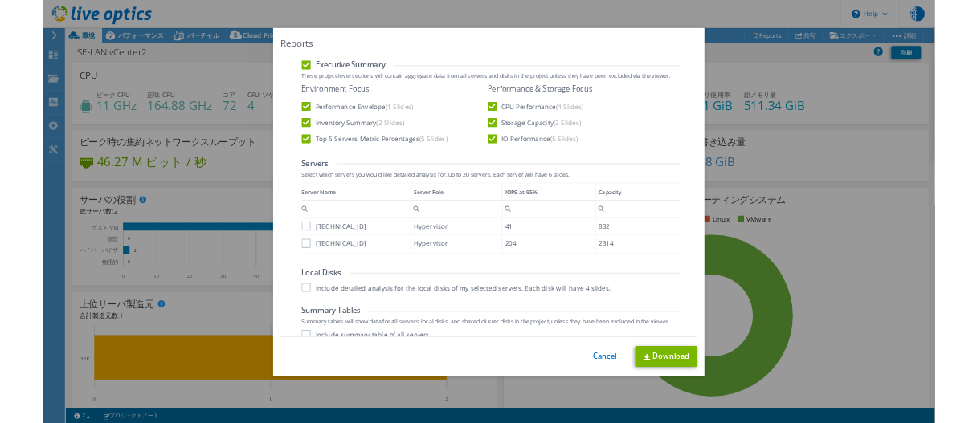
scroll to position [494, 0]
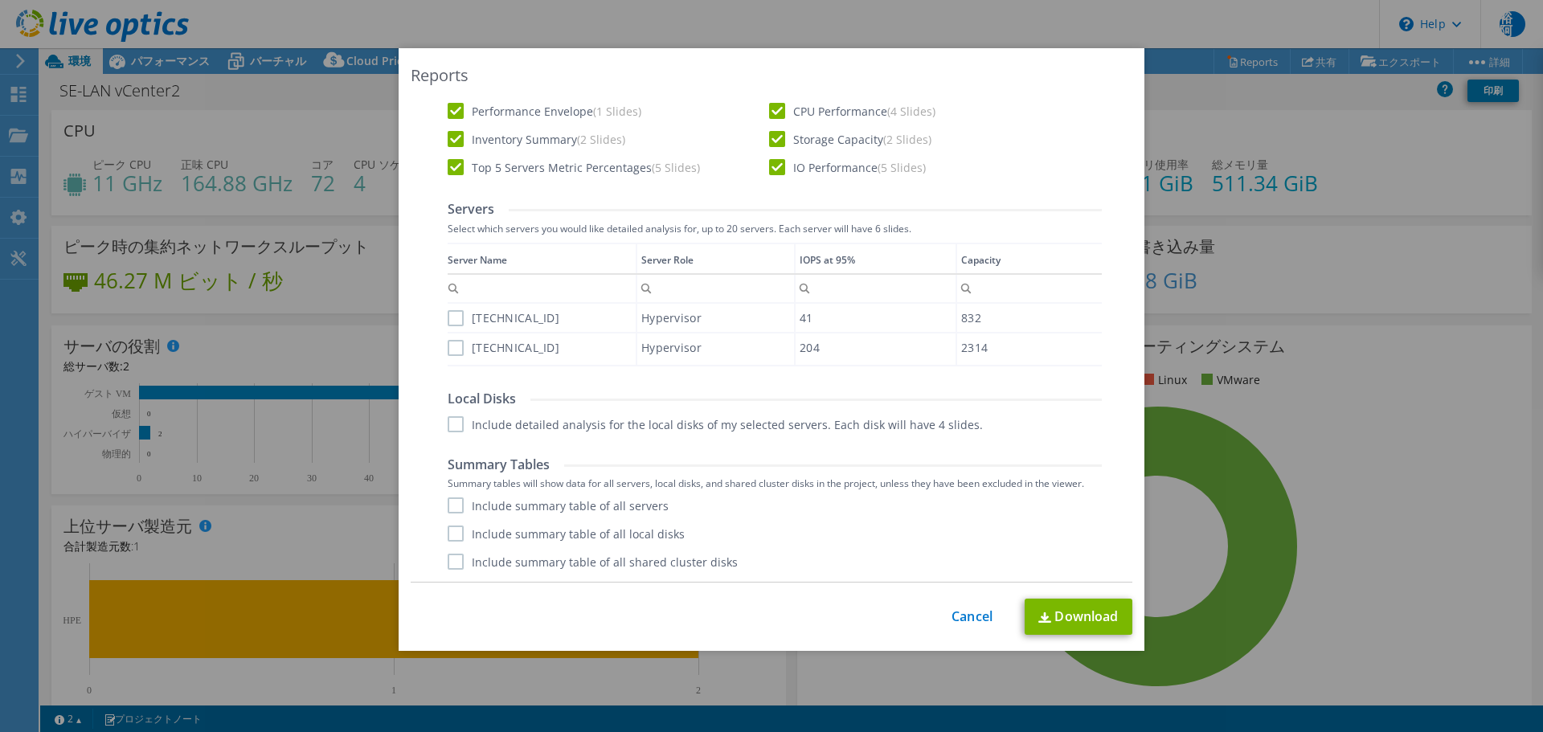
drag, startPoint x: 450, startPoint y: 562, endPoint x: 450, endPoint y: 554, distance: 8.8
click at [450, 562] on label "Include summary table of all shared cluster disks" at bounding box center [593, 562] width 290 height 16
click at [0, 0] on input "Include summary table of all shared cluster disks" at bounding box center [0, 0] width 0 height 0
click at [451, 535] on label "Include summary table of all local disks" at bounding box center [566, 533] width 237 height 16
click at [0, 0] on input "Include summary table of all local disks" at bounding box center [0, 0] width 0 height 0
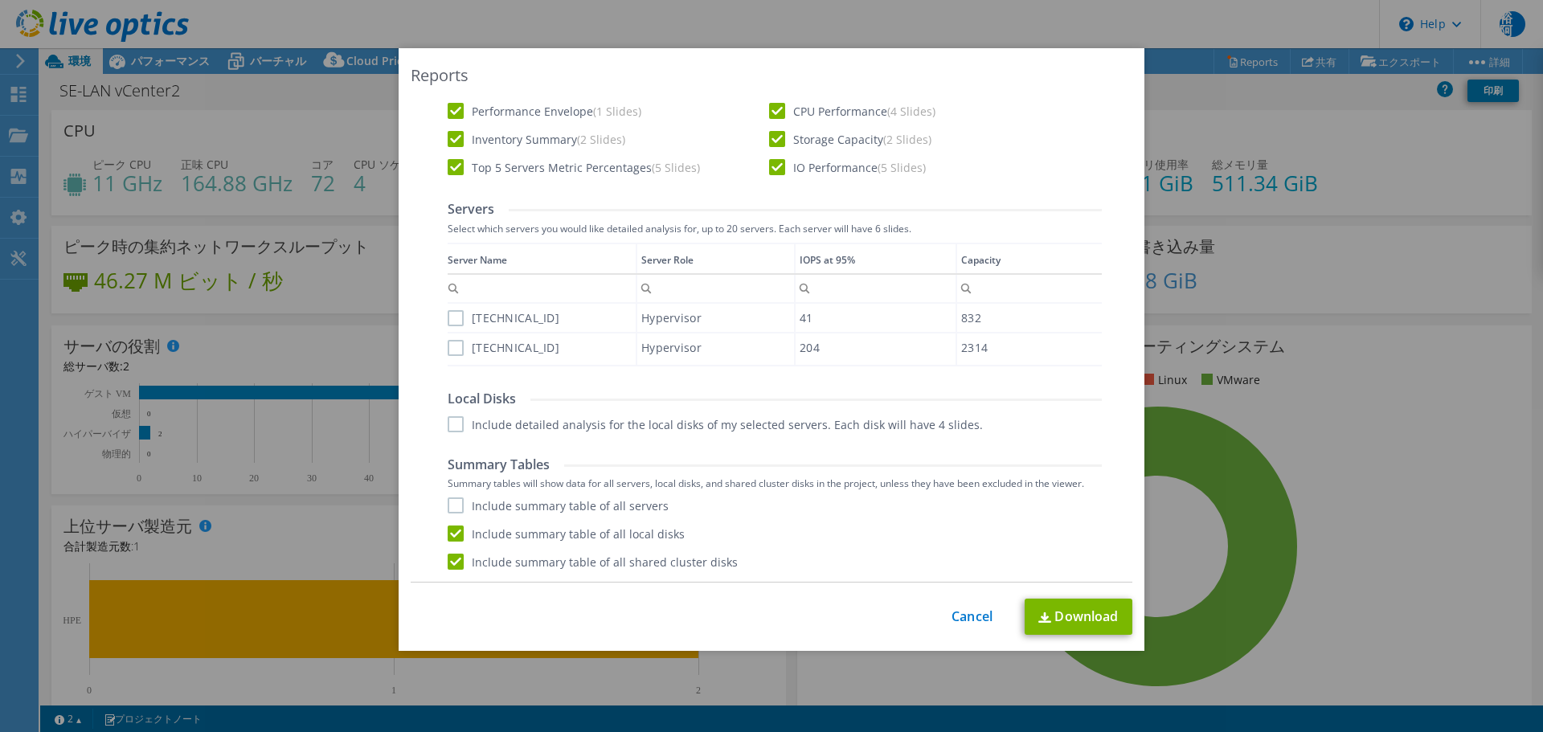
click at [450, 513] on label "Include summary table of all servers" at bounding box center [558, 505] width 221 height 16
click at [0, 0] on input "Include summary table of all servers" at bounding box center [0, 0] width 0 height 0
click at [448, 428] on label "Include detailed analysis for the local disks of my selected servers. Each disk…" at bounding box center [715, 424] width 535 height 16
click at [0, 0] on input "Include detailed analysis for the local disks of my selected servers. Each disk…" at bounding box center [0, 0] width 0 height 0
drag, startPoint x: 451, startPoint y: 355, endPoint x: 449, endPoint y: 337, distance: 17.7
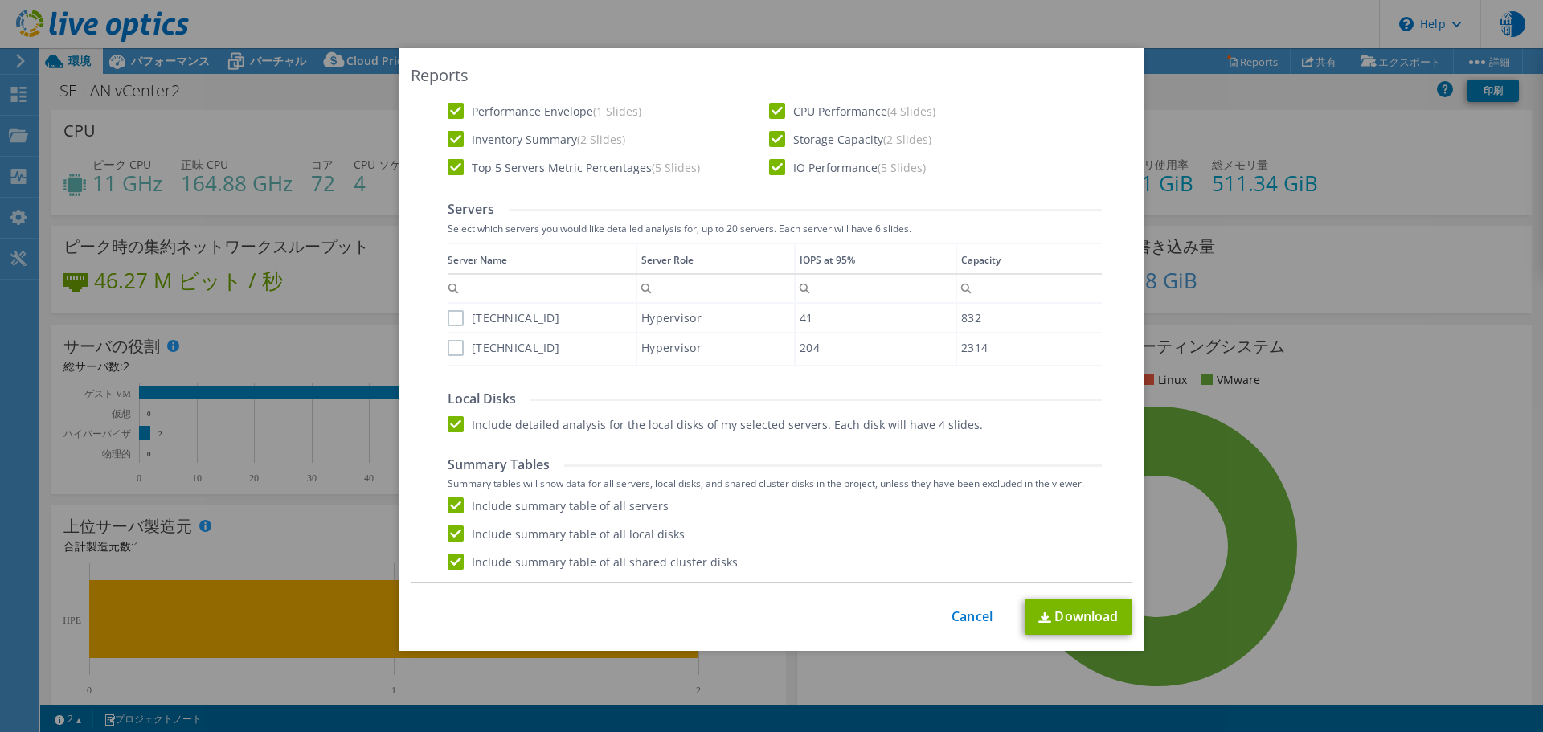
click at [451, 354] on label "[TECHNICAL_ID]" at bounding box center [504, 348] width 112 height 16
click at [0, 0] on input "[TECHNICAL_ID]" at bounding box center [0, 0] width 0 height 0
click at [449, 319] on label "[TECHNICAL_ID]" at bounding box center [504, 318] width 112 height 16
click at [0, 0] on input "[TECHNICAL_ID]" at bounding box center [0, 0] width 0 height 0
click at [1102, 624] on link "Download" at bounding box center [1078, 617] width 108 height 36
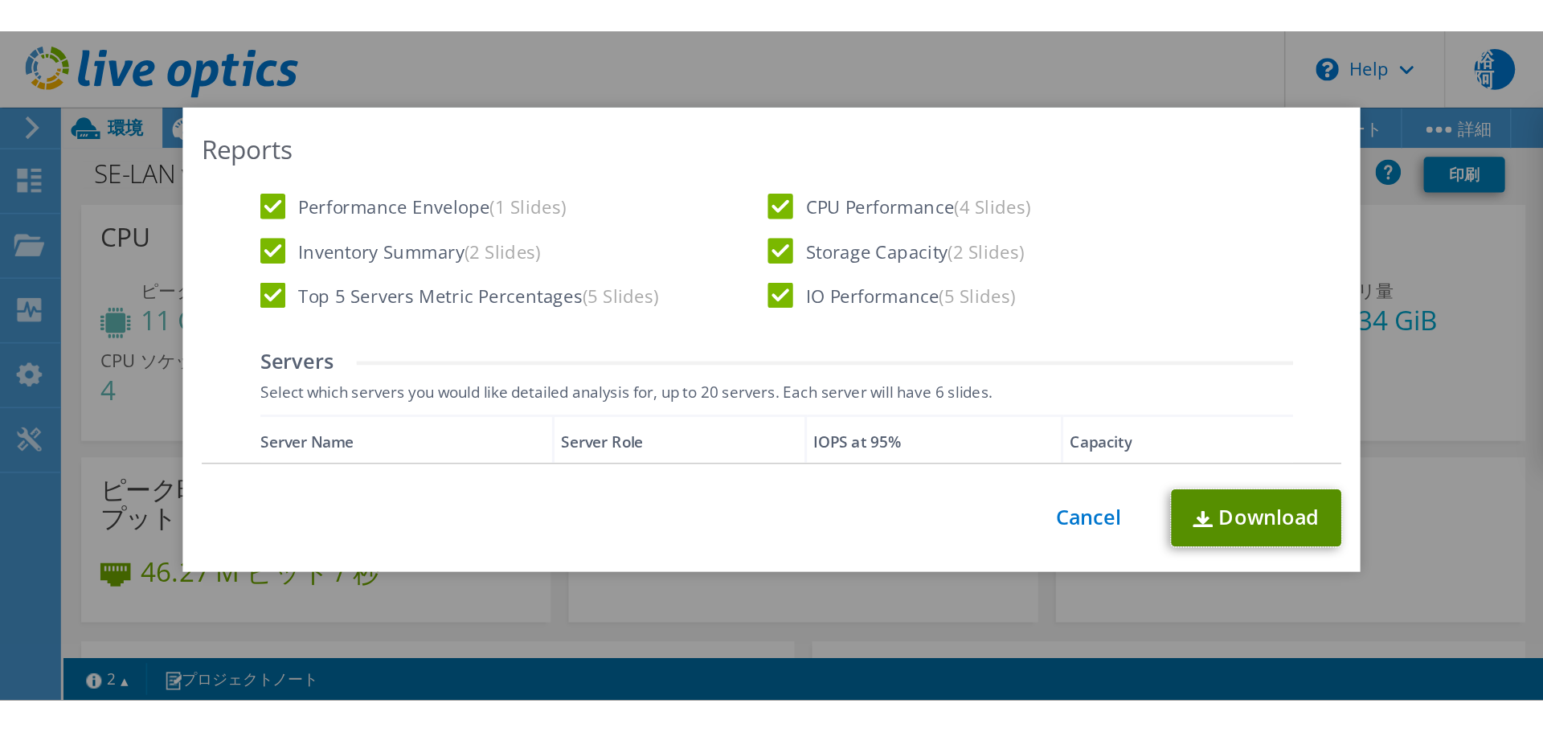
scroll to position [189, 0]
